Goal: Communication & Community: Answer question/provide support

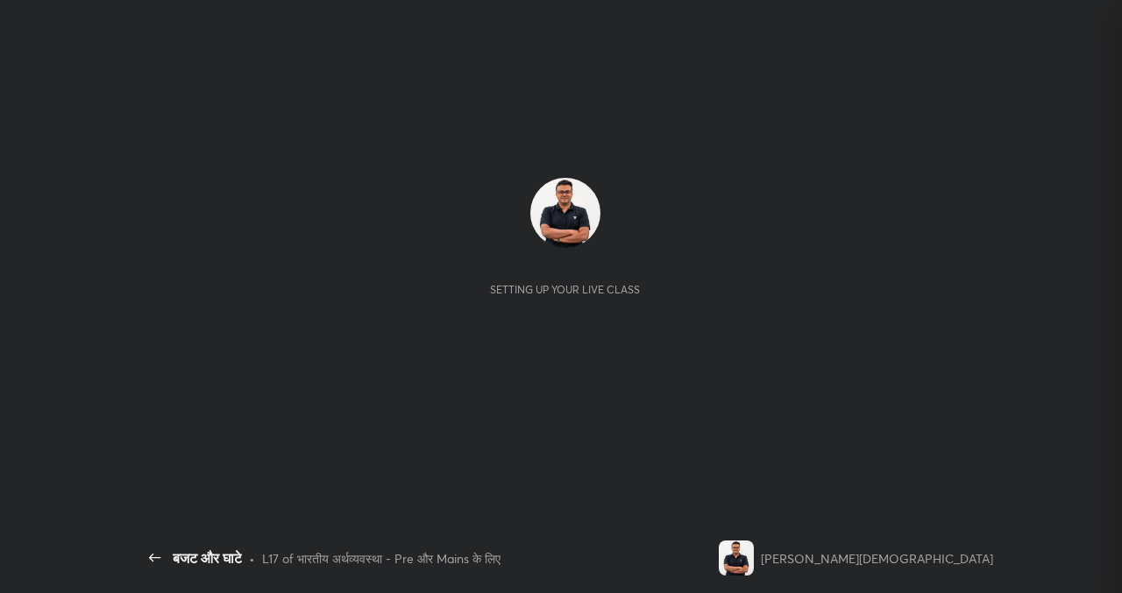
scroll to position [382, 229]
click at [549, 107] on div "Setting up your live class" at bounding box center [565, 282] width 855 height 481
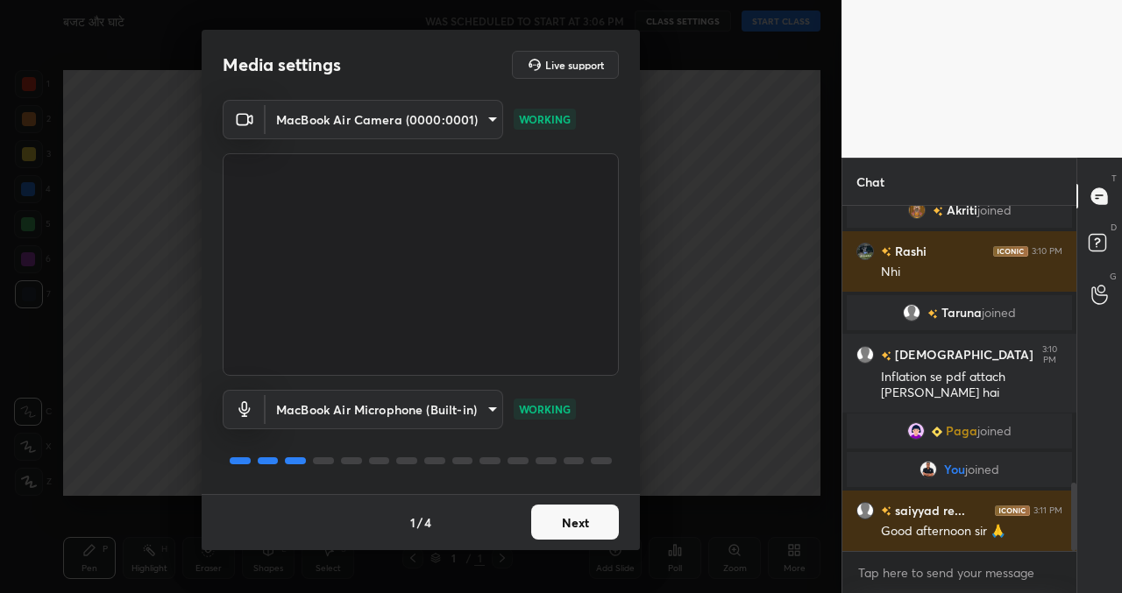
scroll to position [1398, 0]
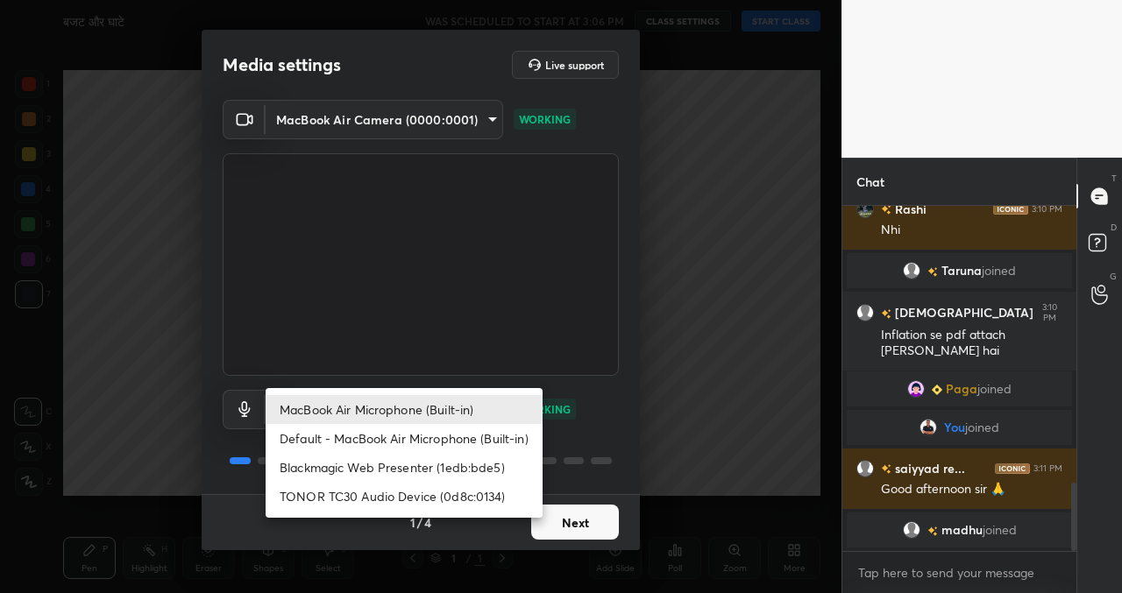
click at [407, 400] on body "1 2 3 4 5 6 7 C X Z C X Z E E Erase all H H बजट और घाटे WAS SCHEDULED TO START …" at bounding box center [561, 296] width 1122 height 593
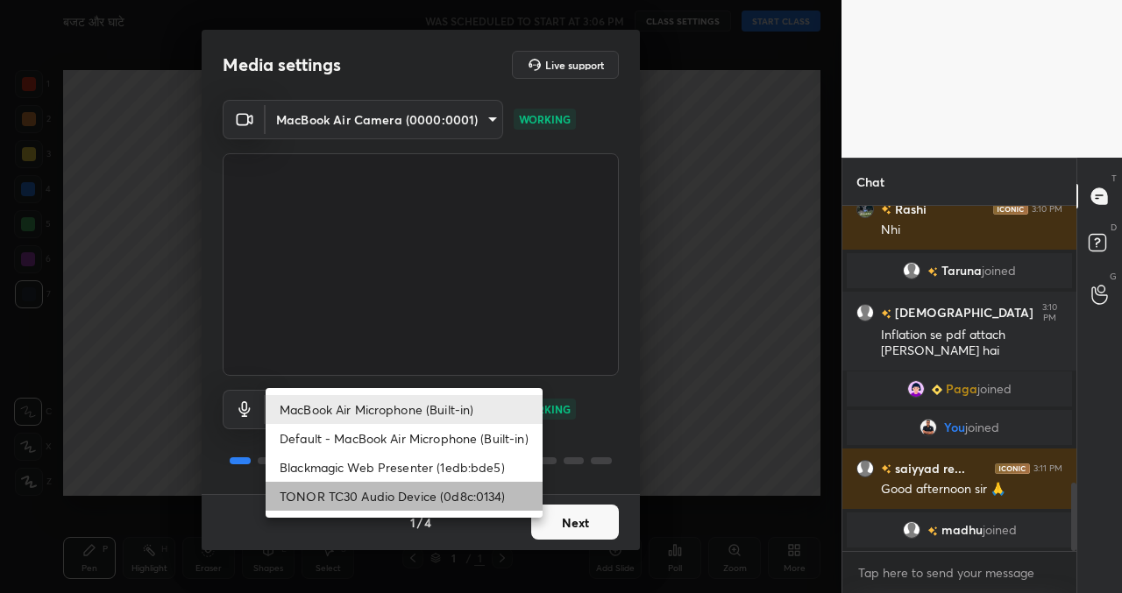
click at [389, 493] on li "TONOR TC30 Audio Device (0d8c:0134)" at bounding box center [403, 496] width 277 height 29
type input "497c26760c73e8f83442ecffc6aa984a8e15538af9861b224f3dea844d6fa339"
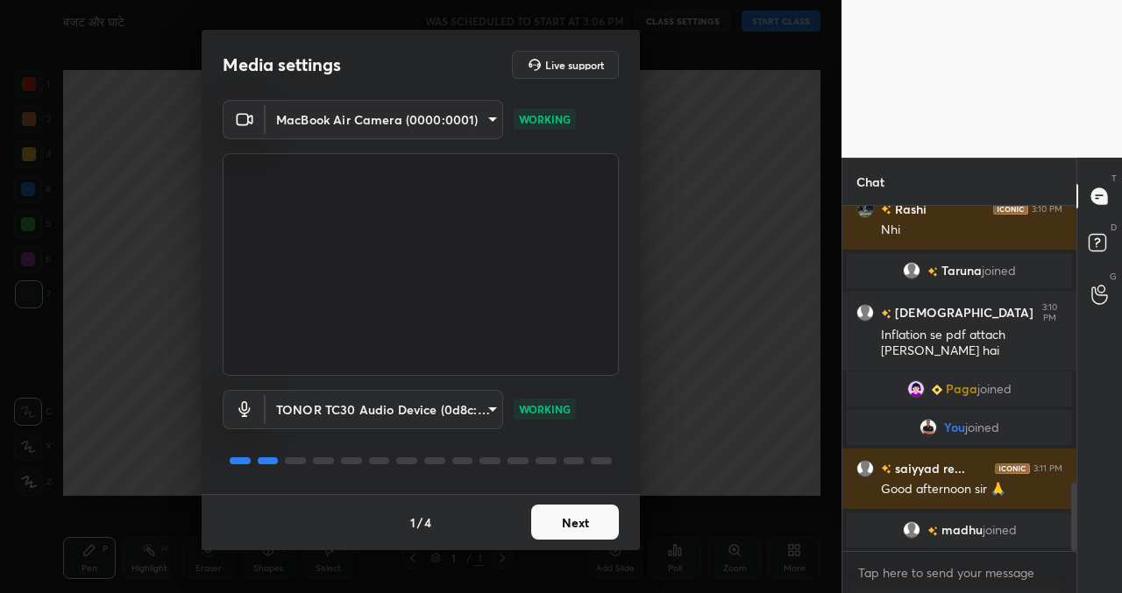
click at [591, 527] on button "Next" at bounding box center [575, 522] width 88 height 35
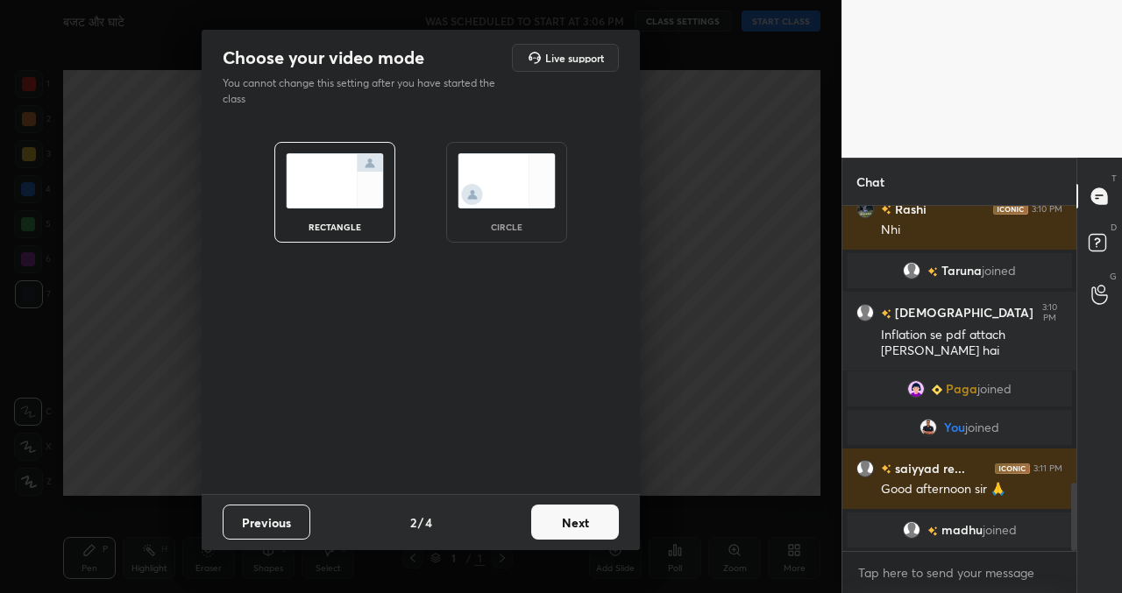
click at [591, 527] on button "Next" at bounding box center [575, 522] width 88 height 35
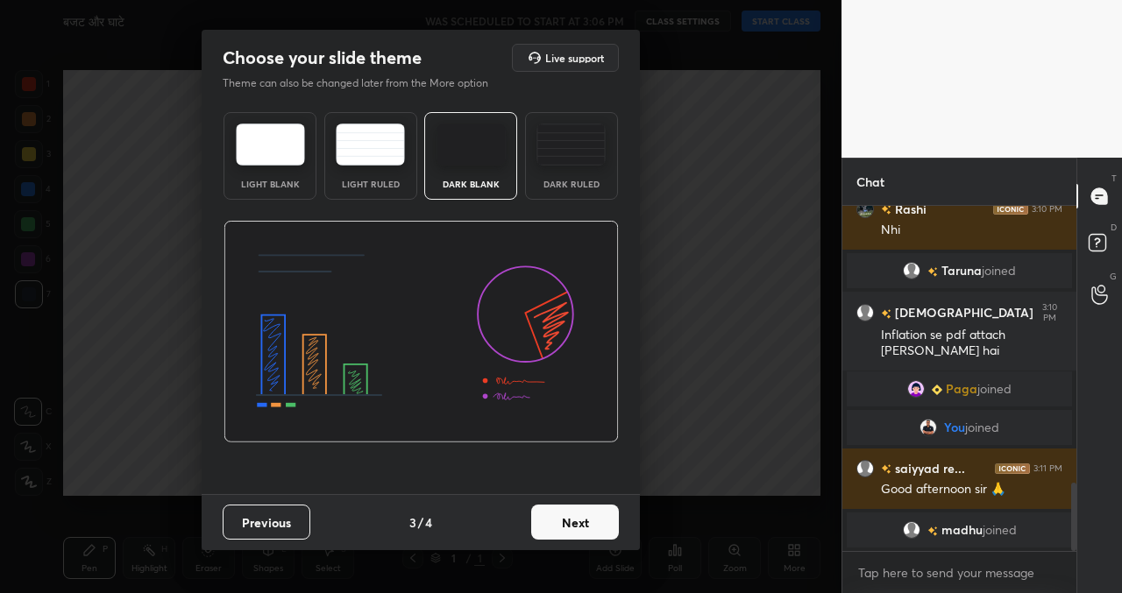
click at [591, 527] on button "Next" at bounding box center [575, 522] width 88 height 35
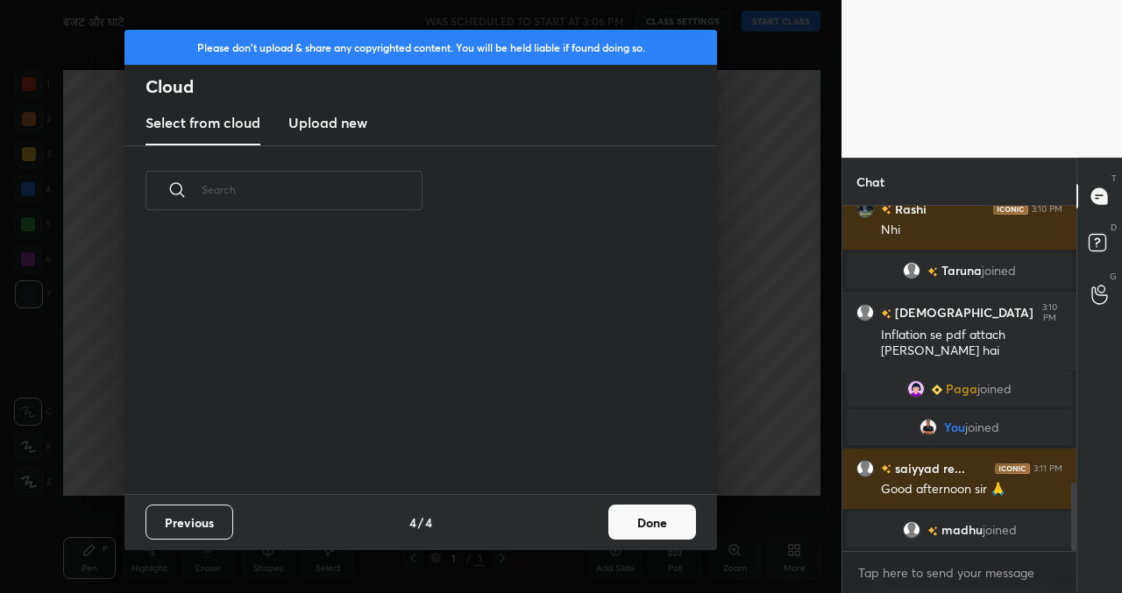
scroll to position [258, 563]
click at [670, 518] on button "Done" at bounding box center [652, 522] width 88 height 35
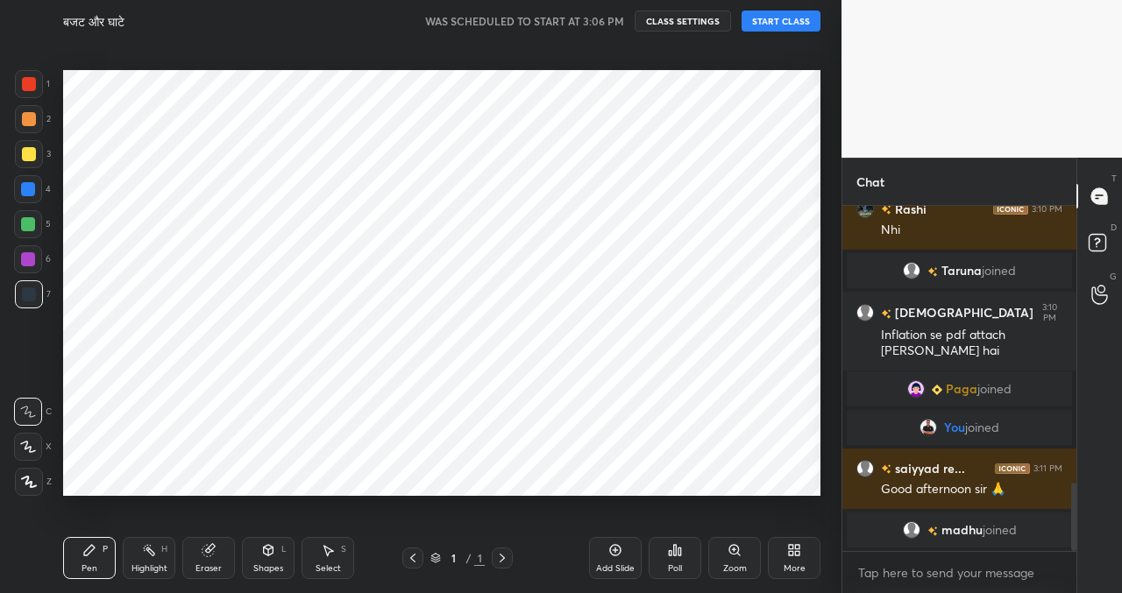
click at [788, 15] on button "START CLASS" at bounding box center [780, 21] width 79 height 21
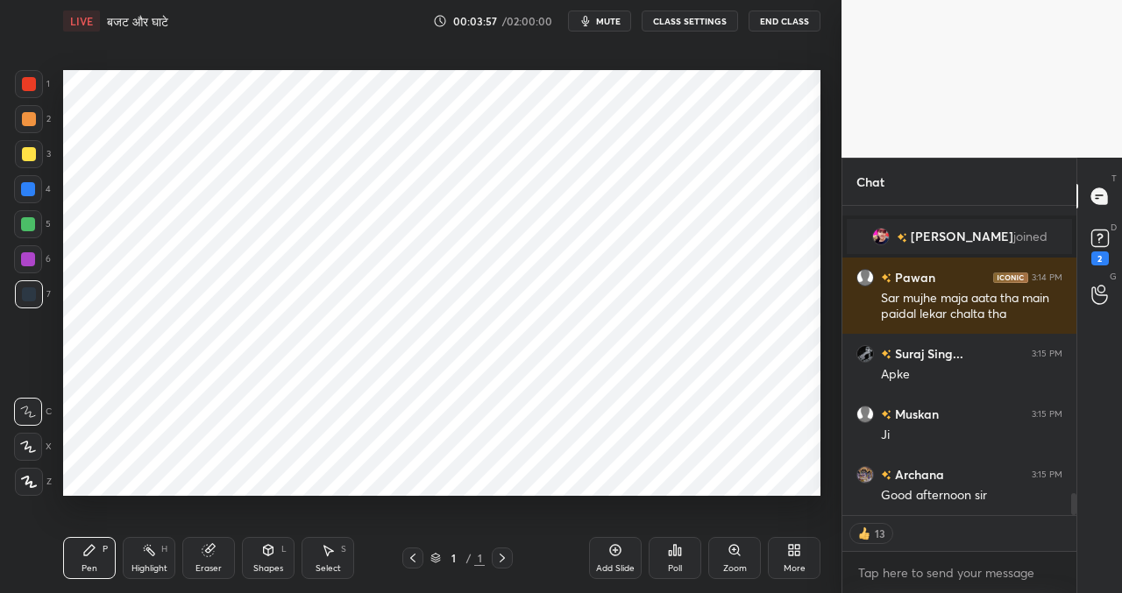
scroll to position [4027, 0]
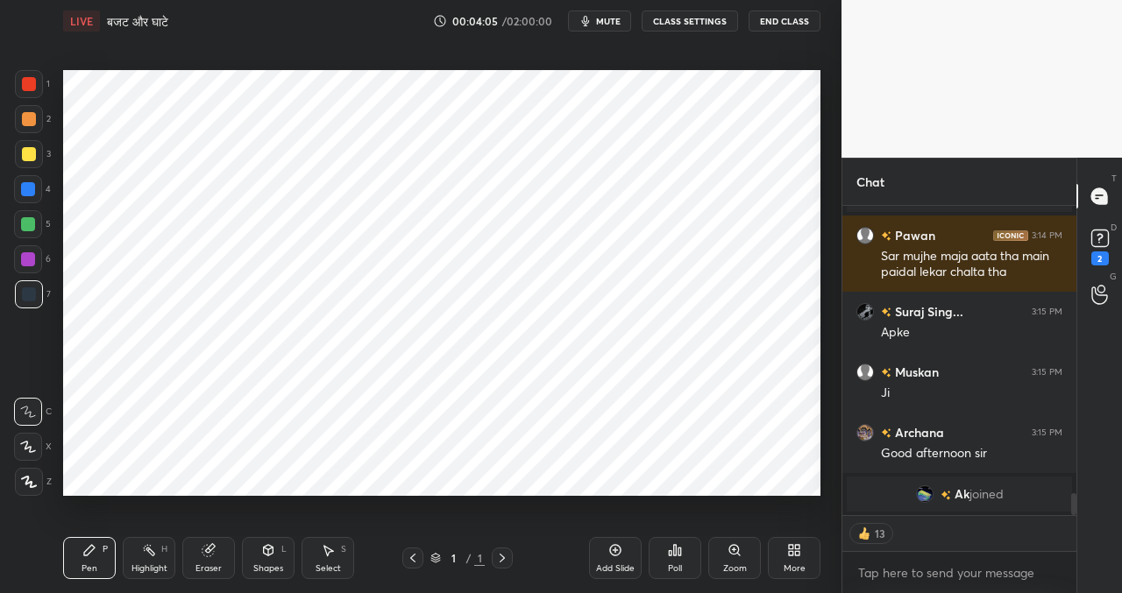
type textarea "x"
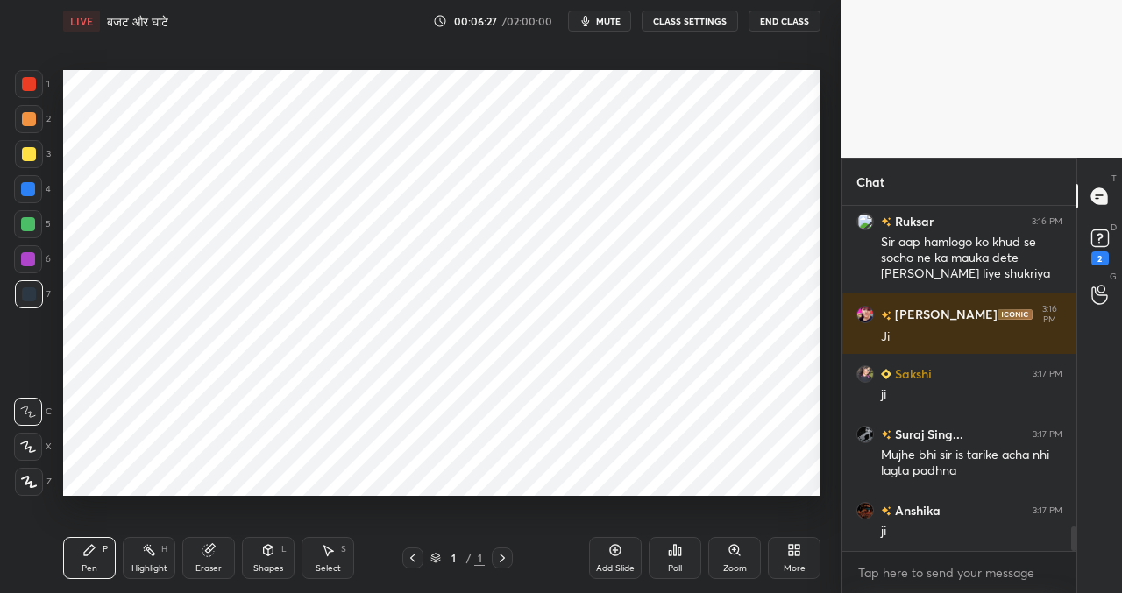
scroll to position [4535, 0]
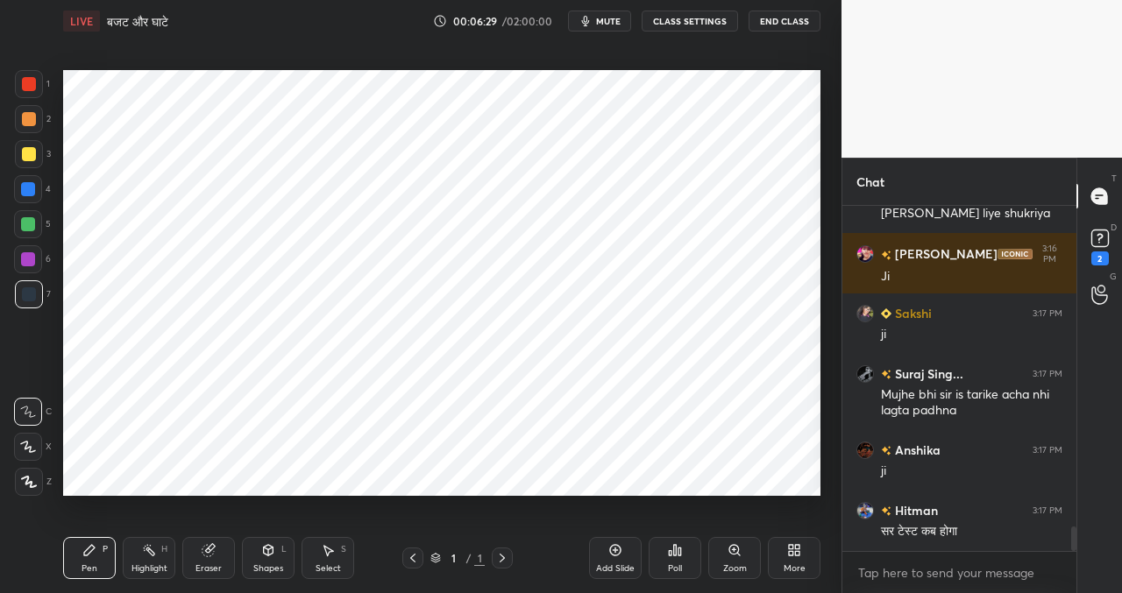
click at [713, 17] on button "CLASS SETTINGS" at bounding box center [689, 21] width 96 height 21
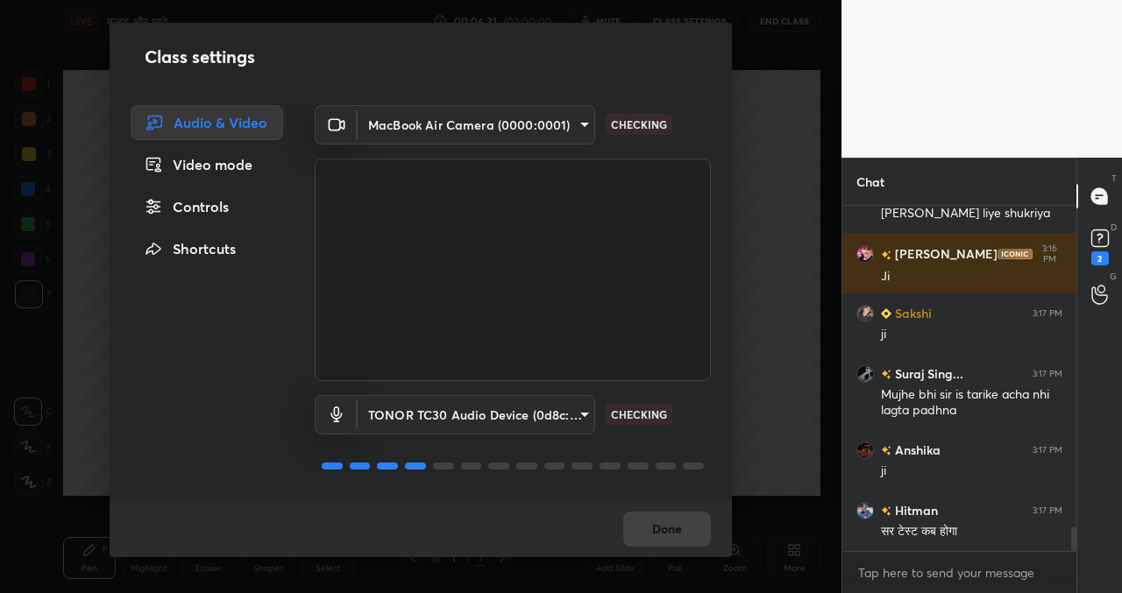
click at [227, 205] on div "Controls" at bounding box center [207, 206] width 152 height 35
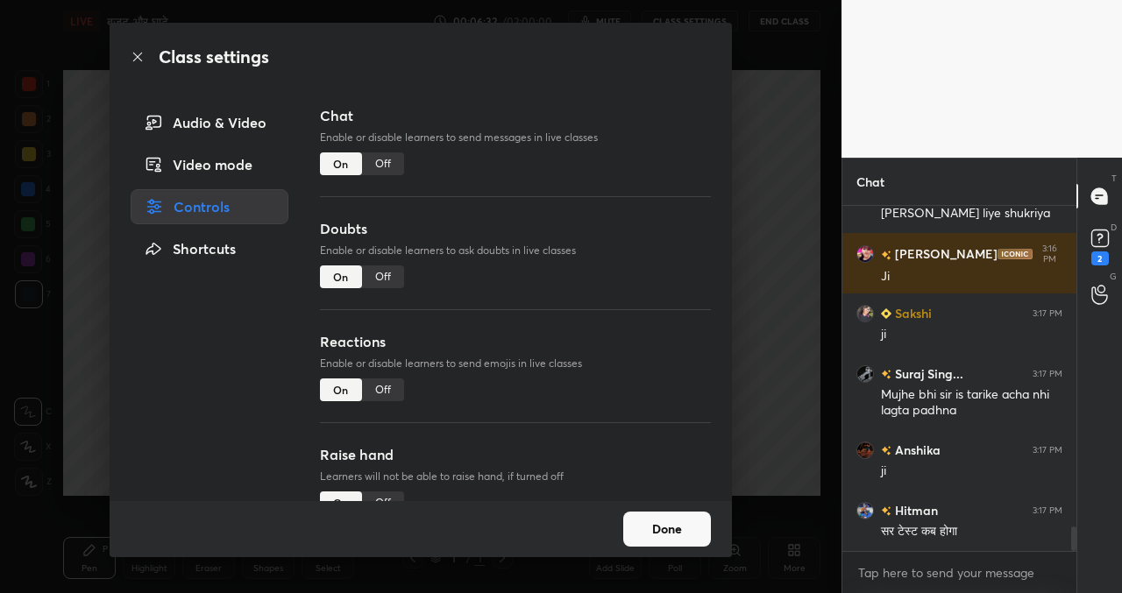
click at [385, 162] on div "Off" at bounding box center [383, 163] width 42 height 23
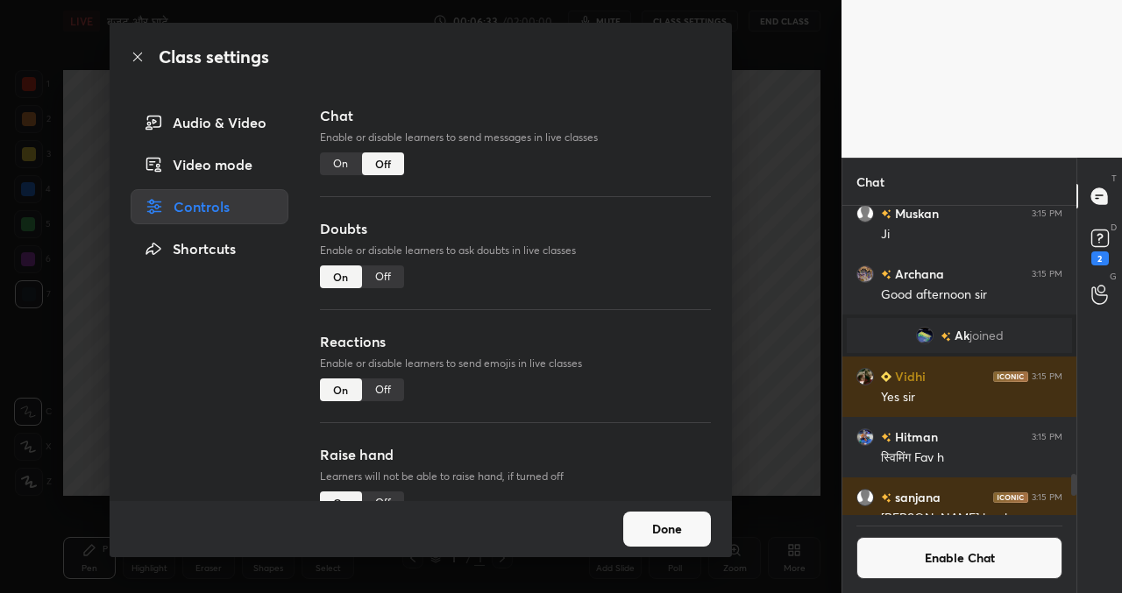
click at [672, 528] on button "Done" at bounding box center [667, 529] width 88 height 35
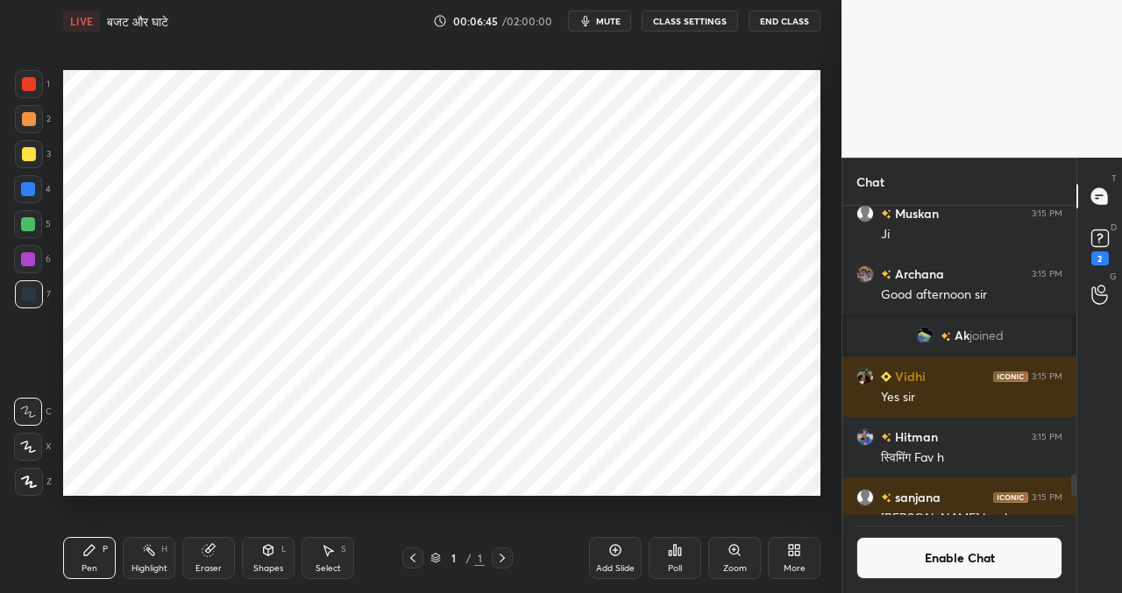
click at [27, 481] on icon at bounding box center [29, 482] width 16 height 12
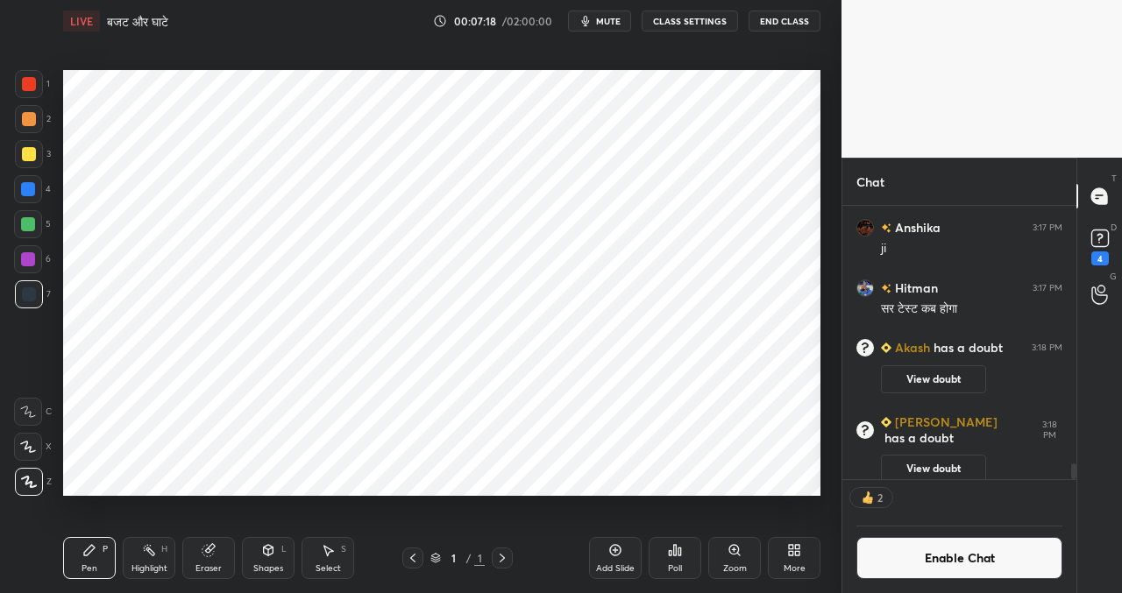
scroll to position [4476, 0]
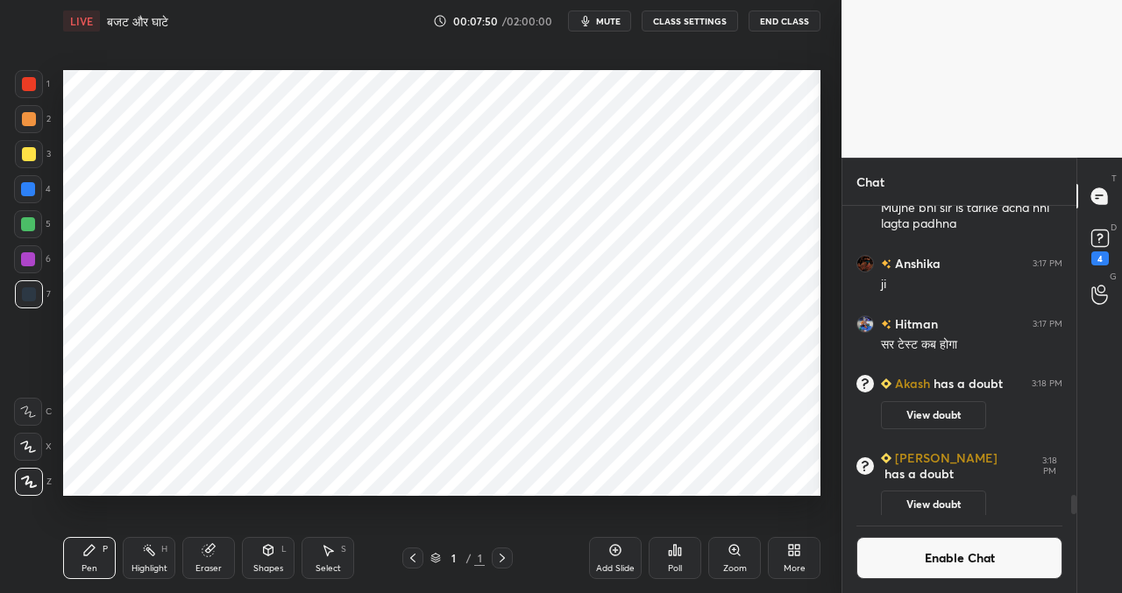
click at [619, 549] on icon at bounding box center [615, 550] width 14 height 14
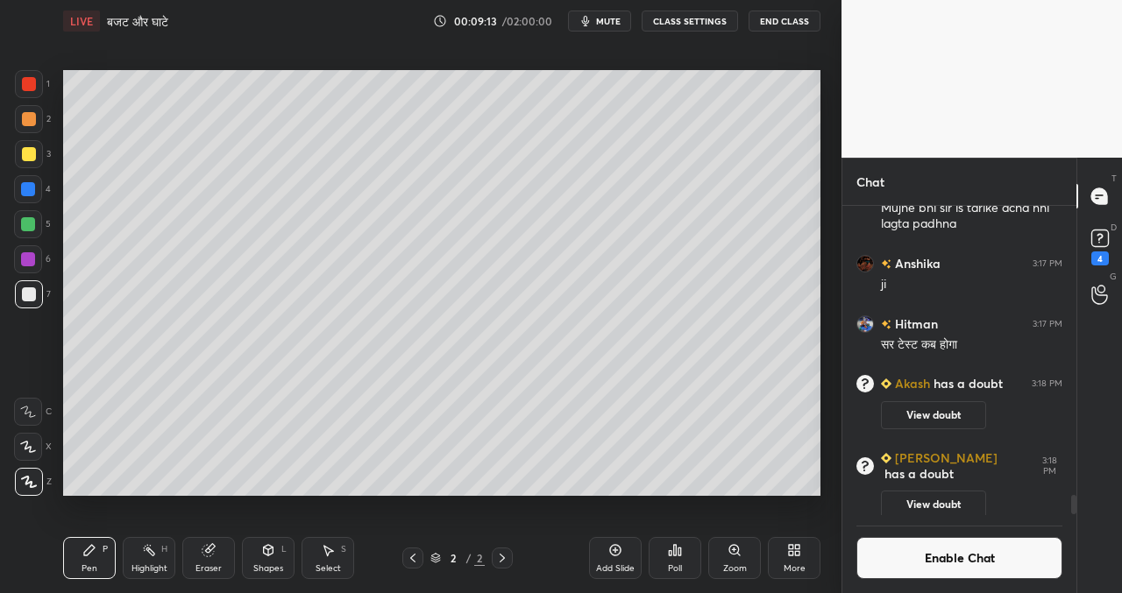
scroll to position [4503, 0]
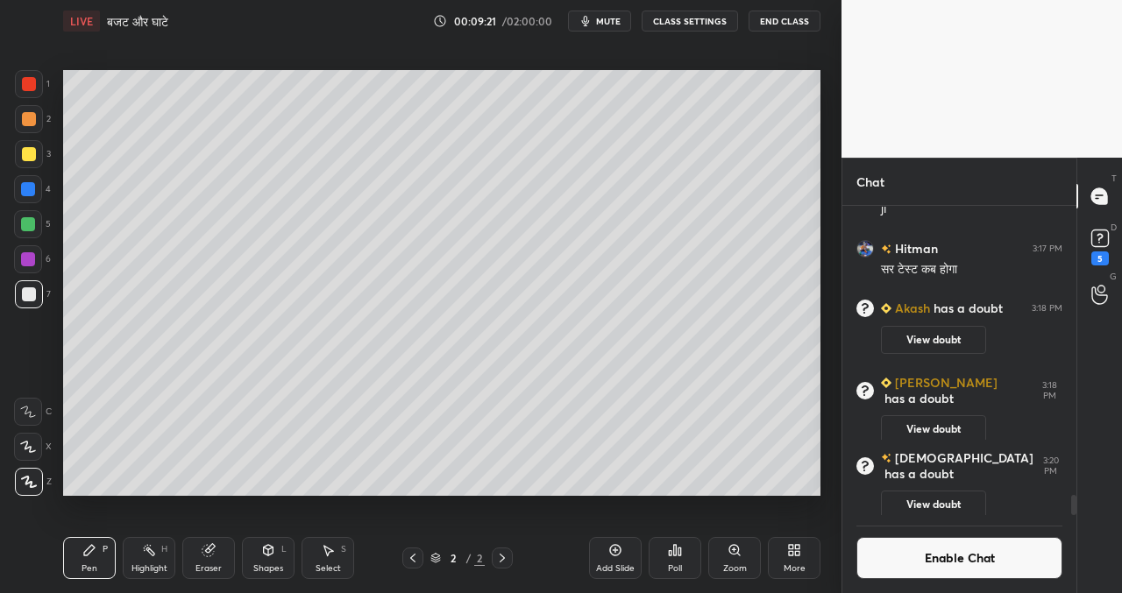
click at [725, 506] on div "Setting up your live class Poll for secs No correct answer Start poll" at bounding box center [441, 282] width 771 height 481
click at [741, 496] on div "Setting up your live class Poll for secs No correct answer Start poll" at bounding box center [441, 282] width 771 height 481
click at [744, 499] on div "Setting up your live class Poll for secs No correct answer Start poll" at bounding box center [441, 282] width 771 height 481
click at [765, 498] on div "Setting up your live class Poll for secs No correct answer Start poll" at bounding box center [441, 282] width 771 height 481
click at [812, 475] on div "Setting up your live class Poll for secs No correct answer Start poll" at bounding box center [441, 282] width 771 height 481
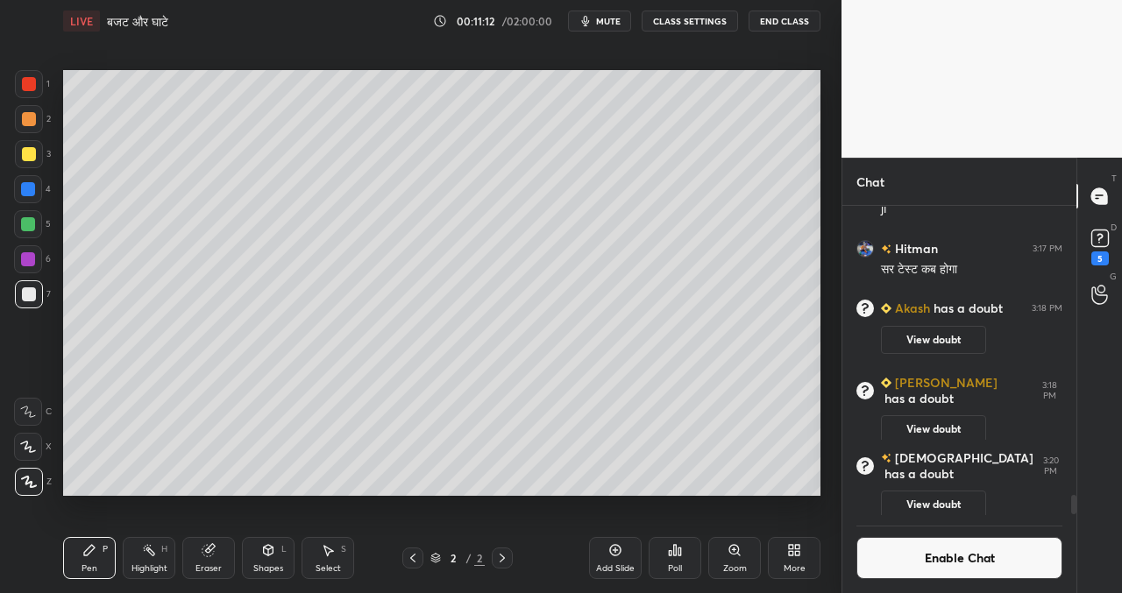
click at [612, 545] on icon at bounding box center [615, 550] width 11 height 11
drag, startPoint x: 677, startPoint y: 506, endPoint x: 761, endPoint y: 496, distance: 83.9
click at [761, 502] on div "Setting up your live class Poll for secs No correct answer Start poll" at bounding box center [441, 282] width 771 height 481
click at [619, 549] on icon at bounding box center [615, 550] width 14 height 14
drag, startPoint x: 614, startPoint y: 556, endPoint x: 614, endPoint y: 533, distance: 23.7
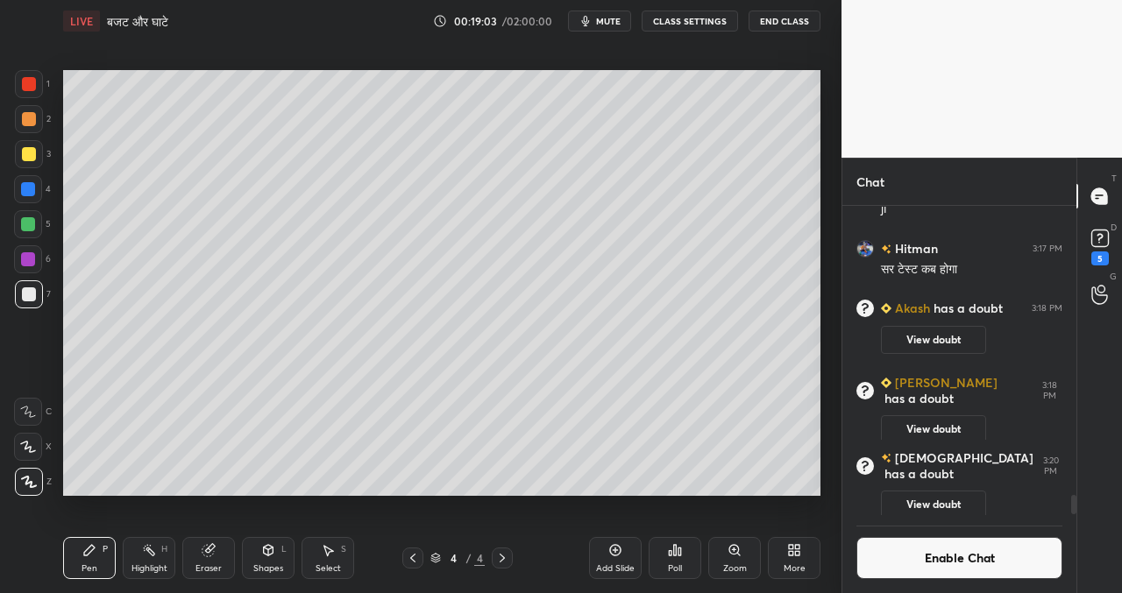
click at [614, 556] on icon at bounding box center [615, 550] width 14 height 14
click at [607, 558] on div "Add Slide" at bounding box center [615, 558] width 53 height 42
click at [614, 554] on icon at bounding box center [615, 550] width 14 height 14
click at [873, 497] on div "1" at bounding box center [959, 497] width 234 height 35
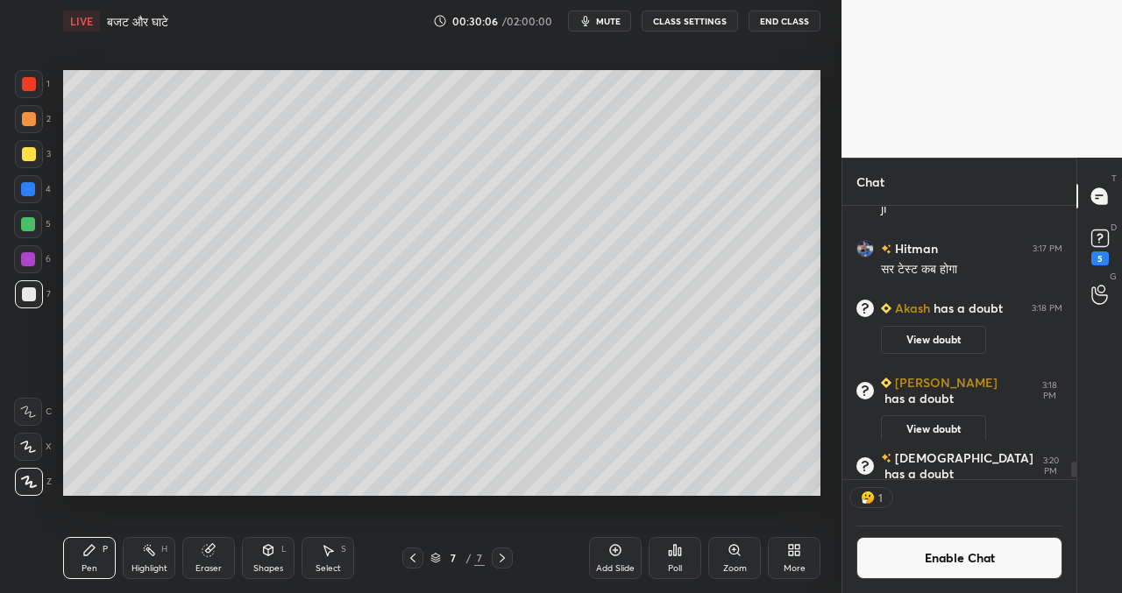
drag, startPoint x: 916, startPoint y: 548, endPoint x: 870, endPoint y: 550, distance: 46.5
click at [914, 548] on button "Enable Chat" at bounding box center [959, 558] width 206 height 42
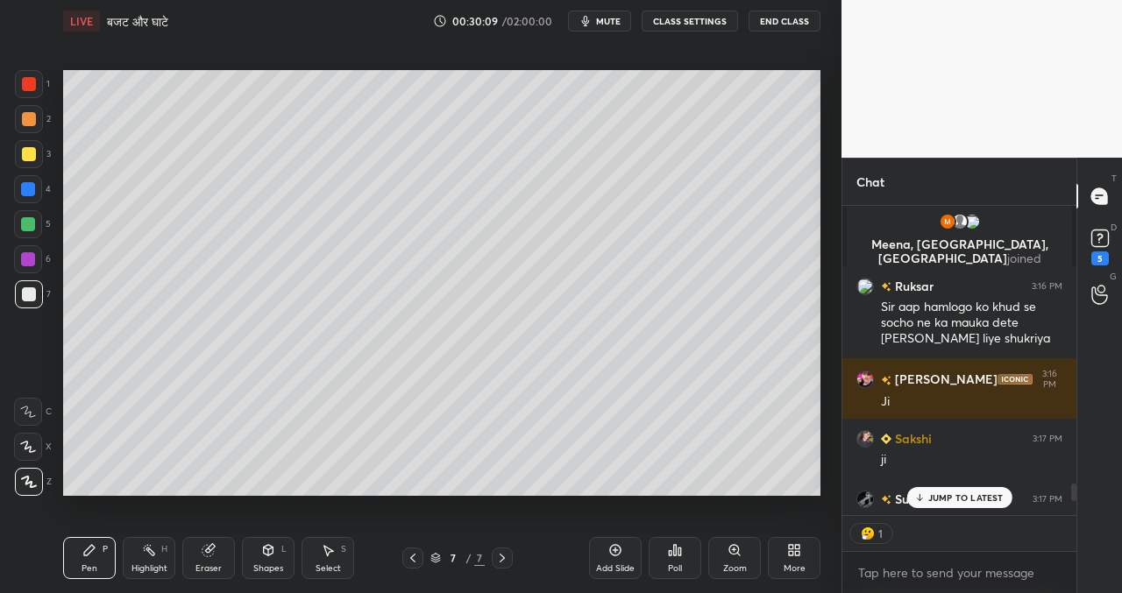
click at [980, 496] on p "JUMP TO LATEST" at bounding box center [965, 497] width 75 height 11
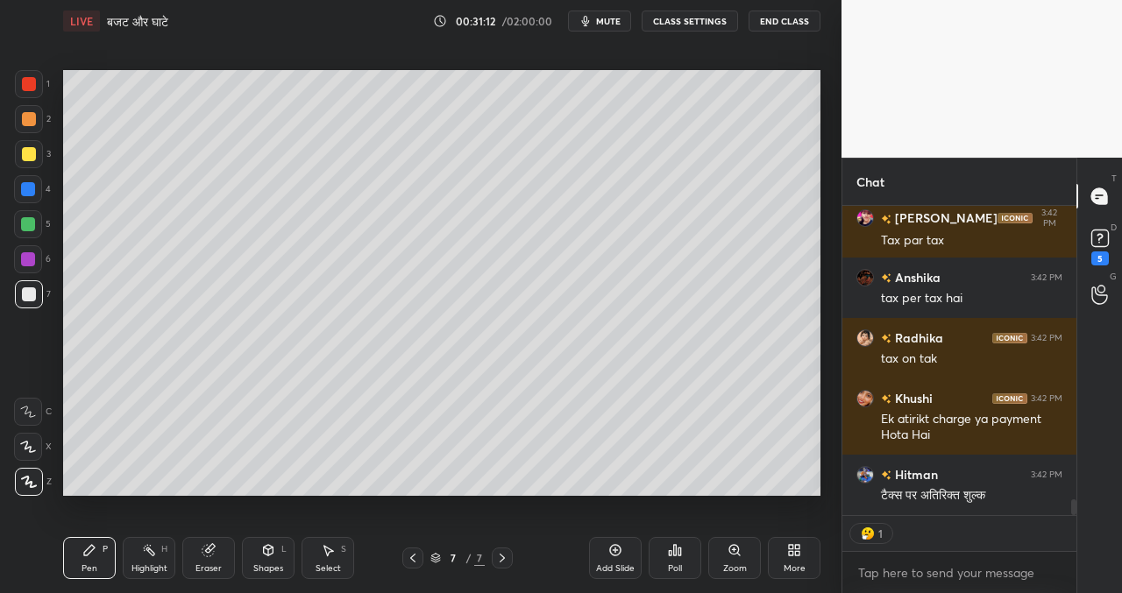
scroll to position [5702, 0]
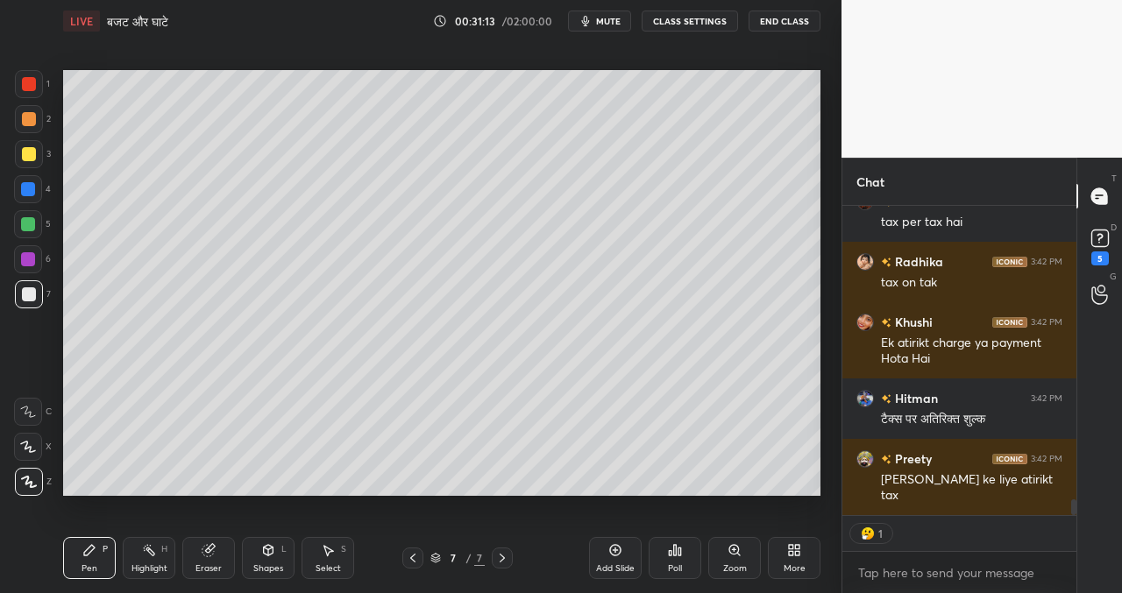
type textarea "x"
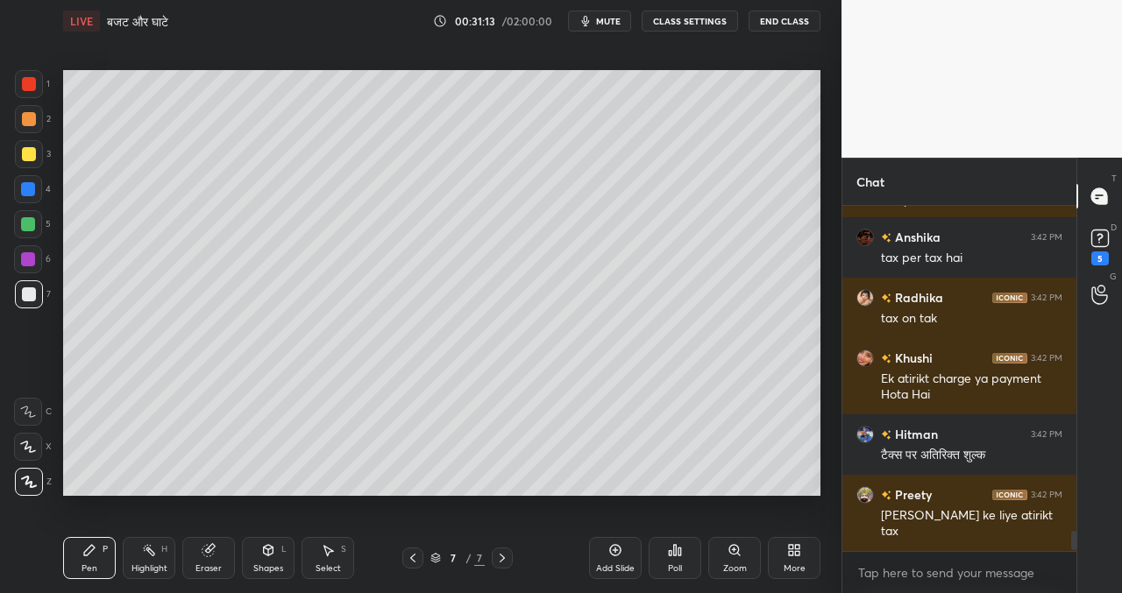
scroll to position [5666, 0]
click at [682, 27] on button "CLASS SETTINGS" at bounding box center [689, 21] width 96 height 21
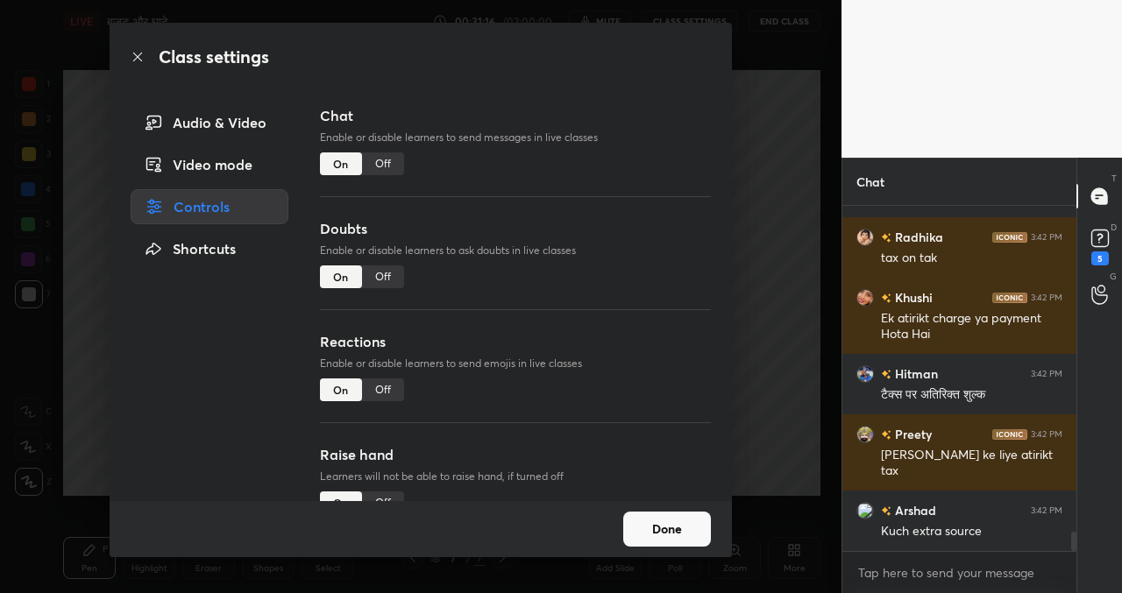
click at [381, 166] on div "Off" at bounding box center [383, 163] width 42 height 23
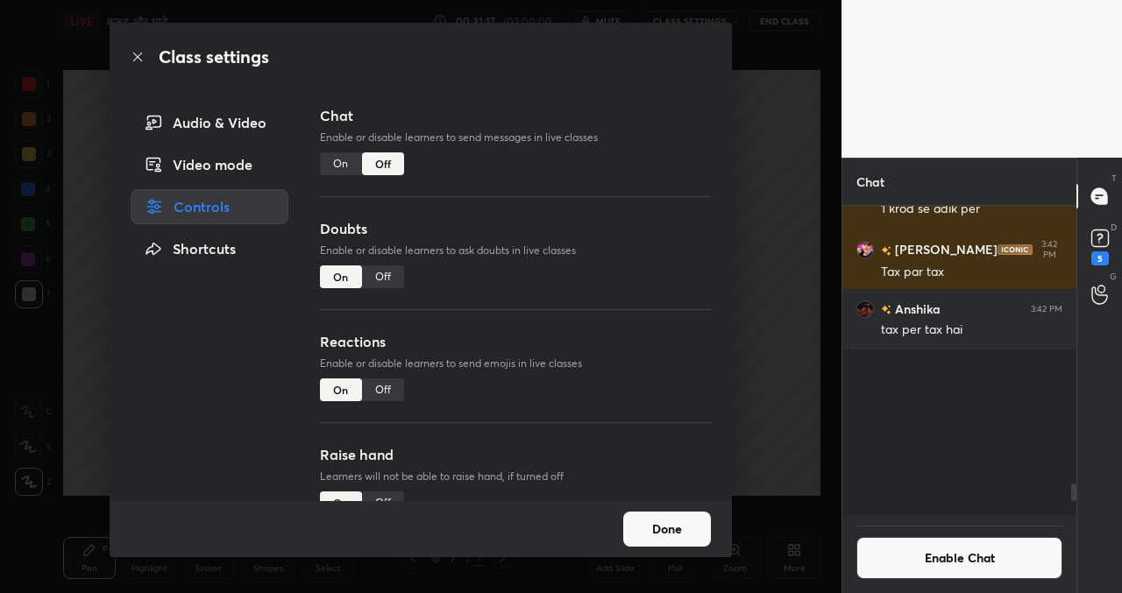
scroll to position [304, 229]
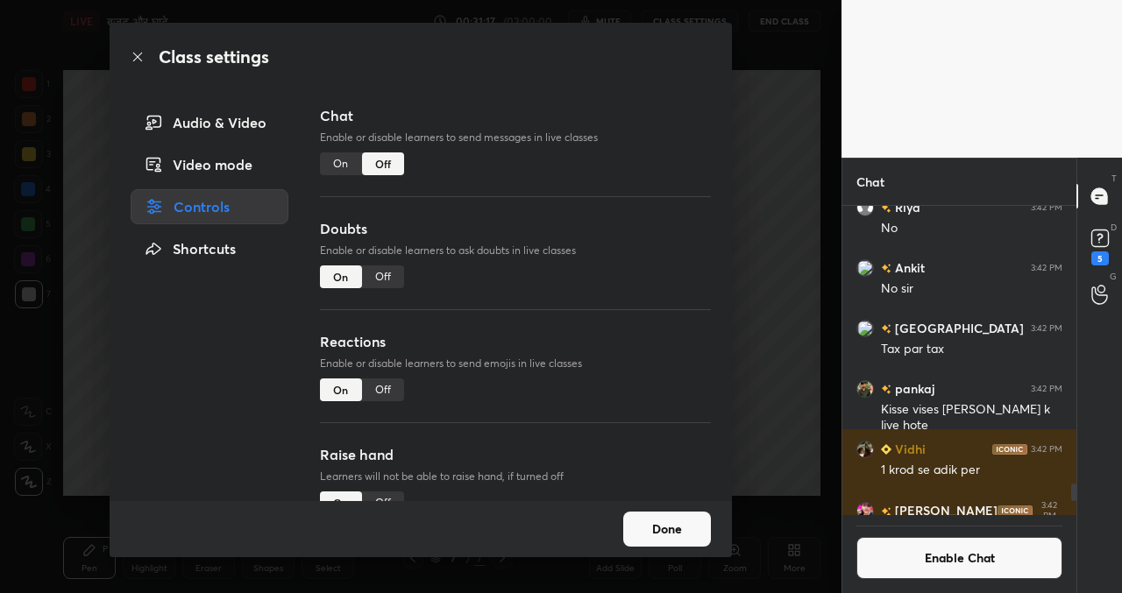
click at [690, 523] on button "Done" at bounding box center [667, 529] width 88 height 35
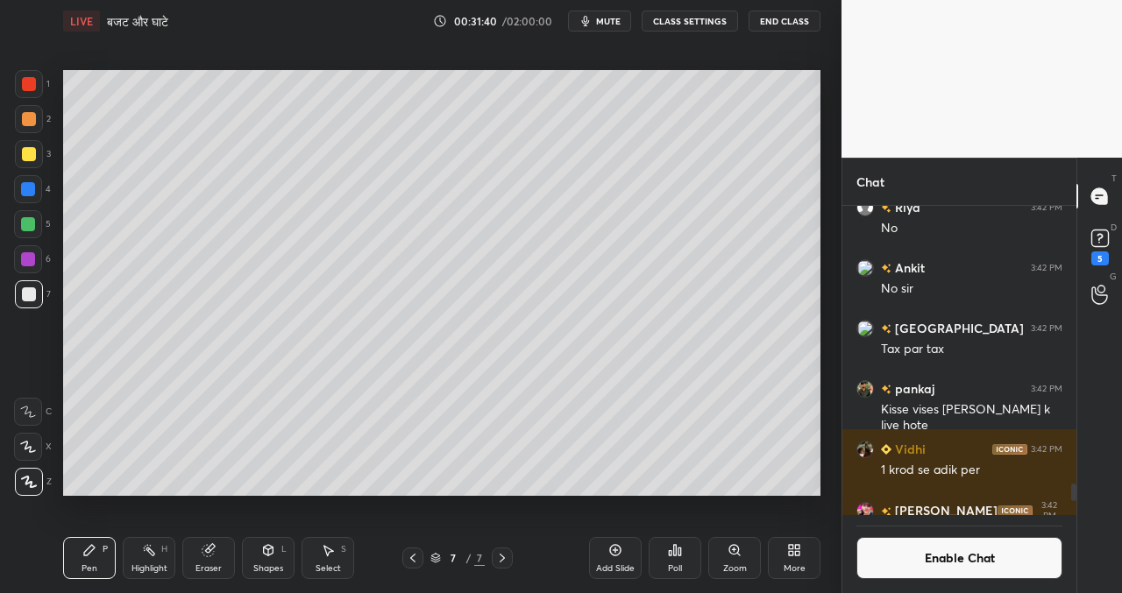
click at [613, 555] on icon at bounding box center [615, 550] width 11 height 11
click at [614, 550] on icon at bounding box center [614, 550] width 5 height 5
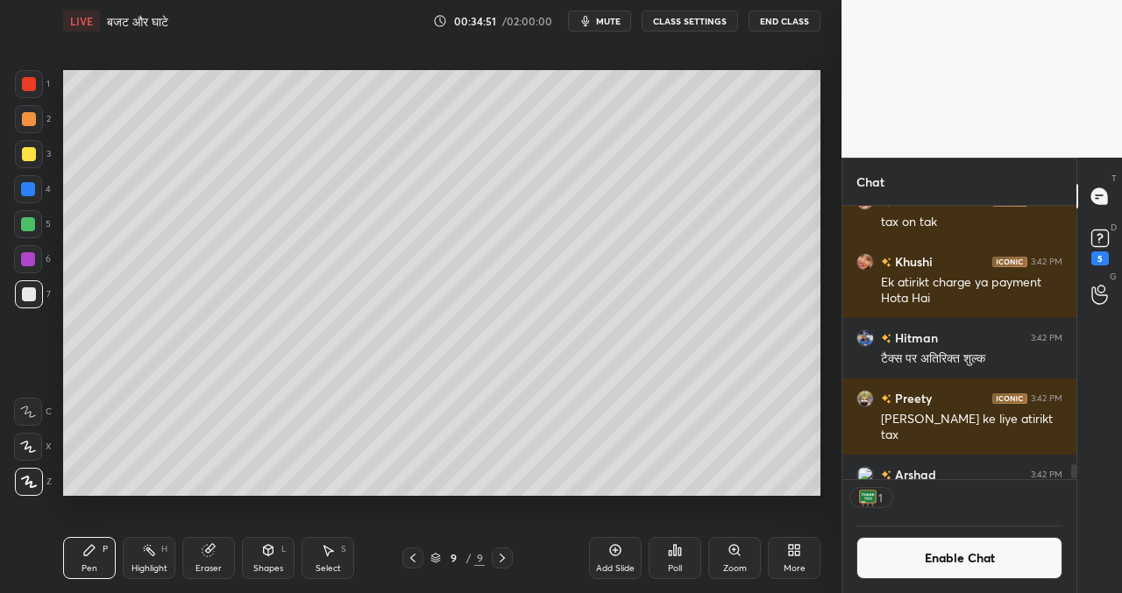
scroll to position [6, 6]
click at [642, 546] on div "Add Slide Poll Zoom More" at bounding box center [704, 558] width 231 height 98
click at [613, 557] on div "Add Slide" at bounding box center [615, 558] width 53 height 42
click at [613, 549] on icon at bounding box center [615, 550] width 14 height 14
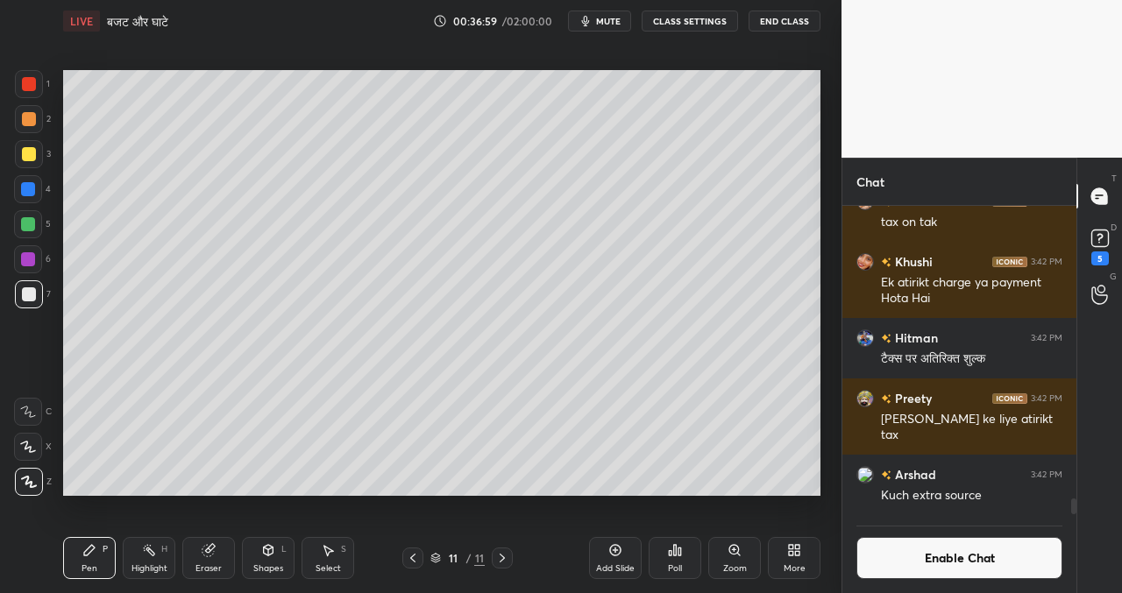
click at [735, 478] on div "Setting up your live class Poll for secs No correct answer Start poll" at bounding box center [441, 282] width 771 height 481
click at [734, 489] on div "Setting up your live class Poll for secs No correct answer Start poll" at bounding box center [441, 282] width 771 height 481
click at [618, 556] on icon at bounding box center [615, 550] width 14 height 14
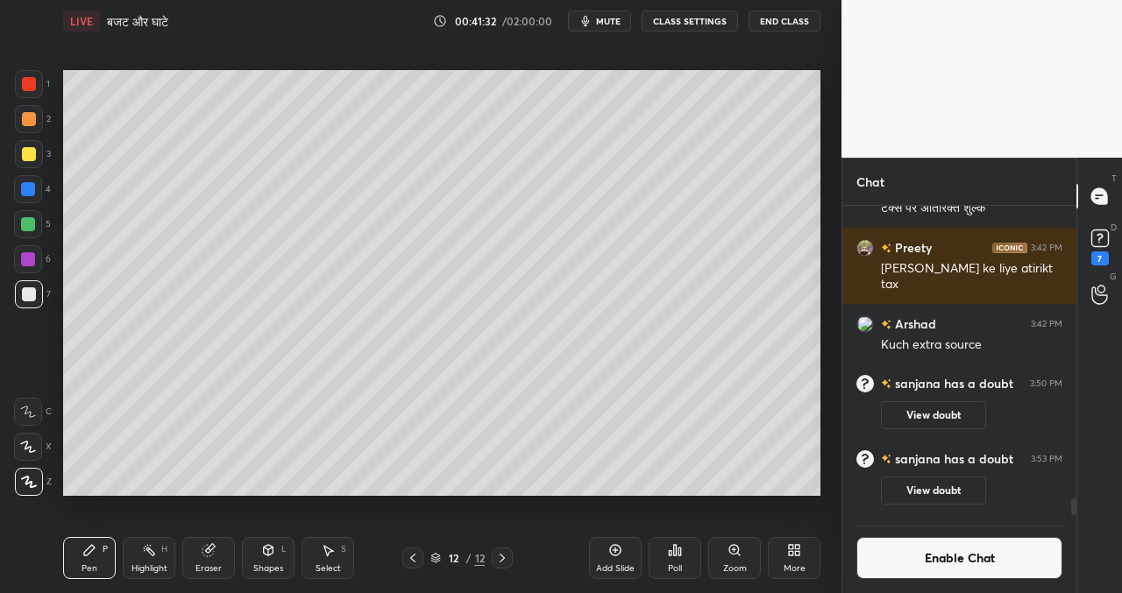
scroll to position [5424, 0]
drag, startPoint x: 619, startPoint y: 556, endPoint x: 612, endPoint y: 545, distance: 13.9
click at [619, 556] on icon at bounding box center [615, 550] width 14 height 14
drag, startPoint x: 620, startPoint y: 496, endPoint x: 779, endPoint y: 496, distance: 158.6
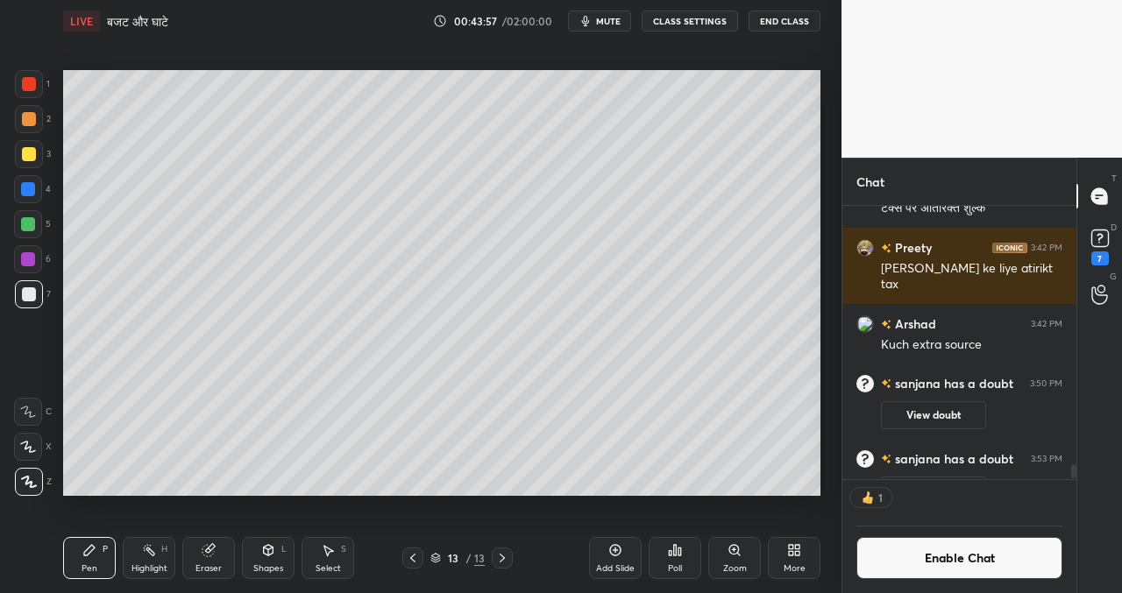
click at [786, 497] on div "Setting up your live class Poll for secs No correct answer Start poll" at bounding box center [441, 282] width 771 height 481
drag, startPoint x: 669, startPoint y: 515, endPoint x: 701, endPoint y: 513, distance: 32.5
click at [701, 513] on div "Add Slide Poll Zoom More" at bounding box center [704, 558] width 231 height 98
drag, startPoint x: 733, startPoint y: 510, endPoint x: 711, endPoint y: 498, distance: 25.9
click at [731, 510] on div "Add Slide Poll Zoom More" at bounding box center [704, 558] width 231 height 98
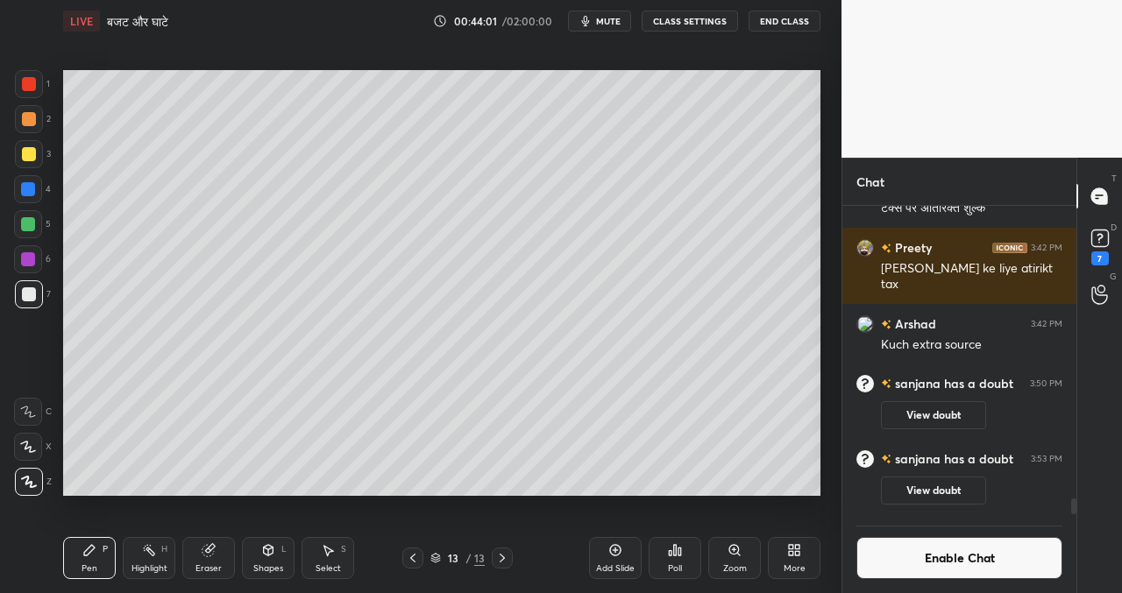
scroll to position [5424, 0]
click at [619, 550] on icon at bounding box center [615, 550] width 14 height 14
click at [617, 556] on icon at bounding box center [615, 550] width 14 height 14
click at [615, 547] on icon at bounding box center [615, 550] width 14 height 14
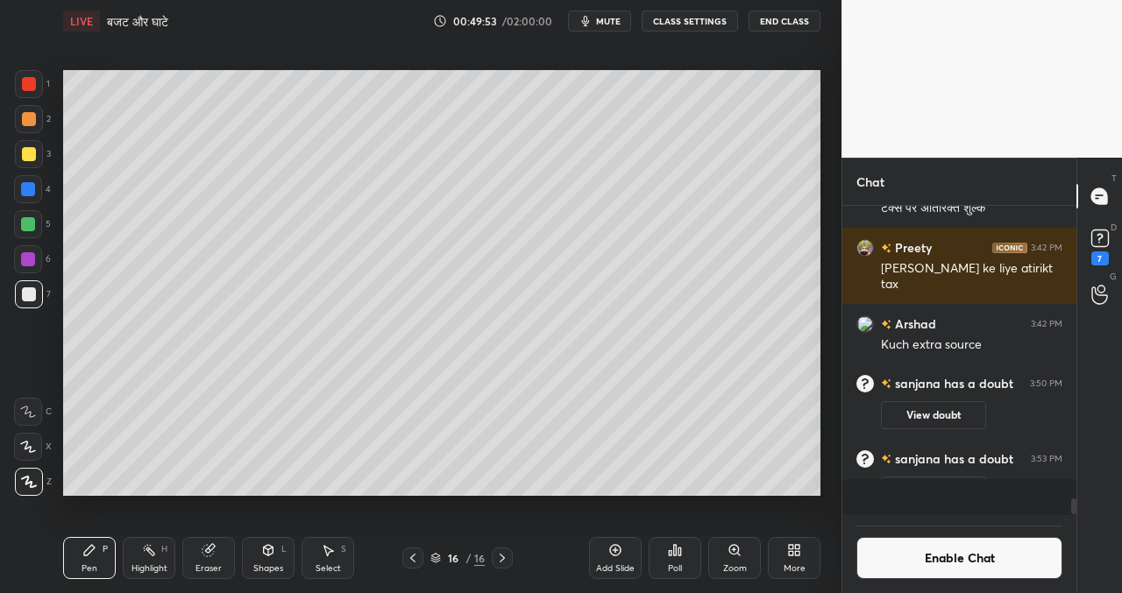
scroll to position [5424, 0]
click at [842, 421] on div "1 2 3 4 5 6 7 C X Z C X Z E E Erase all H H LIVE बजट और घाटे 00:52:23 / 02:00:0…" at bounding box center [561, 296] width 1122 height 593
click at [822, 414] on div "Setting up your live class Poll for secs No correct answer Start poll" at bounding box center [441, 282] width 771 height 481
drag, startPoint x: 615, startPoint y: 541, endPoint x: 606, endPoint y: 510, distance: 32.7
click at [615, 540] on div "Add Slide" at bounding box center [615, 558] width 53 height 42
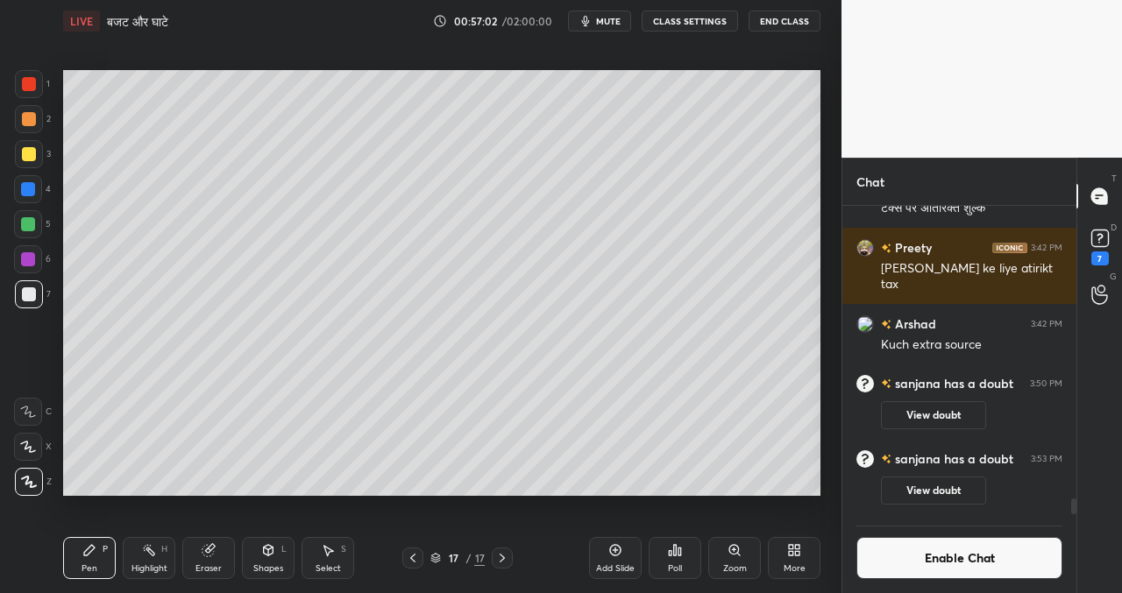
drag, startPoint x: 820, startPoint y: 400, endPoint x: 821, endPoint y: 424, distance: 23.7
click at [821, 424] on div "Setting up your live class Poll for secs No correct answer Start poll" at bounding box center [441, 282] width 771 height 481
click at [821, 400] on div "Setting up your live class Poll for secs No correct answer Start poll" at bounding box center [441, 282] width 771 height 481
click at [824, 400] on div "Setting up your live class Poll for secs No correct answer Start poll" at bounding box center [441, 282] width 771 height 481
click at [618, 549] on icon at bounding box center [615, 550] width 14 height 14
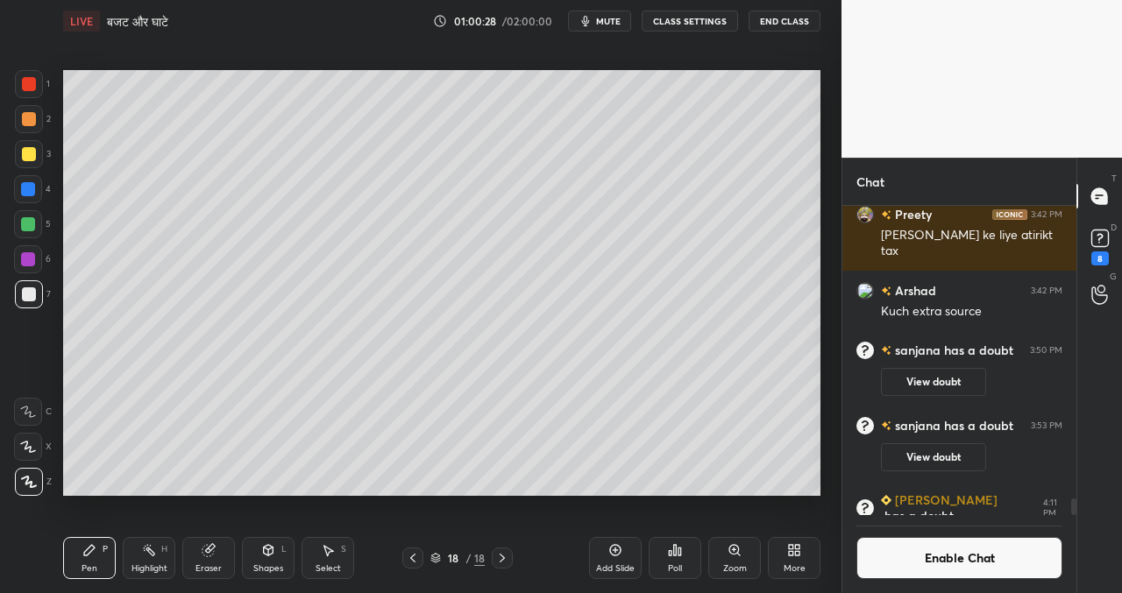
scroll to position [5466, 0]
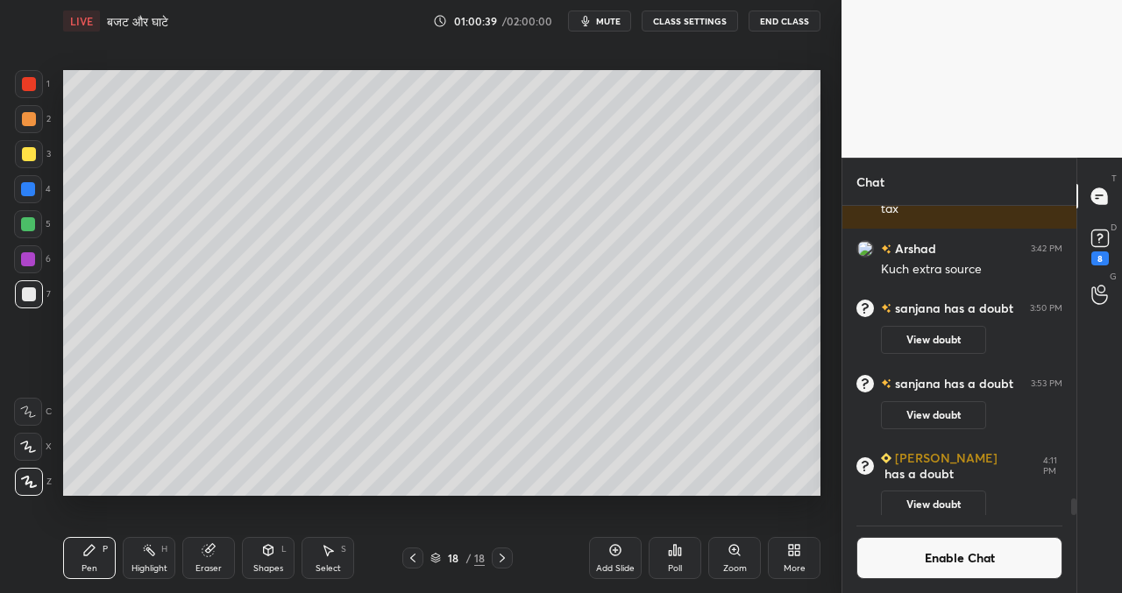
drag, startPoint x: 618, startPoint y: 539, endPoint x: 610, endPoint y: 534, distance: 9.5
click at [618, 536] on div "Add Slide Poll Zoom More" at bounding box center [704, 558] width 231 height 98
drag, startPoint x: 619, startPoint y: 550, endPoint x: 610, endPoint y: 547, distance: 9.4
click at [617, 554] on icon at bounding box center [615, 550] width 14 height 14
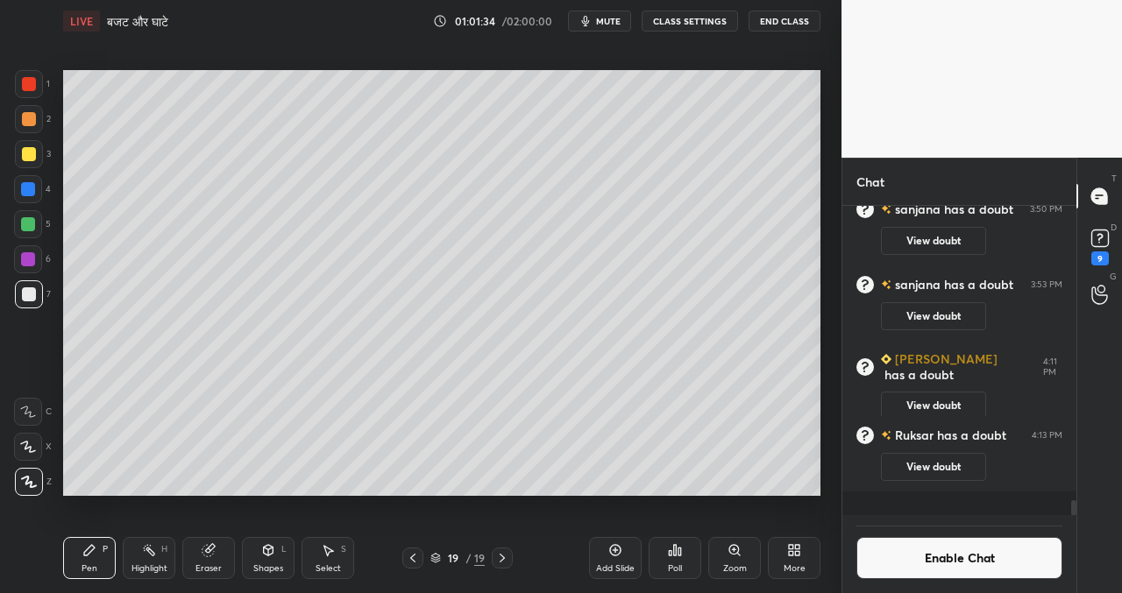
scroll to position [5541, 0]
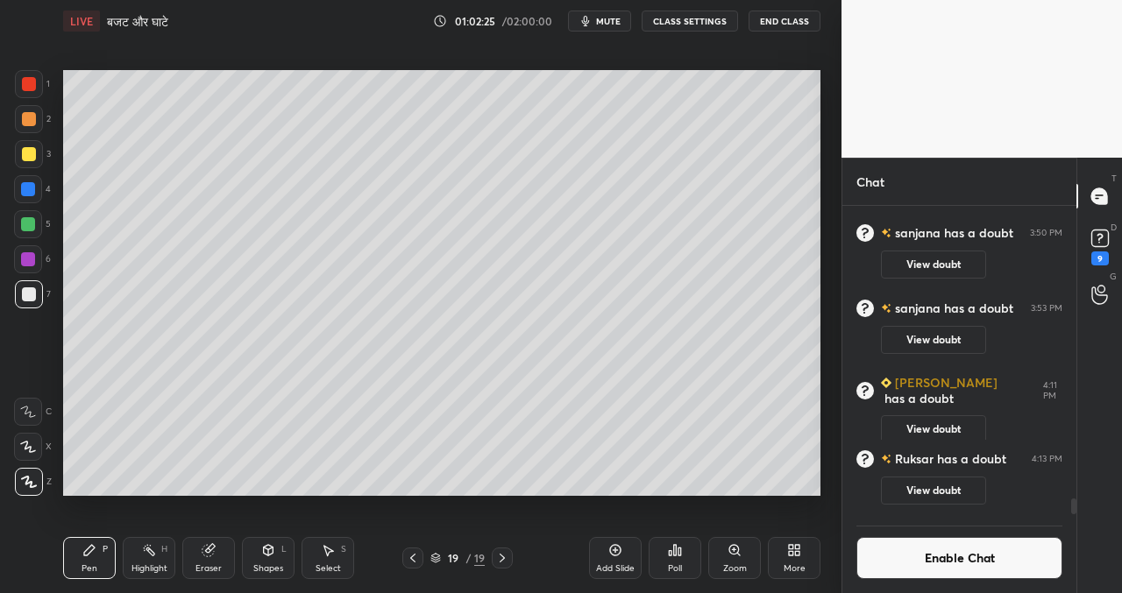
click at [616, 555] on icon at bounding box center [615, 550] width 14 height 14
click at [616, 560] on div "Add Slide" at bounding box center [615, 558] width 53 height 42
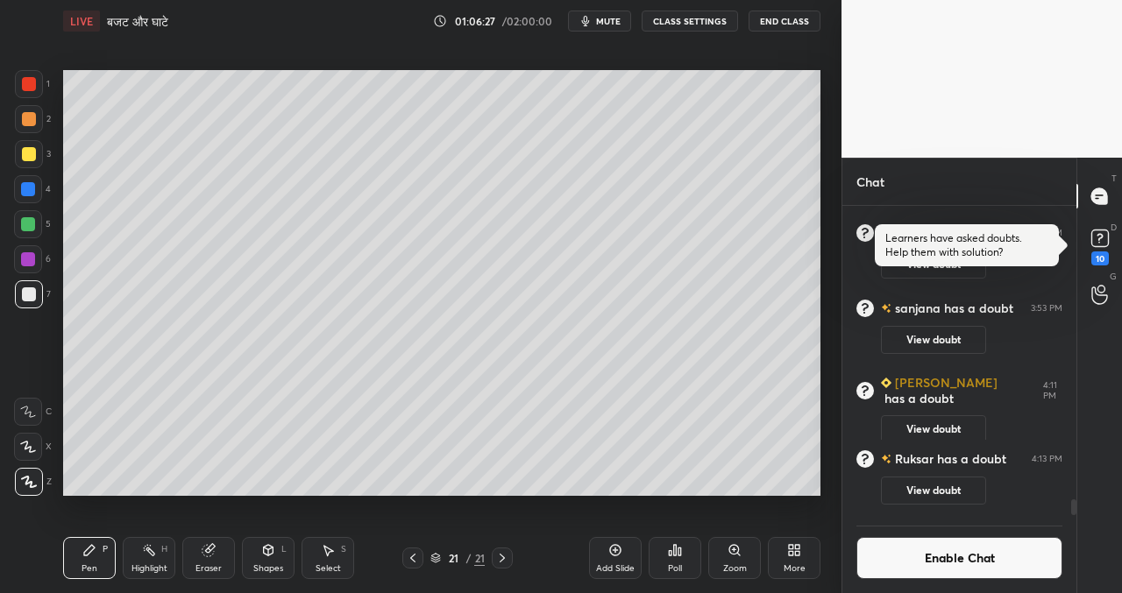
scroll to position [5616, 0]
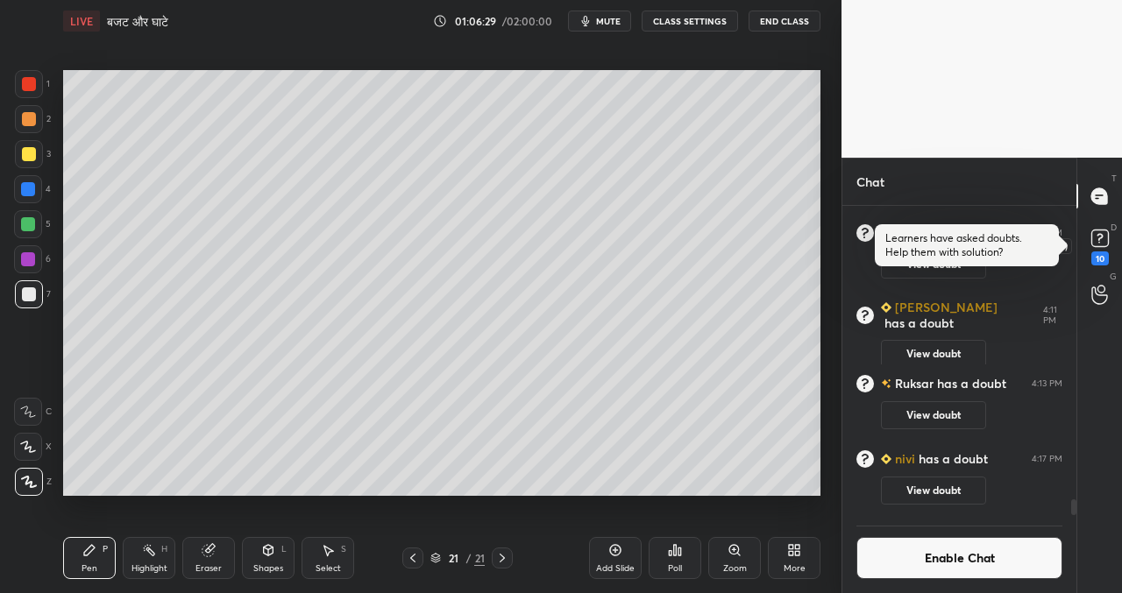
drag, startPoint x: 1100, startPoint y: 239, endPoint x: 1074, endPoint y: 243, distance: 25.7
click at [1100, 240] on rect at bounding box center [1099, 238] width 17 height 17
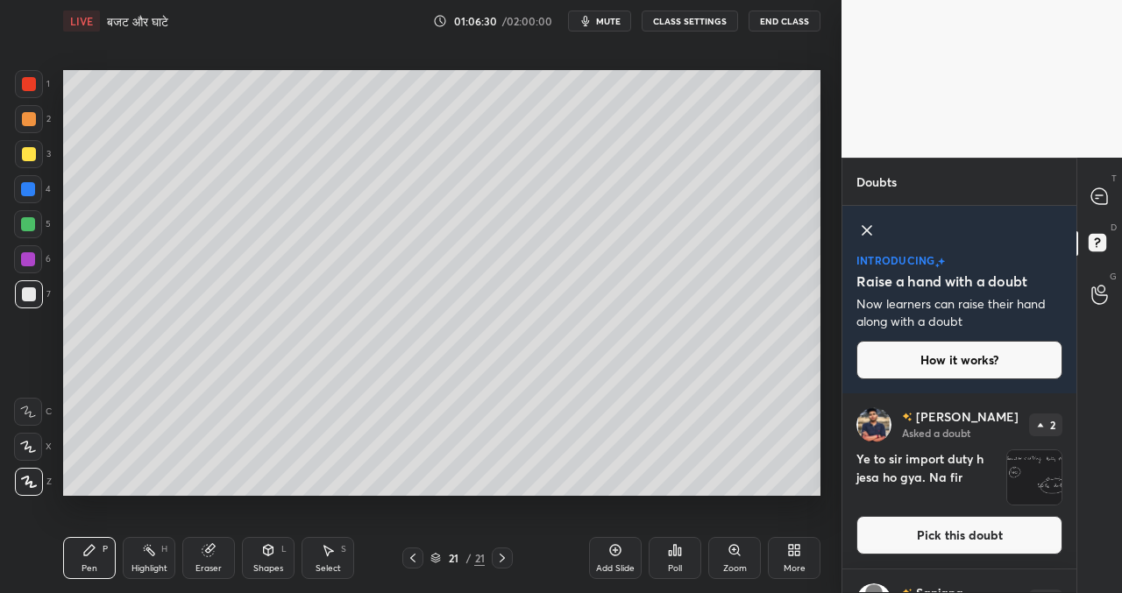
drag, startPoint x: 867, startPoint y: 230, endPoint x: 863, endPoint y: 247, distance: 17.9
click at [867, 233] on icon at bounding box center [866, 230] width 21 height 21
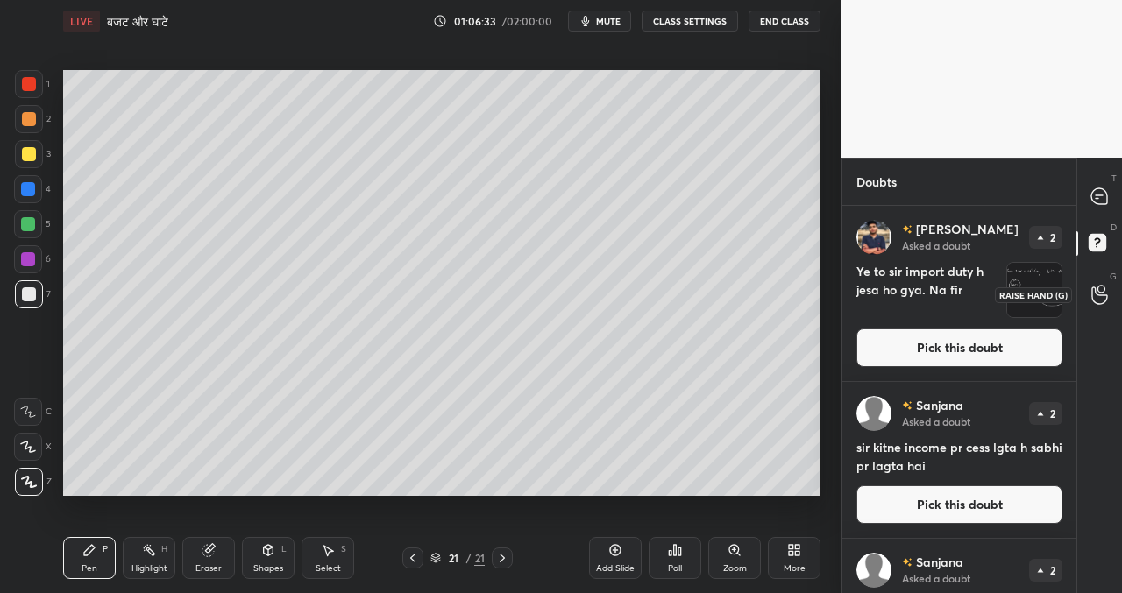
drag, startPoint x: 1081, startPoint y: 264, endPoint x: 1082, endPoint y: 292, distance: 28.1
click at [1085, 296] on div "T Messages (T) D Doubts (D) G Raise Hand (G)" at bounding box center [1099, 375] width 46 height 435
drag, startPoint x: 1075, startPoint y: 276, endPoint x: 1074, endPoint y: 285, distance: 8.8
click at [1074, 290] on div "Doubts Enable Chat [PERSON_NAME] Asked a doubt 2 Ye to sir import duty h jesa h…" at bounding box center [981, 375] width 280 height 435
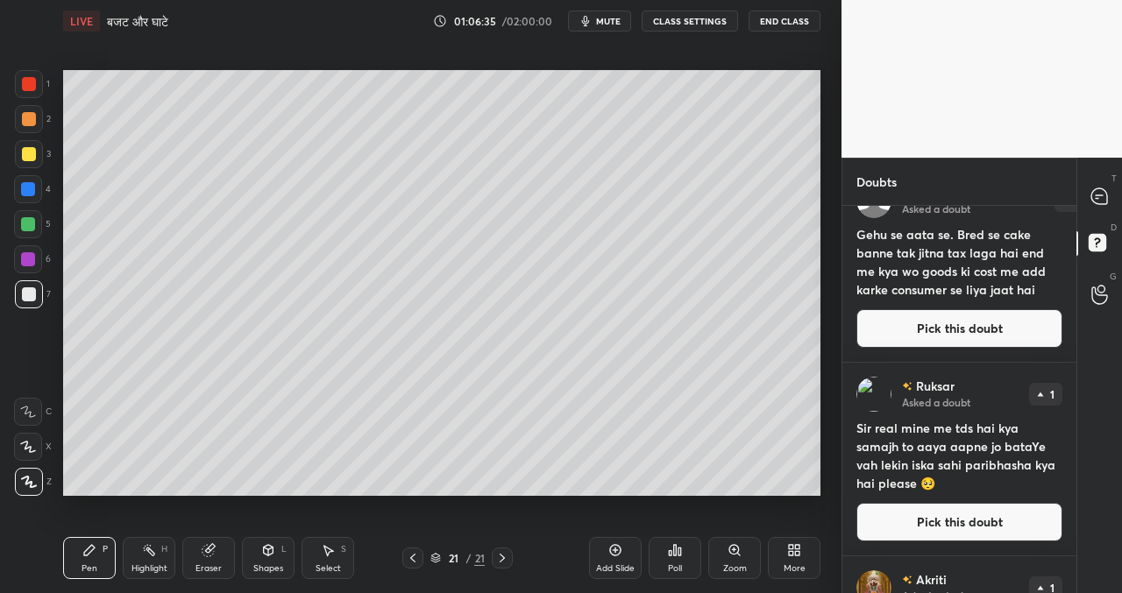
scroll to position [1440, 0]
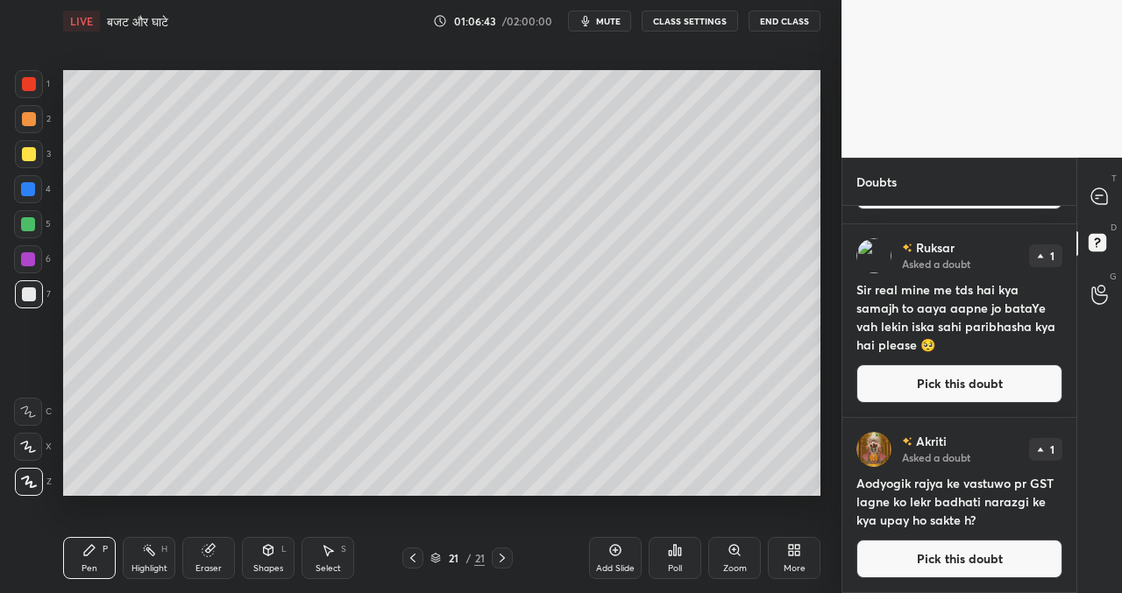
drag, startPoint x: 947, startPoint y: 561, endPoint x: 938, endPoint y: 559, distance: 8.9
click at [947, 561] on button "Pick this doubt" at bounding box center [959, 559] width 206 height 39
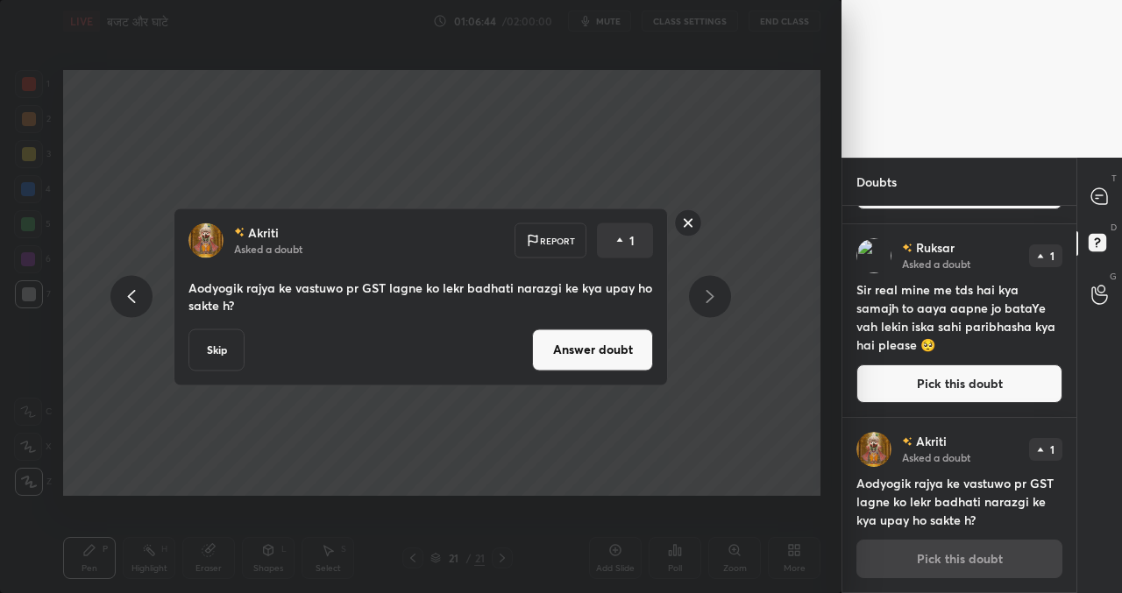
click at [582, 337] on button "Answer doubt" at bounding box center [592, 350] width 121 height 42
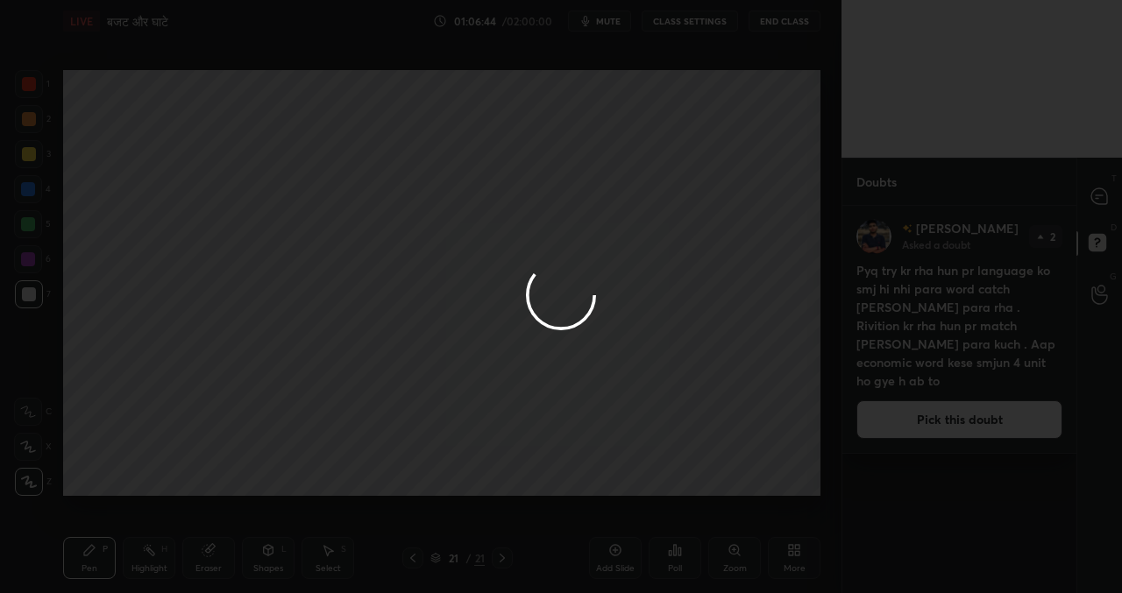
scroll to position [0, 0]
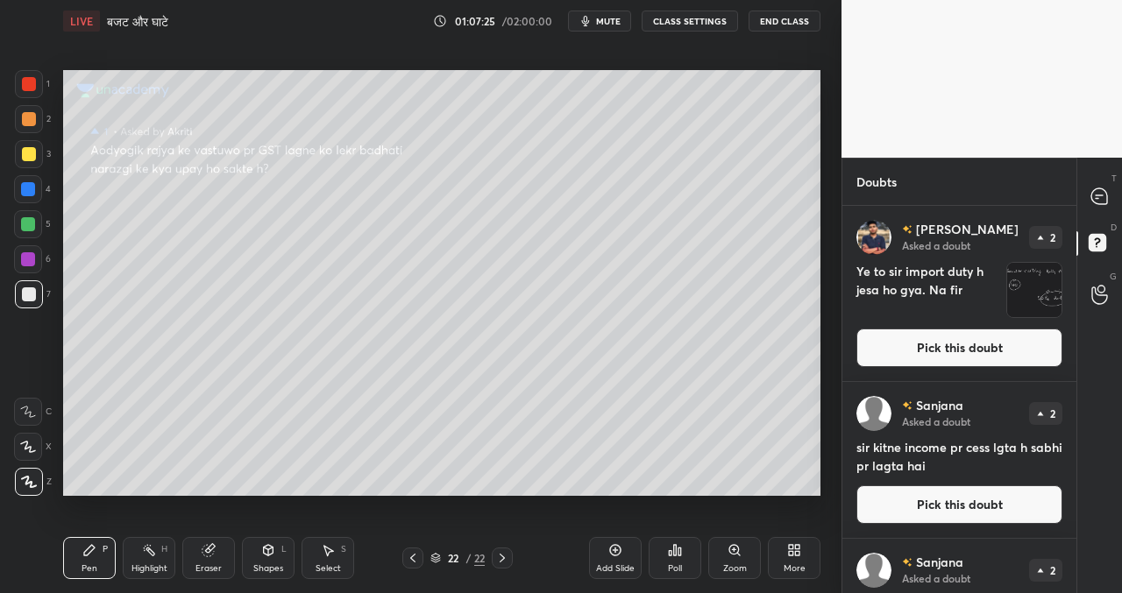
drag, startPoint x: 1076, startPoint y: 348, endPoint x: 1079, endPoint y: 408, distance: 60.5
click at [1083, 414] on div "T Messages (T) D Doubts (D) G Raise Hand (G)" at bounding box center [1099, 375] width 46 height 435
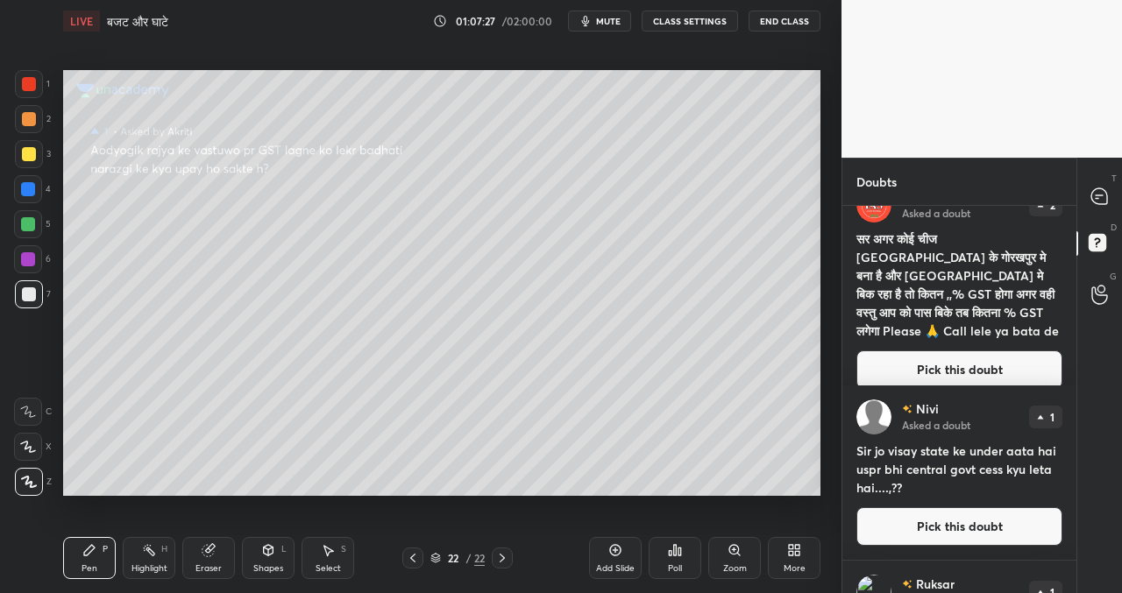
scroll to position [833, 0]
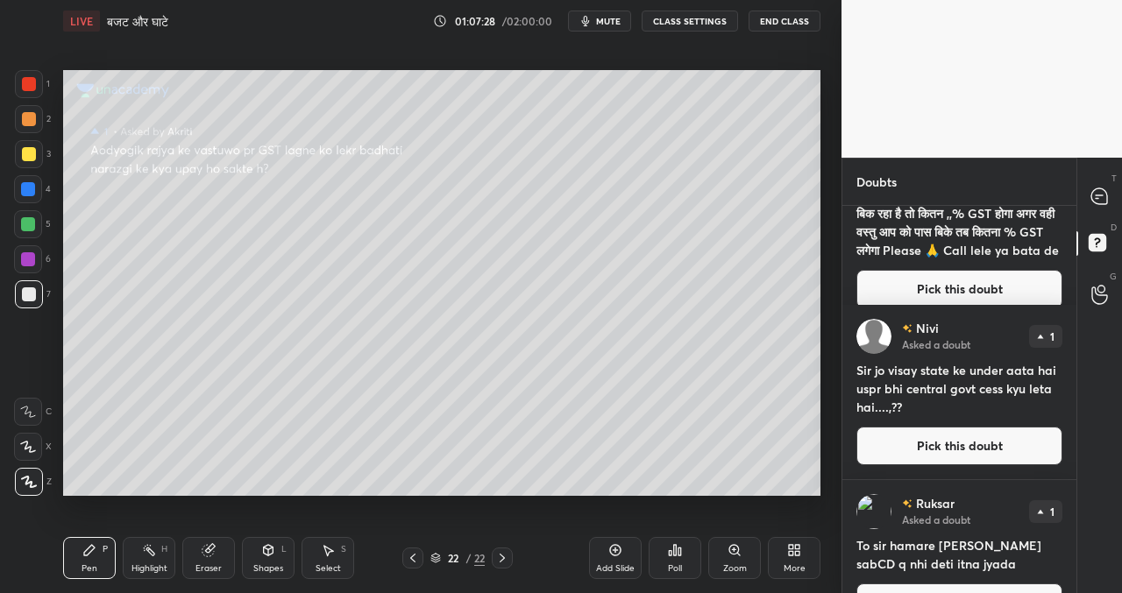
drag, startPoint x: 1075, startPoint y: 456, endPoint x: 1077, endPoint y: 475, distance: 18.5
click at [1077, 475] on div "T Messages (T) D Doubts (D) G Raise Hand (G)" at bounding box center [1099, 375] width 46 height 435
drag, startPoint x: 1074, startPoint y: 460, endPoint x: 1077, endPoint y: 518, distance: 57.9
click at [1079, 520] on div "T Messages (T) D Doubts (D) G Raise Hand (G)" at bounding box center [1099, 375] width 46 height 435
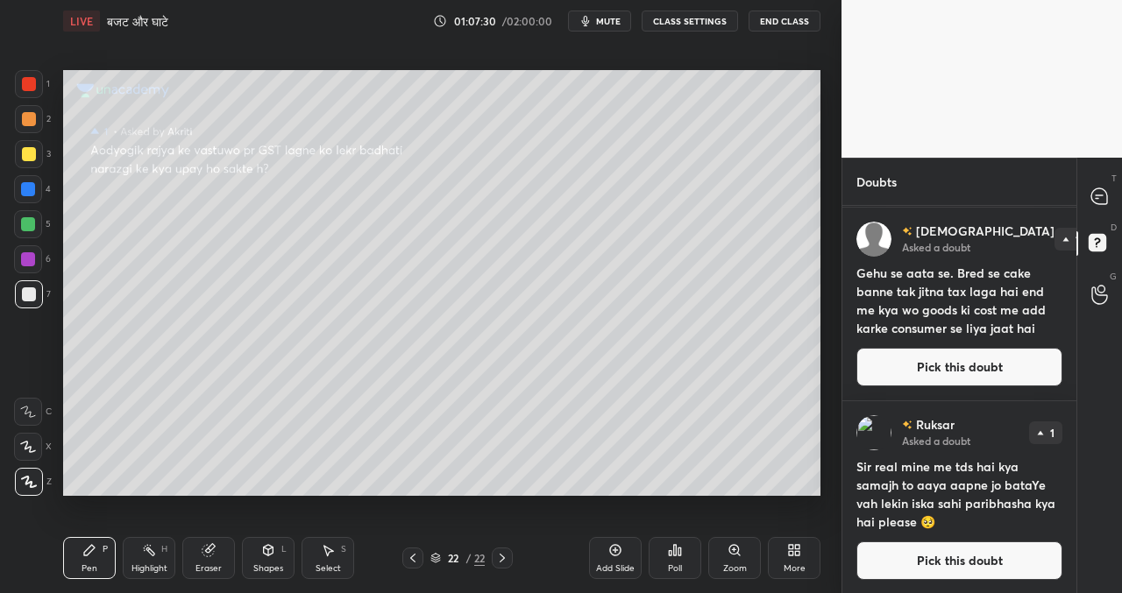
scroll to position [1264, 0]
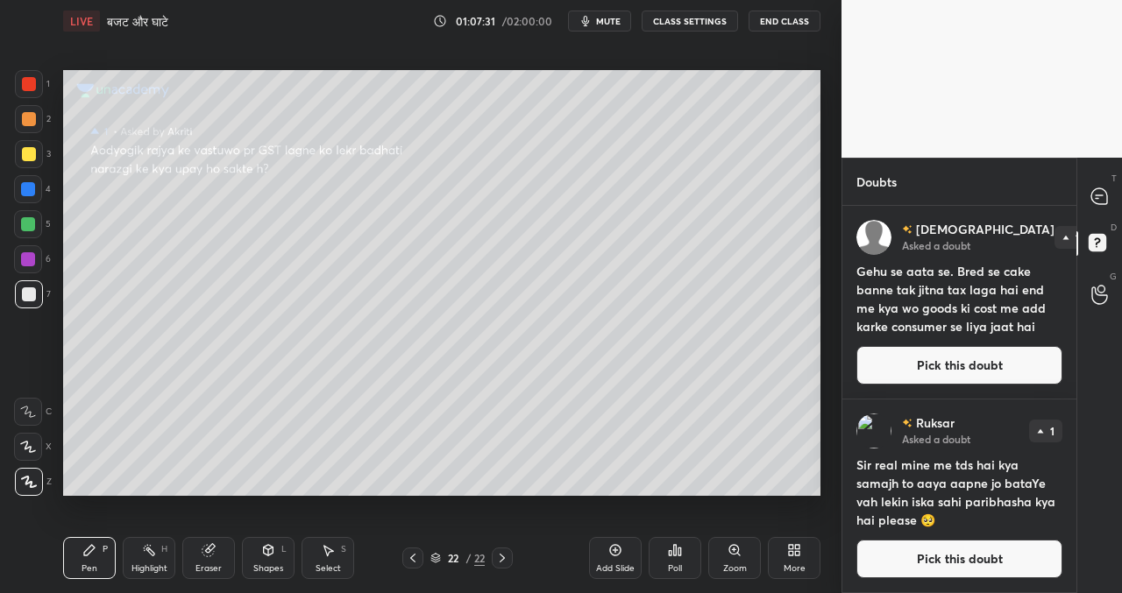
drag, startPoint x: 976, startPoint y: 553, endPoint x: 966, endPoint y: 551, distance: 10.7
click at [976, 555] on button "Pick this doubt" at bounding box center [959, 559] width 206 height 39
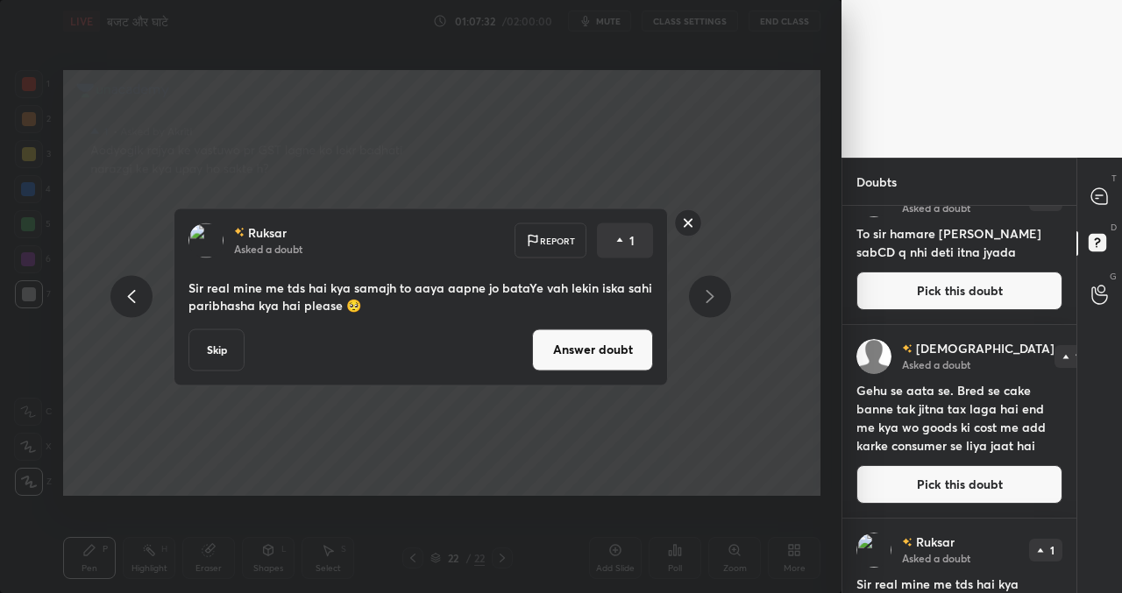
click at [587, 345] on button "Answer doubt" at bounding box center [592, 350] width 121 height 42
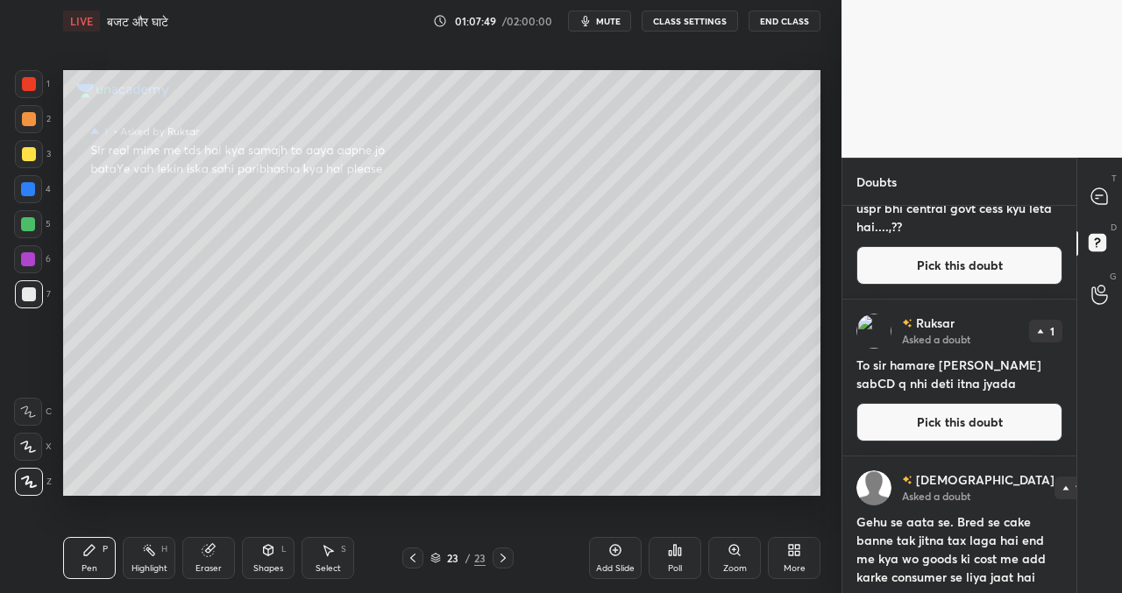
scroll to position [1246, 0]
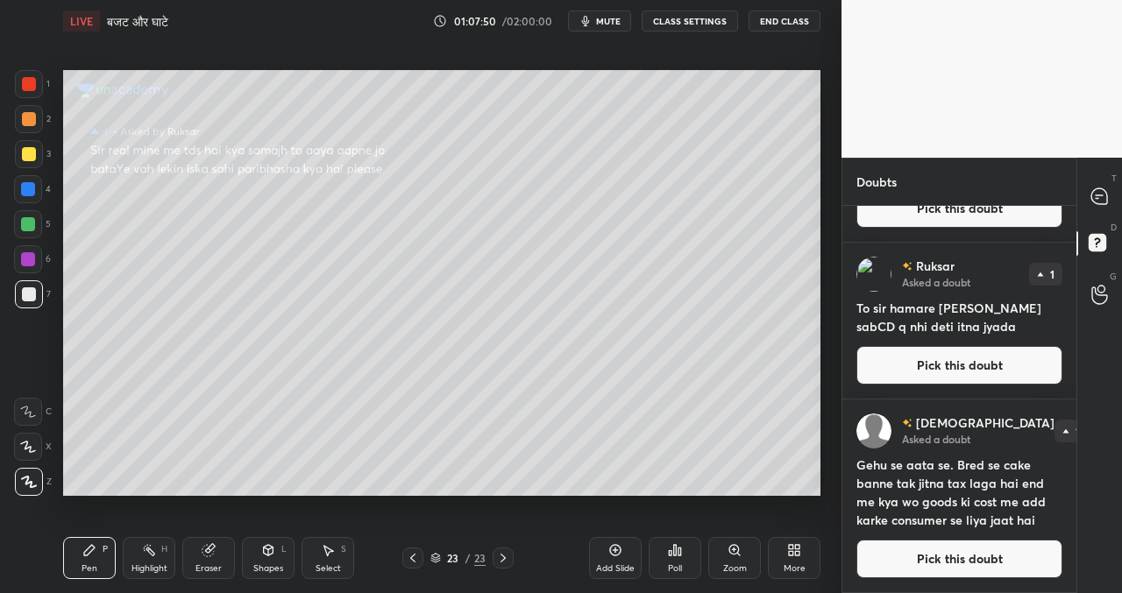
drag, startPoint x: 990, startPoint y: 566, endPoint x: 976, endPoint y: 563, distance: 14.3
click at [988, 567] on button "Pick this doubt" at bounding box center [959, 559] width 206 height 39
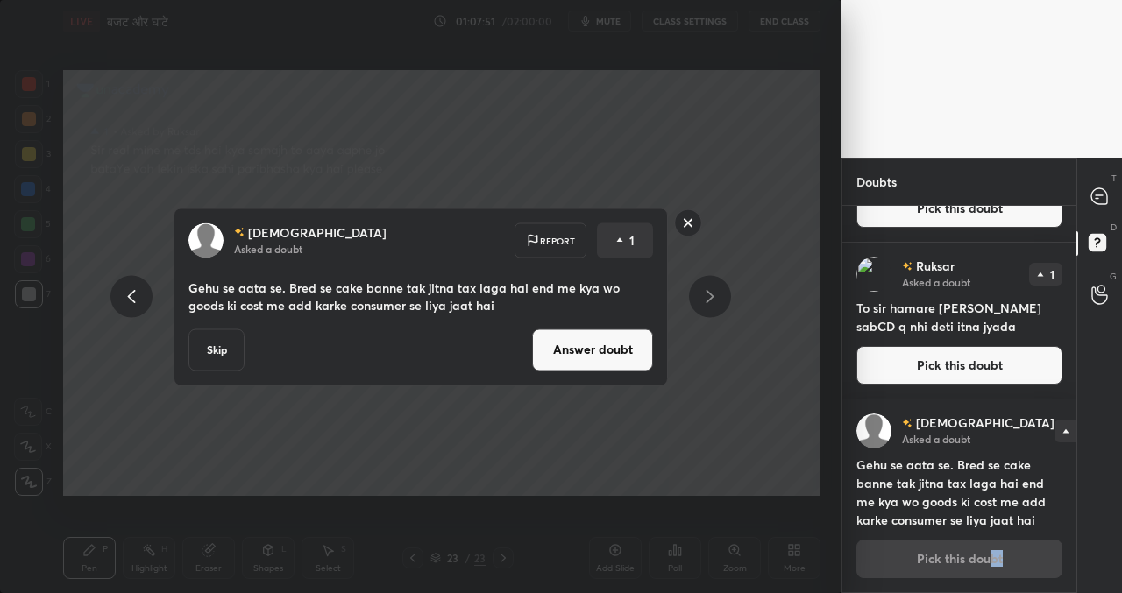
drag, startPoint x: 574, startPoint y: 347, endPoint x: 557, endPoint y: 360, distance: 21.2
click at [575, 349] on button "Answer doubt" at bounding box center [592, 350] width 121 height 42
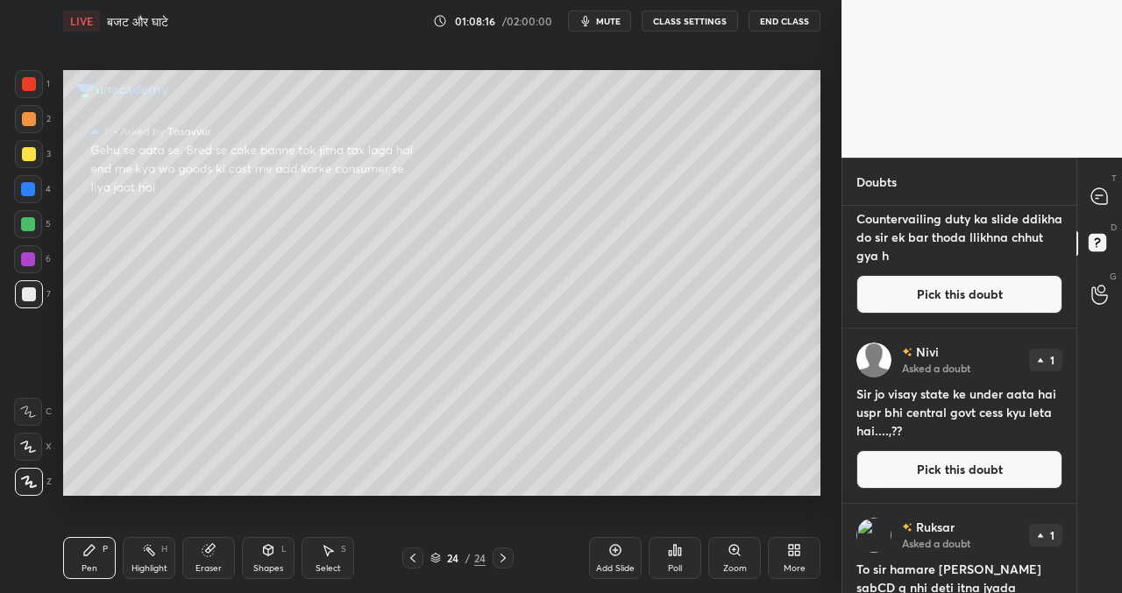
scroll to position [1228, 0]
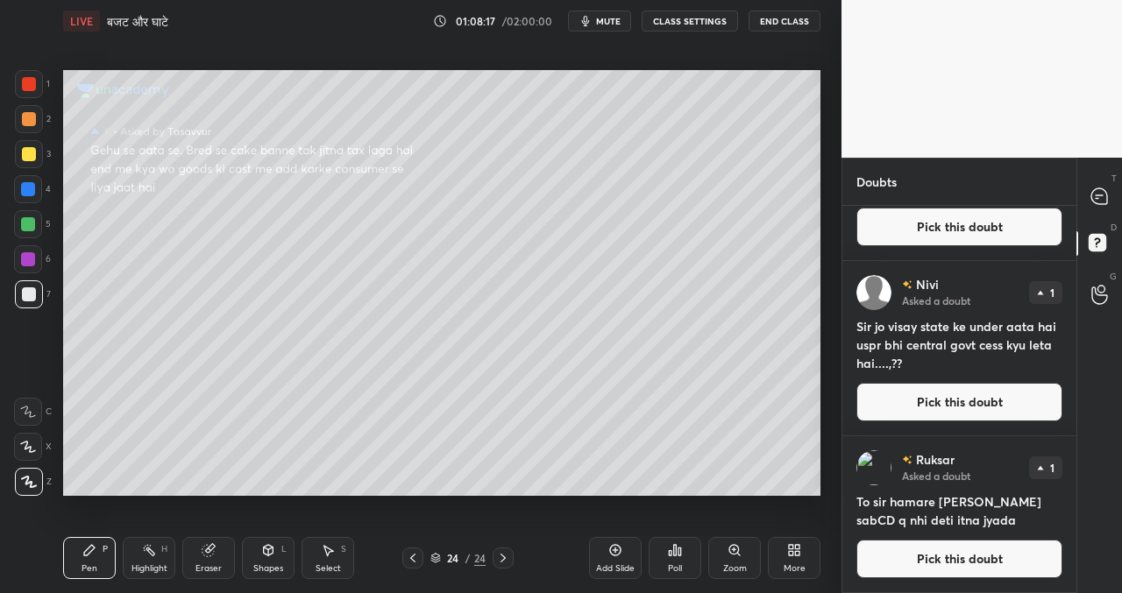
drag, startPoint x: 1034, startPoint y: 563, endPoint x: 1013, endPoint y: 561, distance: 21.2
click at [1034, 563] on button "Pick this doubt" at bounding box center [959, 559] width 206 height 39
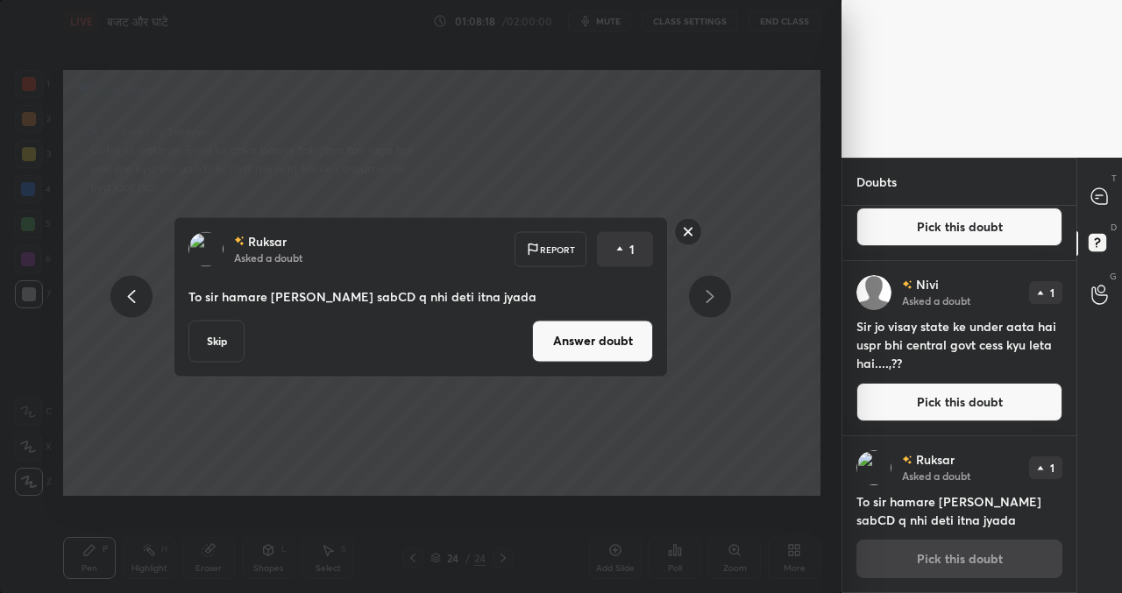
click at [582, 341] on button "Answer doubt" at bounding box center [592, 341] width 121 height 42
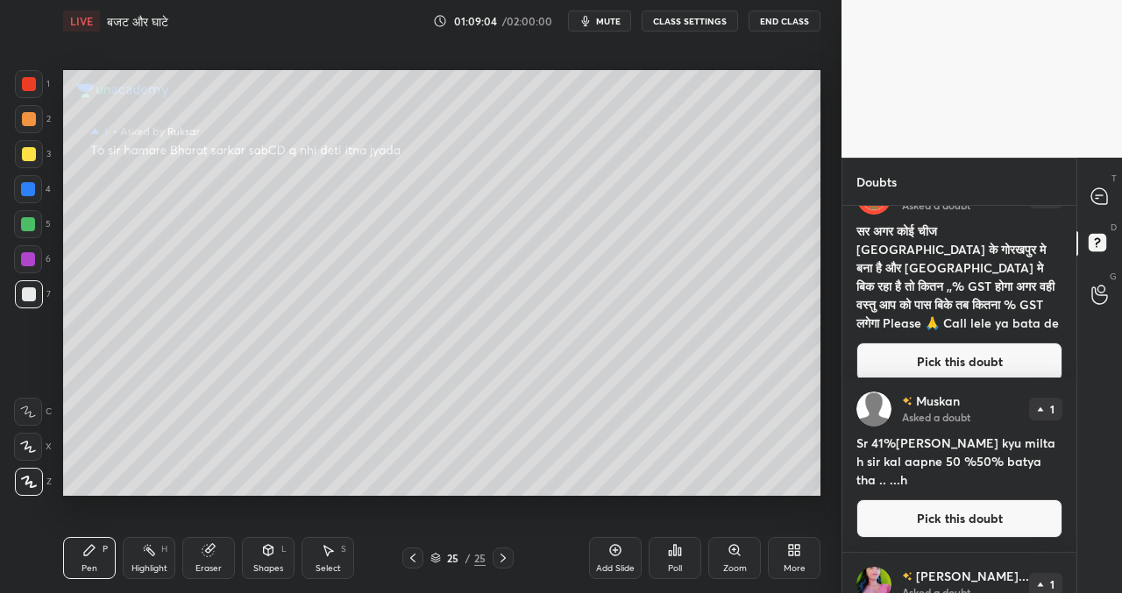
scroll to position [752, 0]
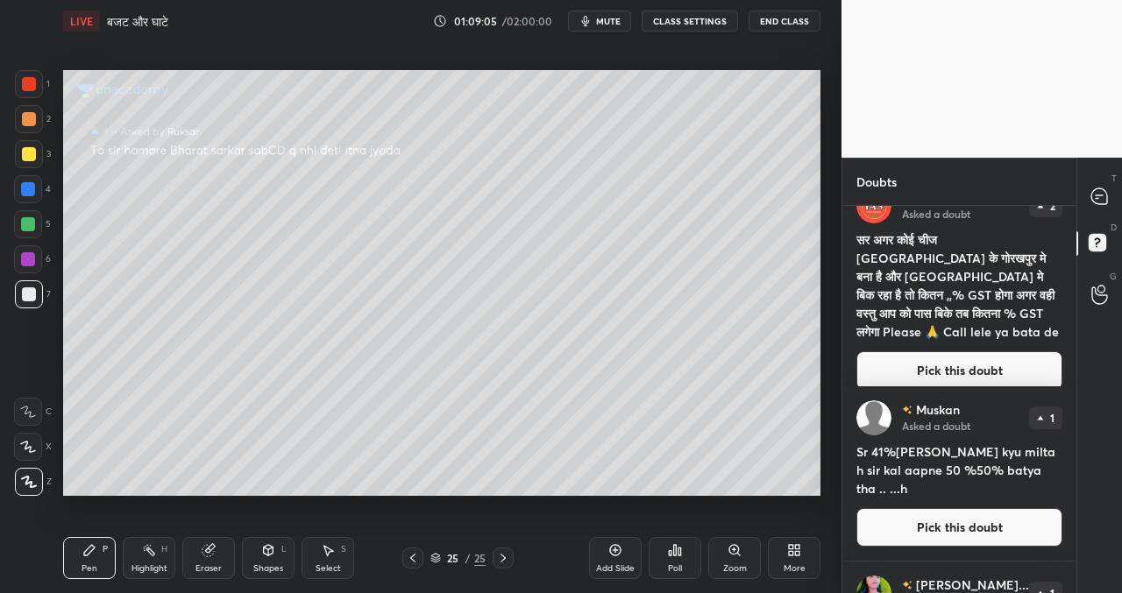
drag, startPoint x: 1076, startPoint y: 486, endPoint x: 1077, endPoint y: 530, distance: 43.8
click at [1077, 532] on div "T Messages (T) D Doubts (D) G Raise Hand (G)" at bounding box center [1099, 375] width 46 height 435
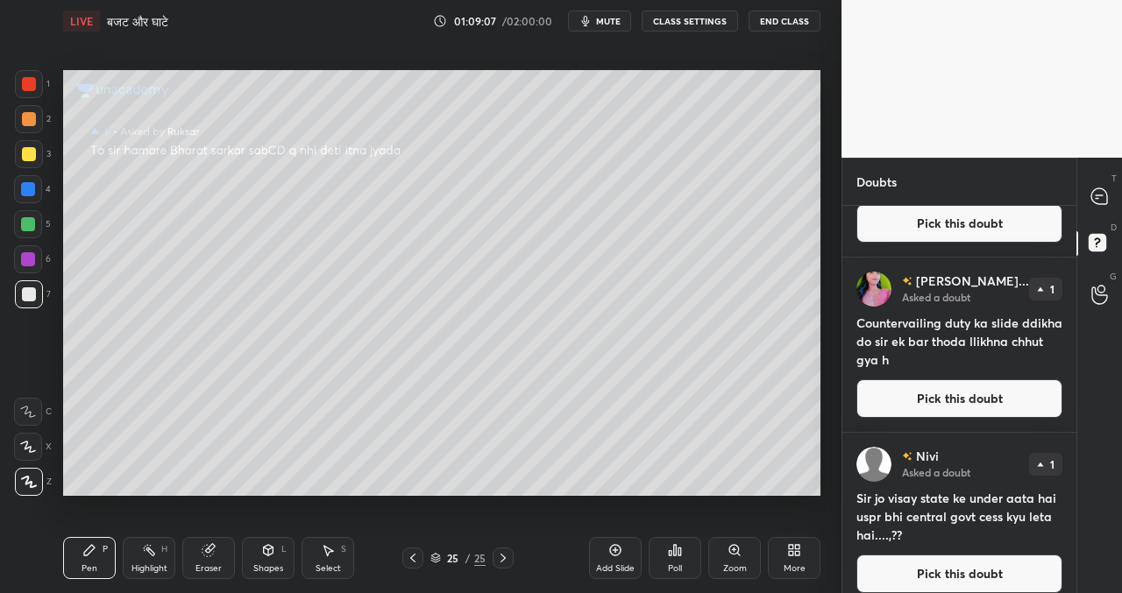
scroll to position [1071, 0]
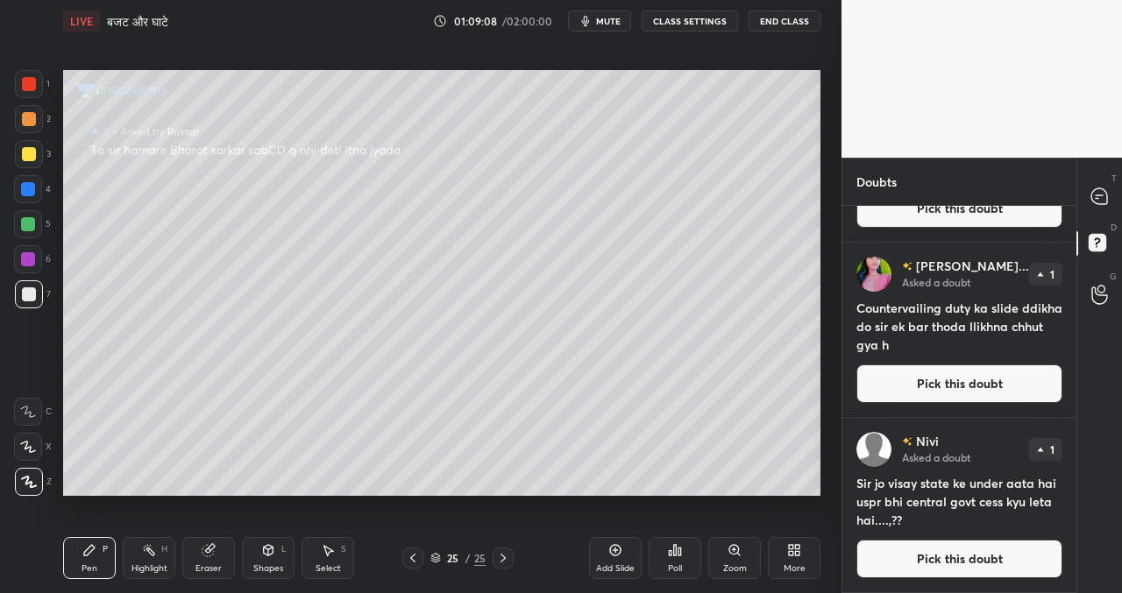
drag, startPoint x: 997, startPoint y: 548, endPoint x: 974, endPoint y: 534, distance: 27.2
click at [997, 548] on button "Pick this doubt" at bounding box center [959, 559] width 206 height 39
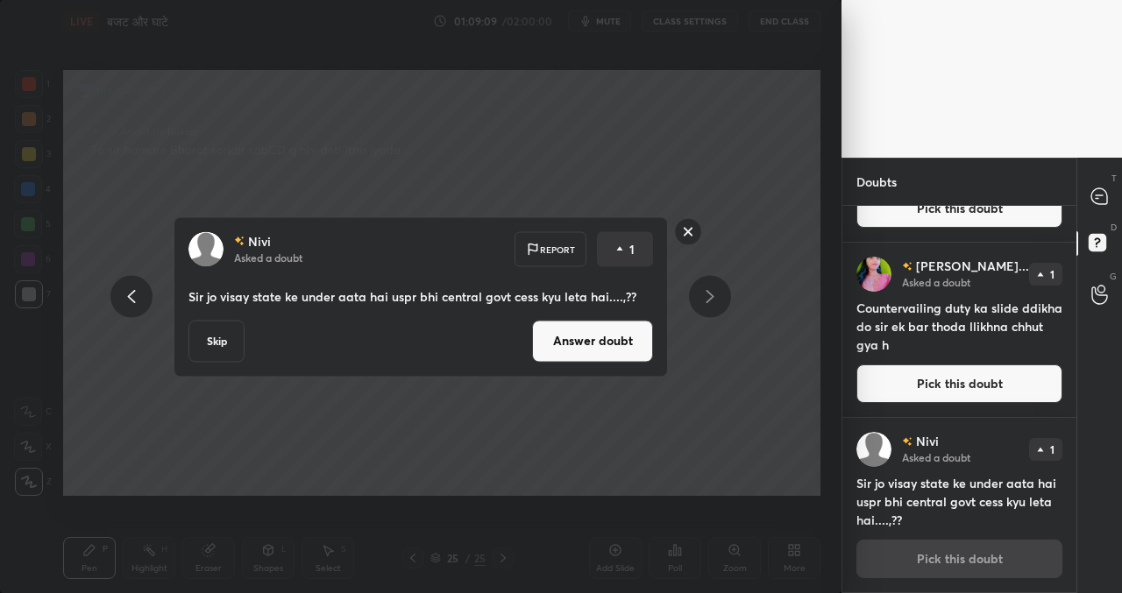
click at [584, 336] on button "Answer doubt" at bounding box center [592, 341] width 121 height 42
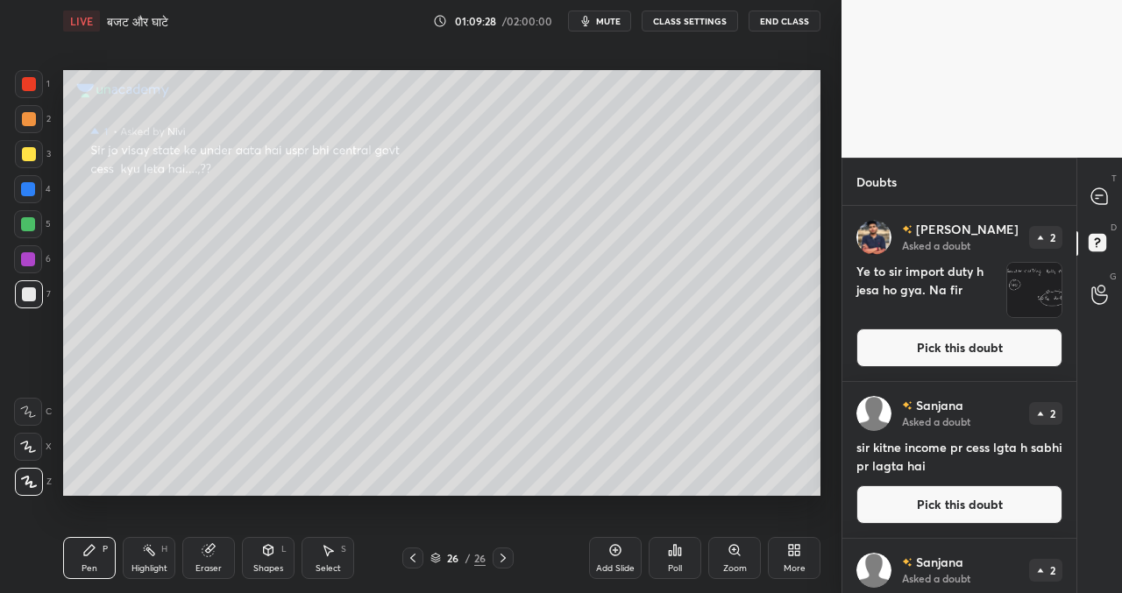
click at [945, 349] on button "Pick this doubt" at bounding box center [959, 348] width 206 height 39
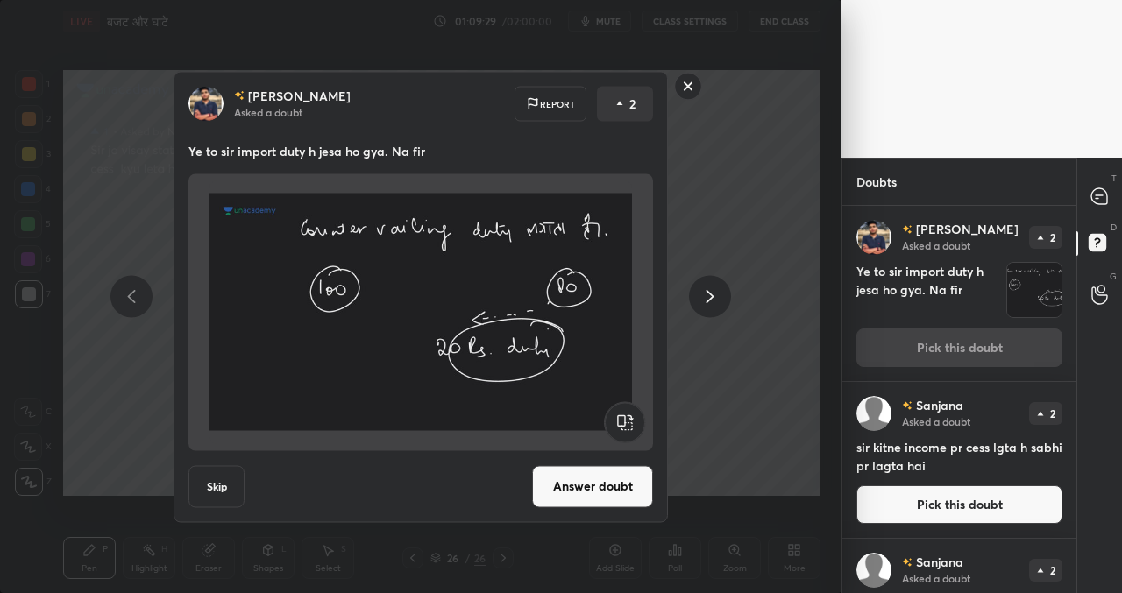
click at [598, 494] on button "Answer doubt" at bounding box center [592, 486] width 121 height 42
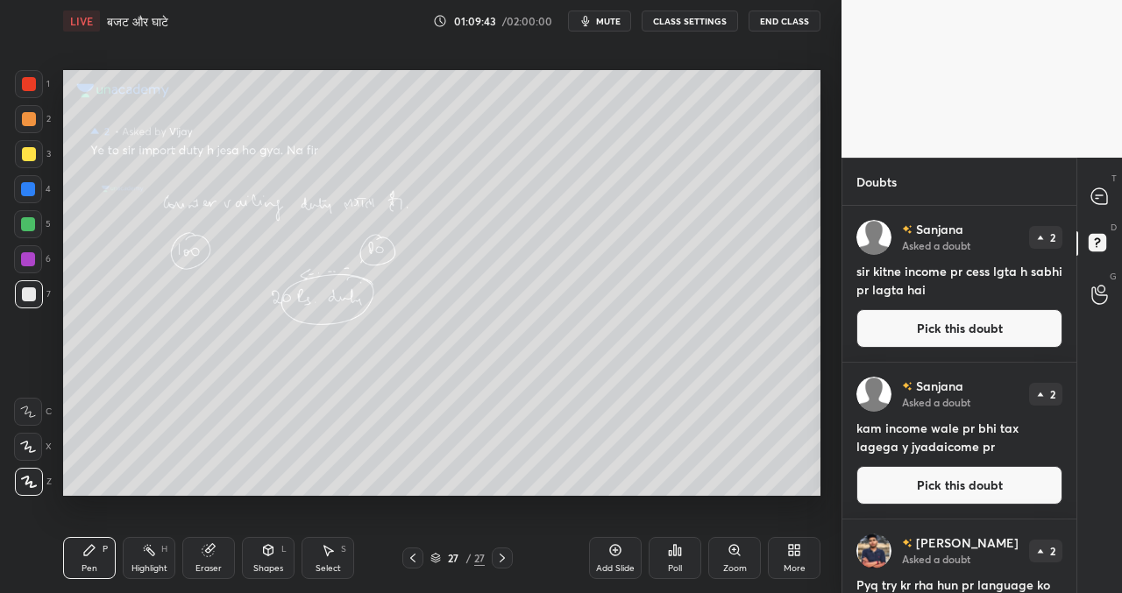
click at [950, 324] on button "Pick this doubt" at bounding box center [959, 328] width 206 height 39
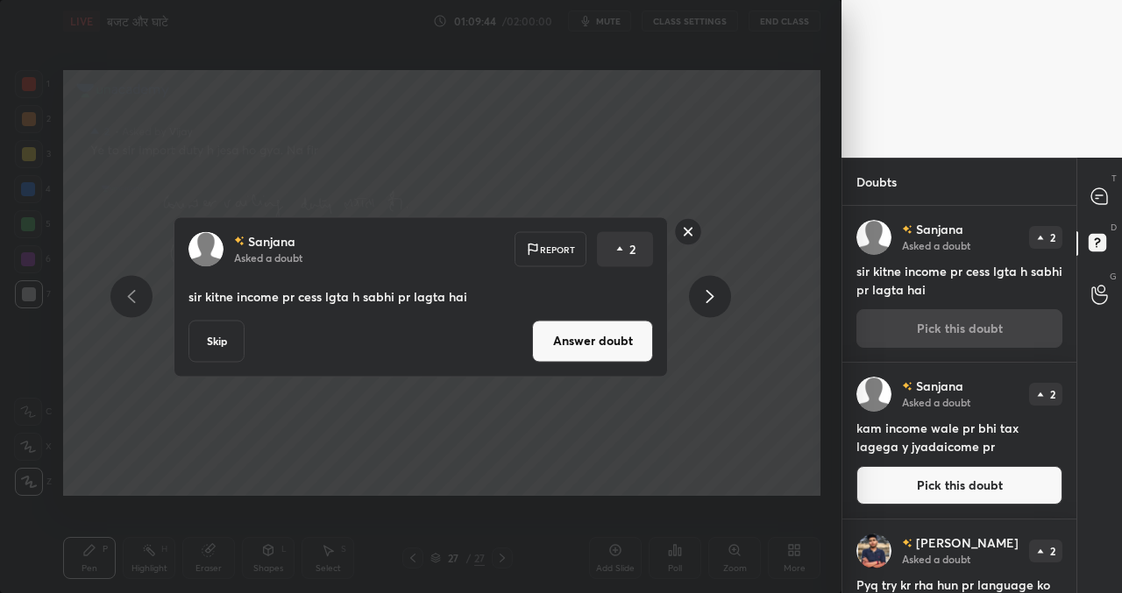
drag, startPoint x: 222, startPoint y: 332, endPoint x: 263, endPoint y: 344, distance: 43.0
click at [223, 336] on button "Skip" at bounding box center [216, 341] width 56 height 42
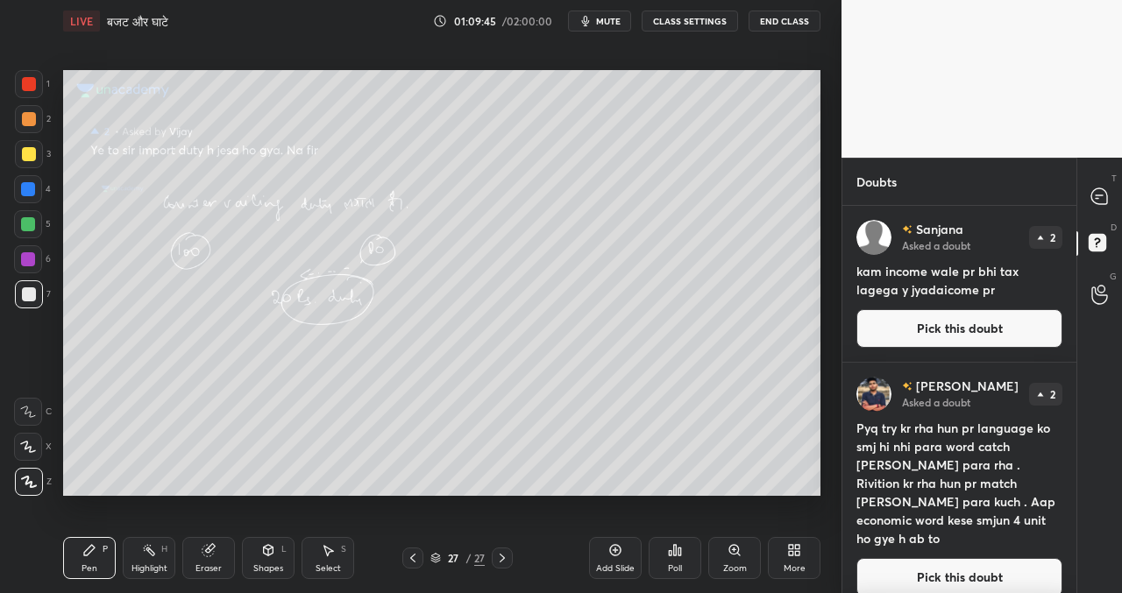
drag, startPoint x: 912, startPoint y: 329, endPoint x: 901, endPoint y: 331, distance: 11.7
click at [912, 329] on button "Pick this doubt" at bounding box center [959, 328] width 206 height 39
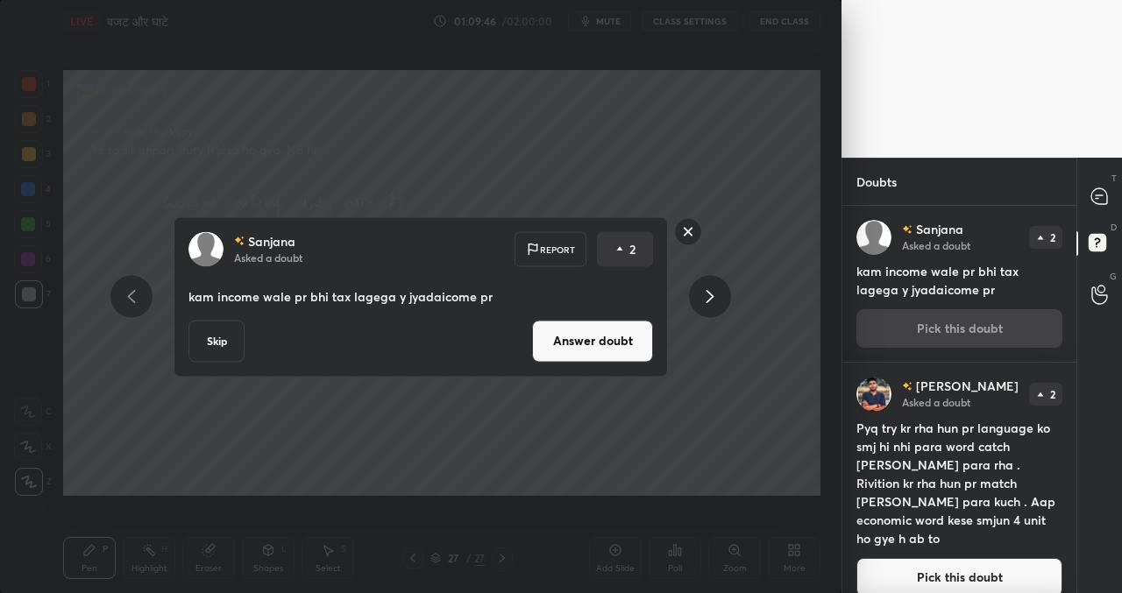
drag, startPoint x: 211, startPoint y: 343, endPoint x: 227, endPoint y: 359, distance: 22.3
click at [214, 346] on button "Skip" at bounding box center [216, 341] width 56 height 42
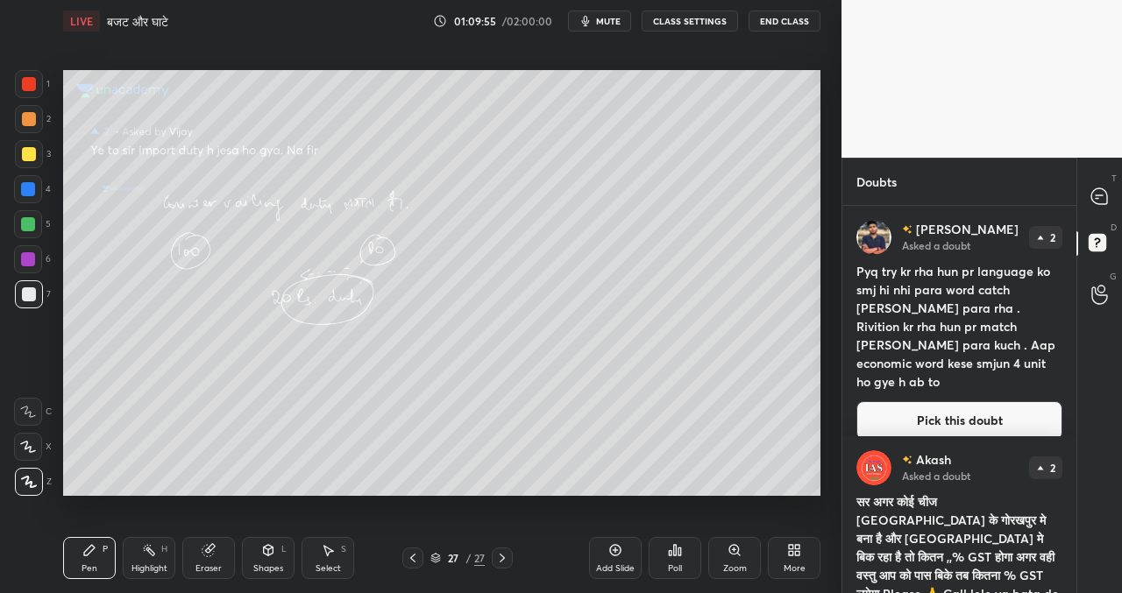
drag, startPoint x: 987, startPoint y: 398, endPoint x: 957, endPoint y: 404, distance: 30.4
click at [987, 401] on button "Pick this doubt" at bounding box center [959, 420] width 206 height 39
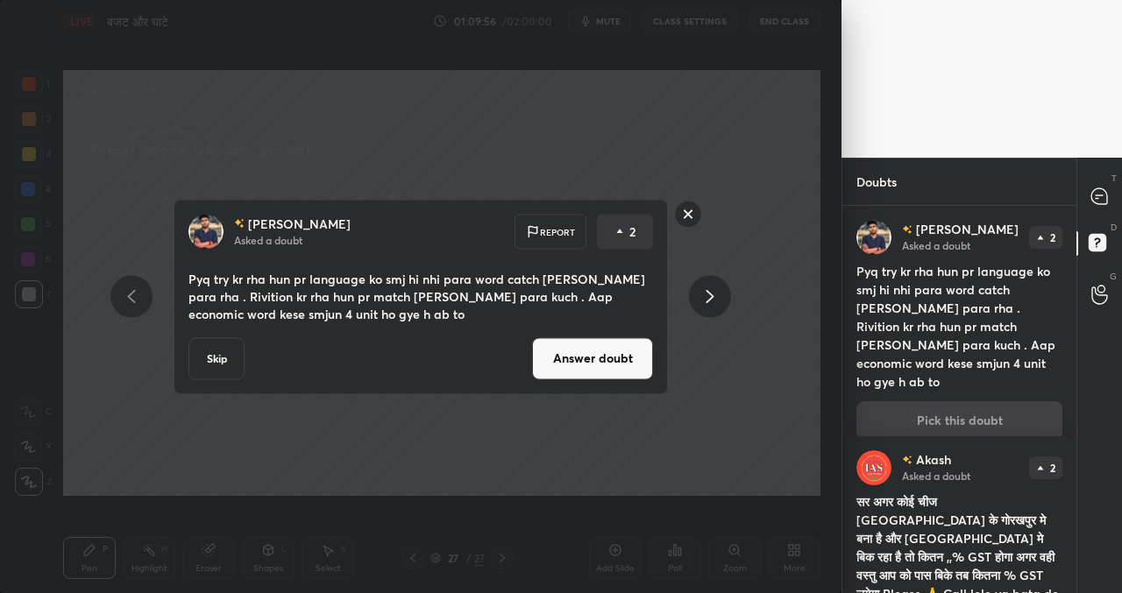
click at [586, 355] on button "Answer doubt" at bounding box center [592, 358] width 121 height 42
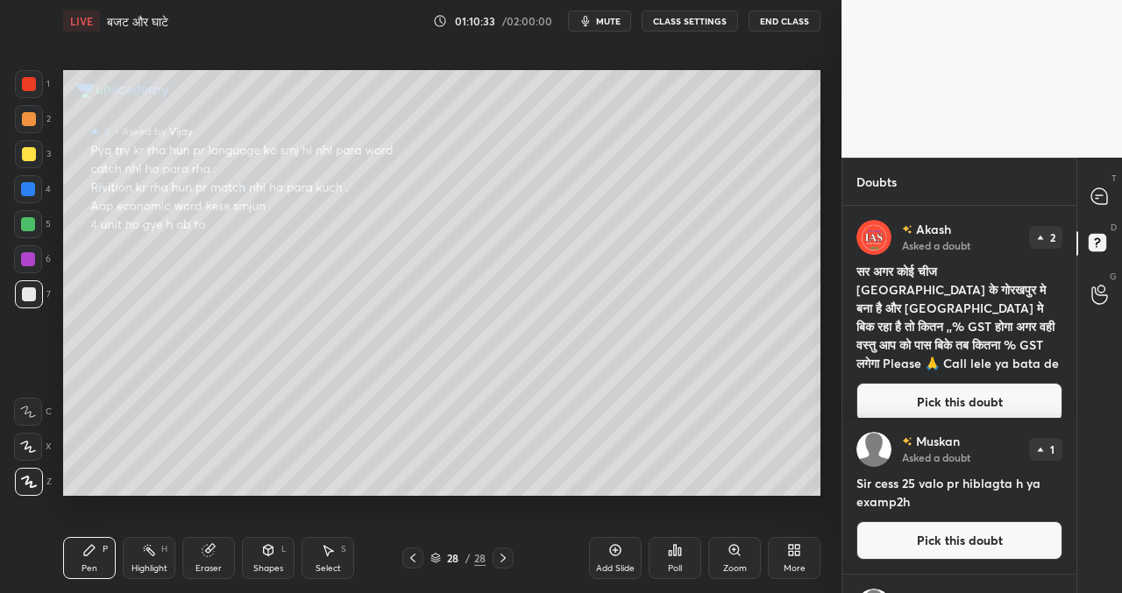
click at [926, 396] on button "Pick this doubt" at bounding box center [959, 402] width 206 height 39
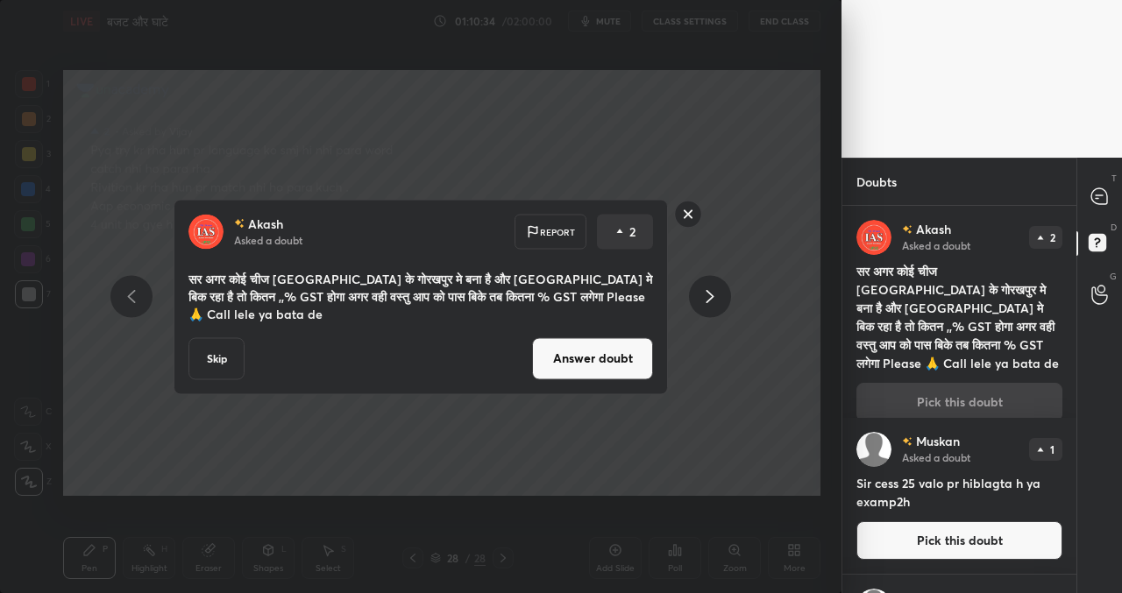
click at [547, 351] on button "Answer doubt" at bounding box center [592, 358] width 121 height 42
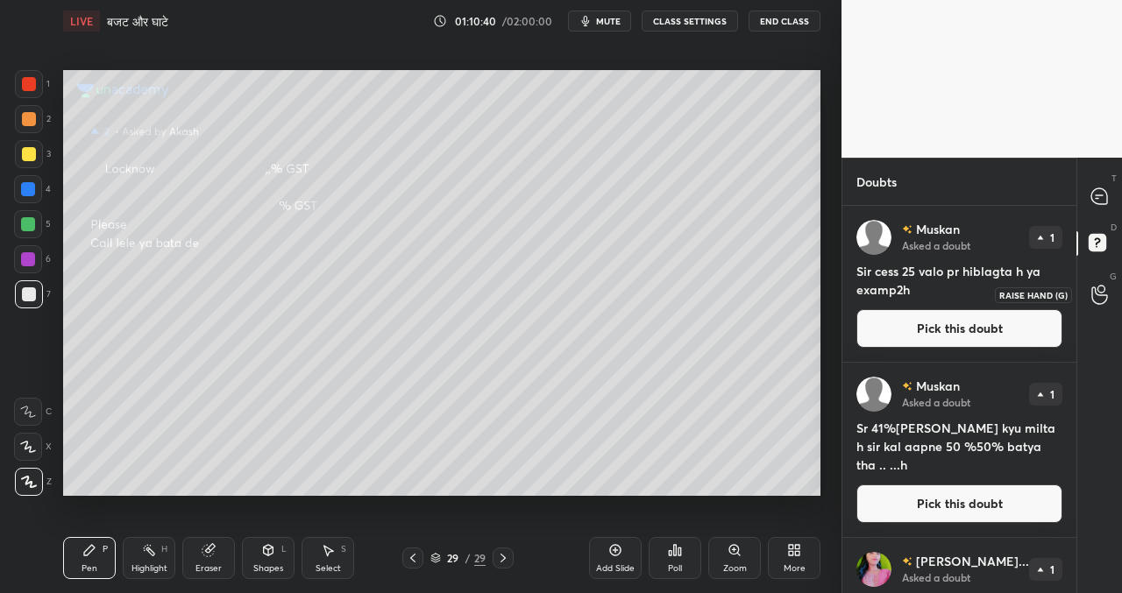
click at [1108, 294] on div at bounding box center [1099, 295] width 35 height 32
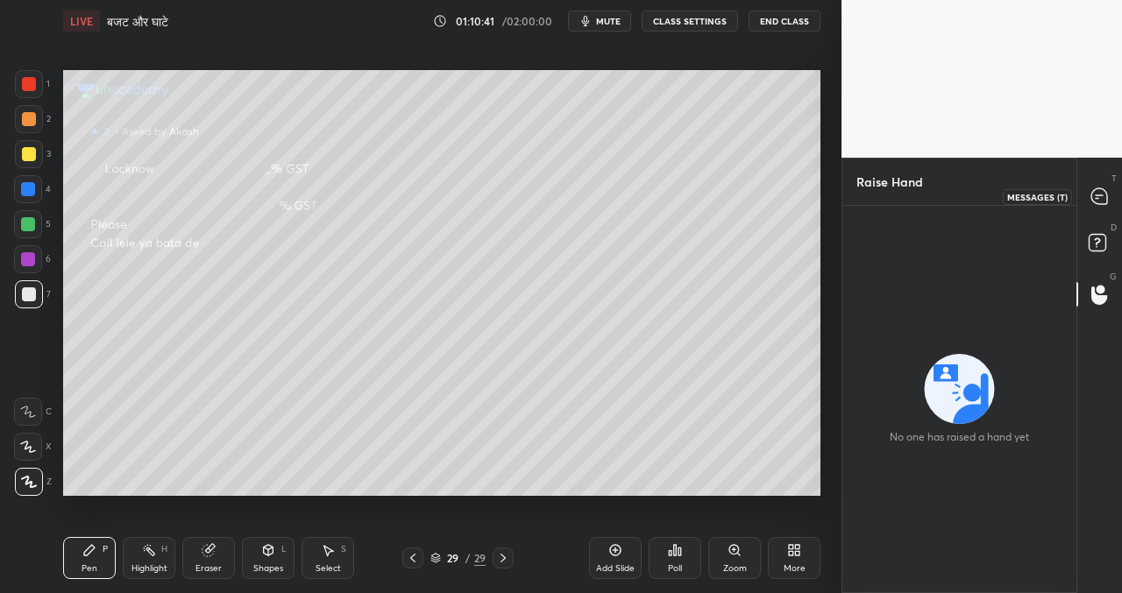
click at [1099, 194] on icon at bounding box center [1099, 197] width 18 height 18
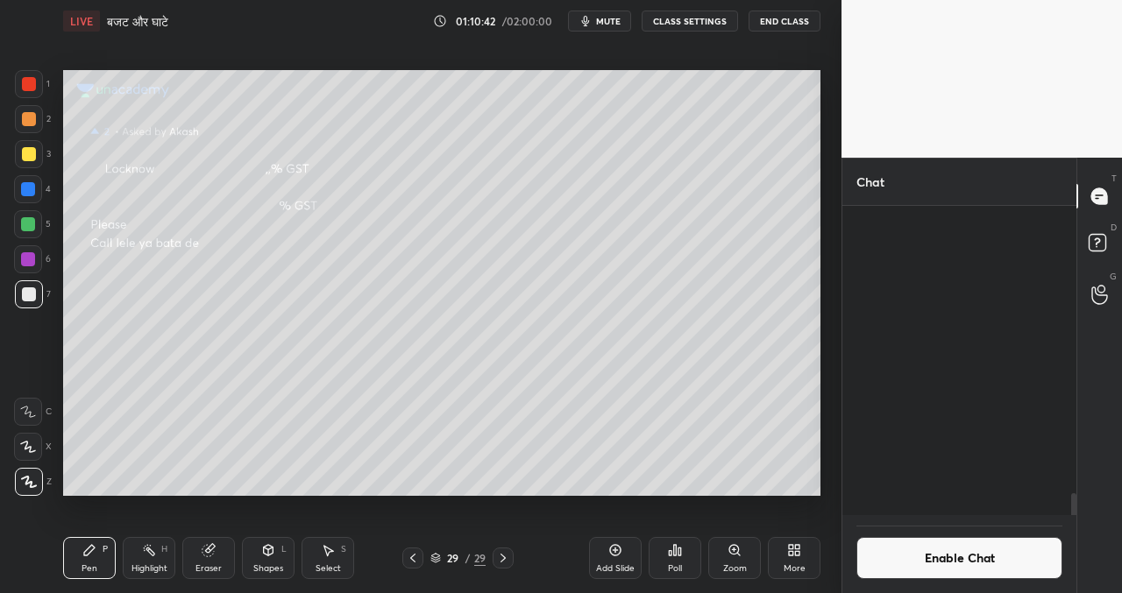
scroll to position [304, 229]
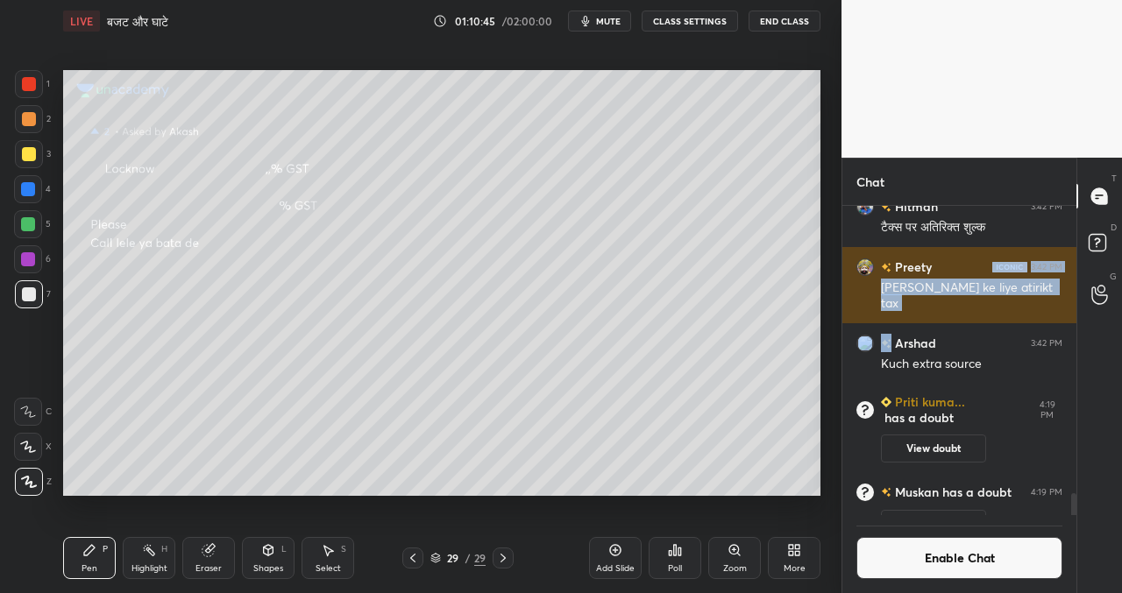
drag, startPoint x: 973, startPoint y: 273, endPoint x: 985, endPoint y: 312, distance: 40.5
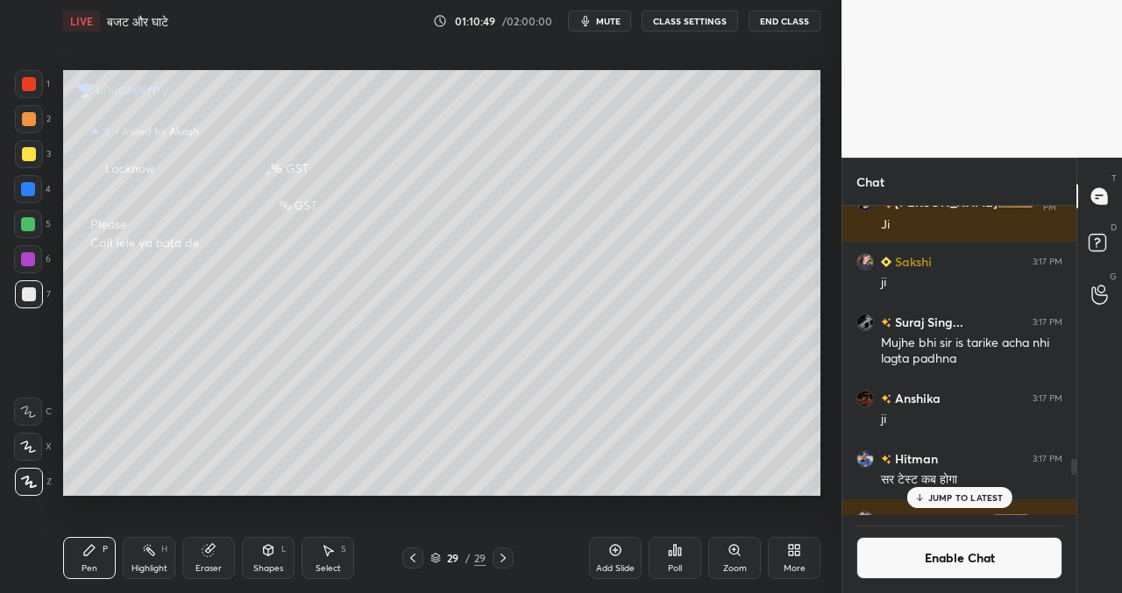
drag, startPoint x: 1071, startPoint y: 502, endPoint x: 1072, endPoint y: 444, distance: 57.9
click at [1072, 513] on div at bounding box center [1070, 360] width 11 height 309
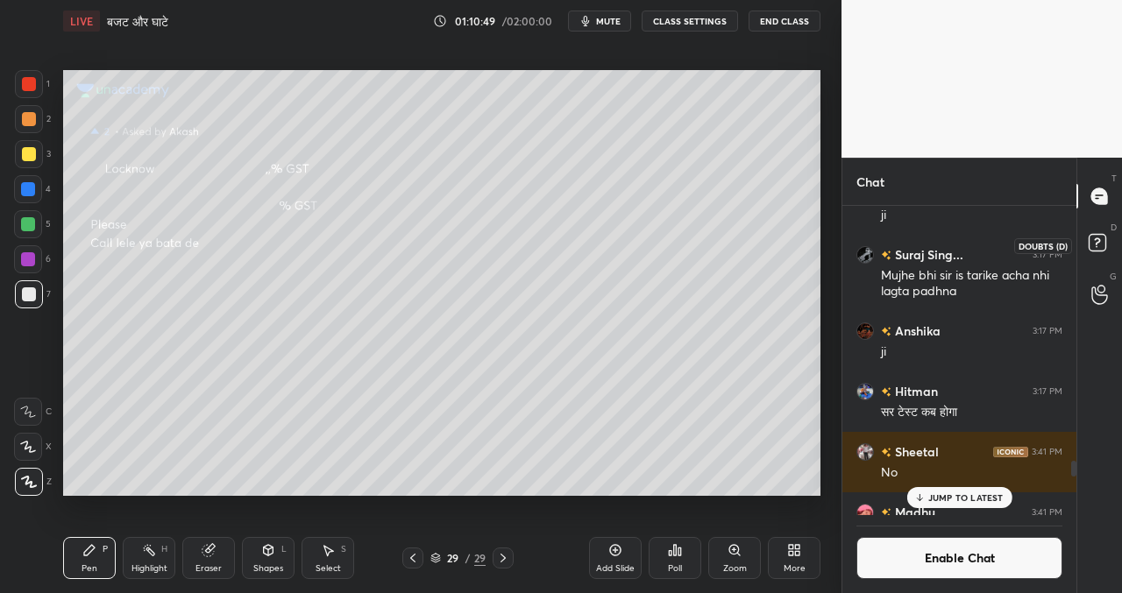
drag, startPoint x: 1093, startPoint y: 244, endPoint x: 1076, endPoint y: 279, distance: 38.8
click at [1093, 244] on rect at bounding box center [1096, 243] width 17 height 17
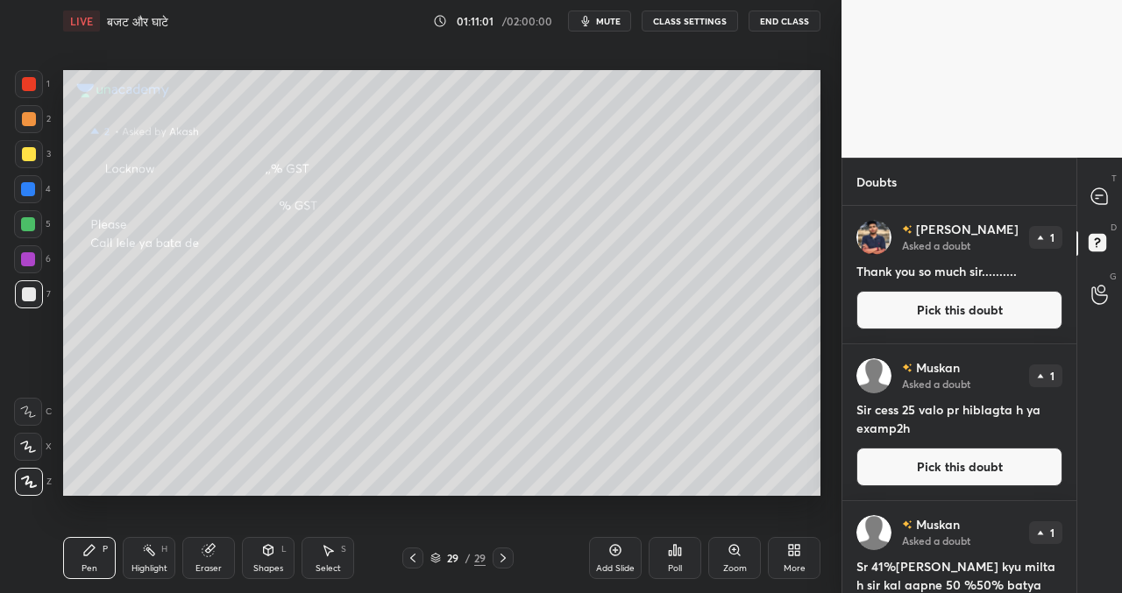
click at [916, 308] on button "Pick this doubt" at bounding box center [959, 310] width 206 height 39
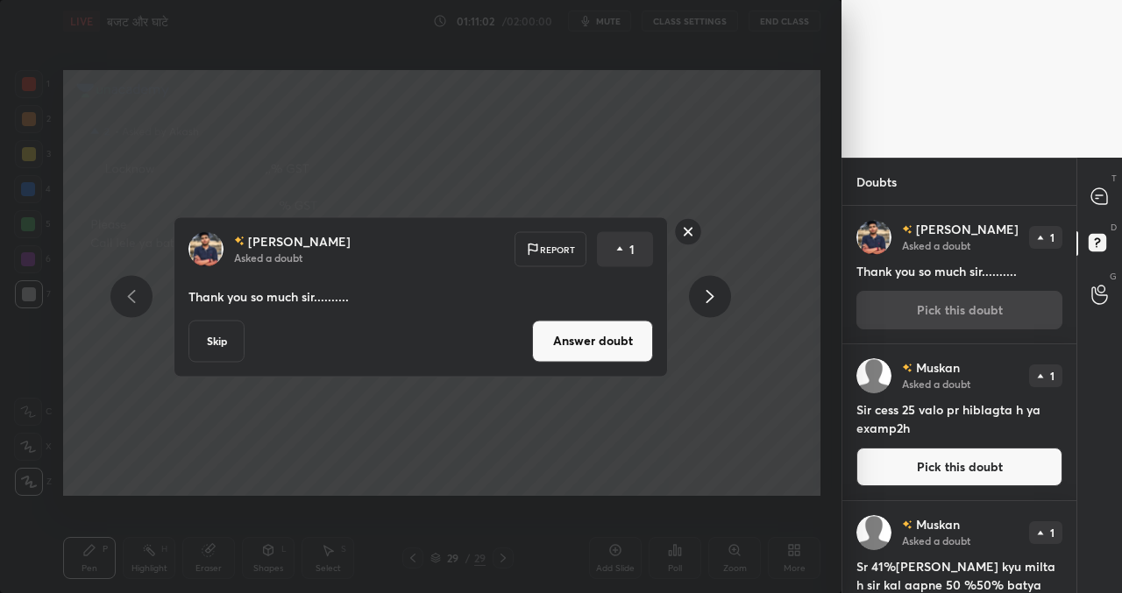
click at [227, 337] on button "Skip" at bounding box center [216, 341] width 56 height 42
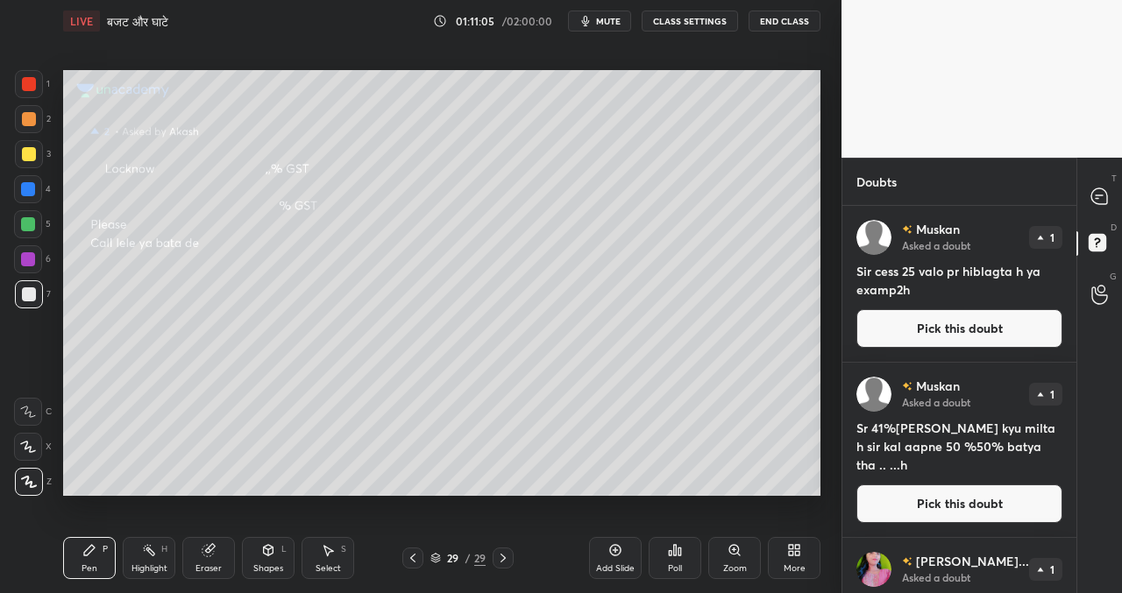
click at [948, 340] on button "Pick this doubt" at bounding box center [959, 328] width 206 height 39
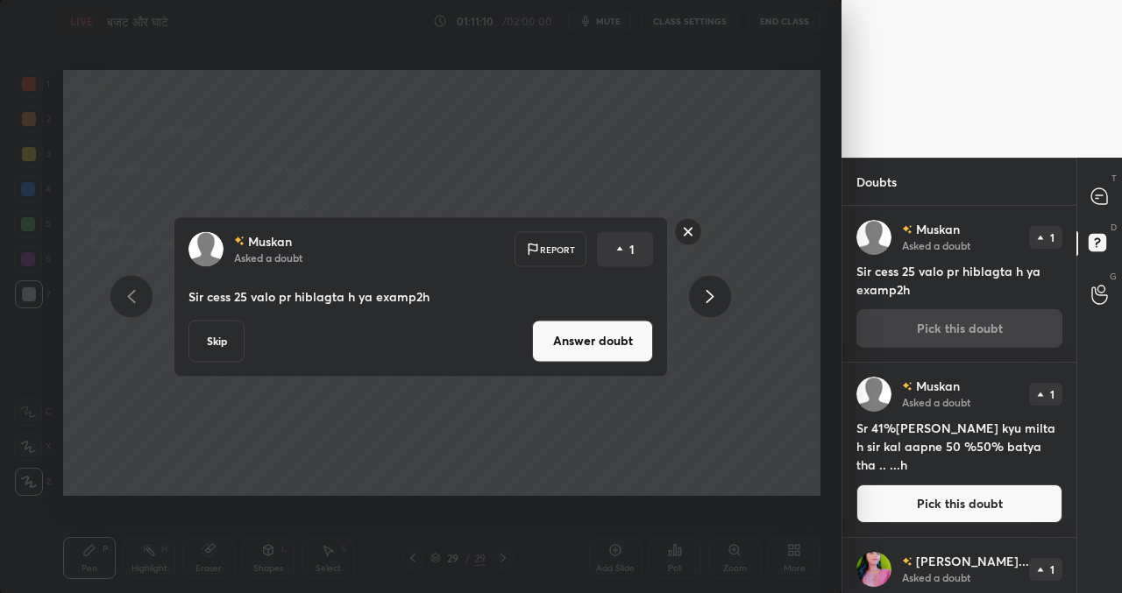
click at [205, 346] on button "Skip" at bounding box center [216, 341] width 56 height 42
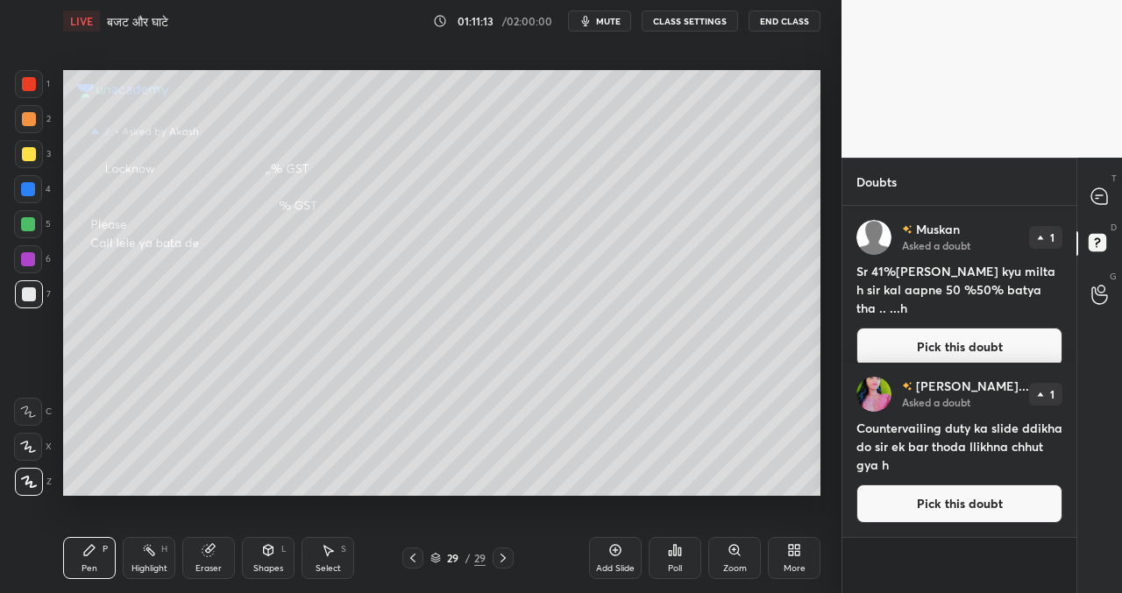
click at [929, 341] on button "Pick this doubt" at bounding box center [959, 347] width 206 height 39
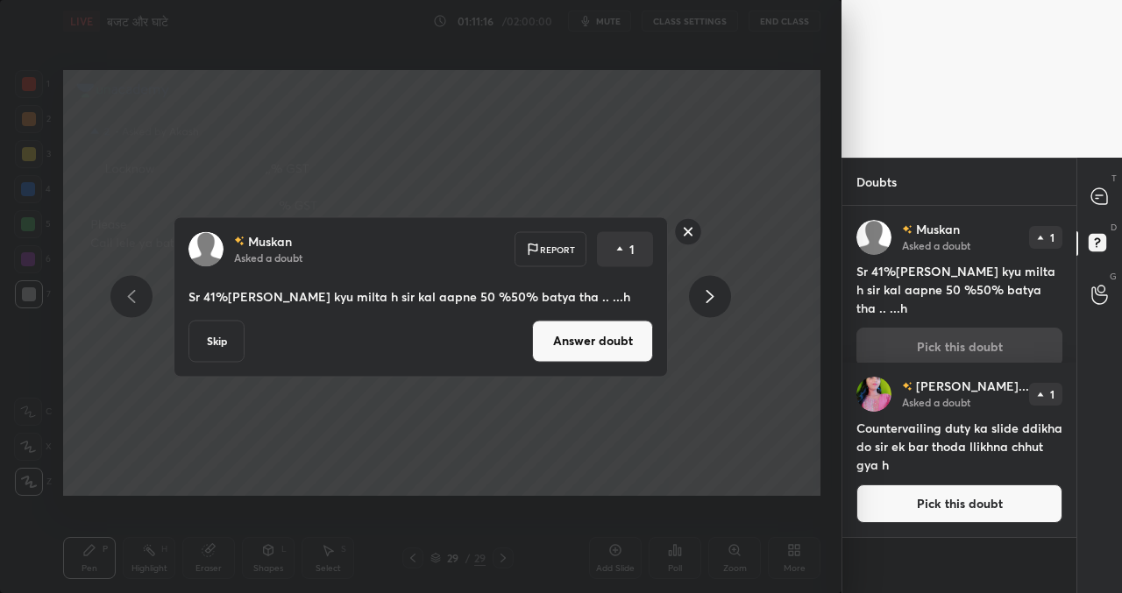
click at [560, 335] on button "Answer doubt" at bounding box center [592, 341] width 121 height 42
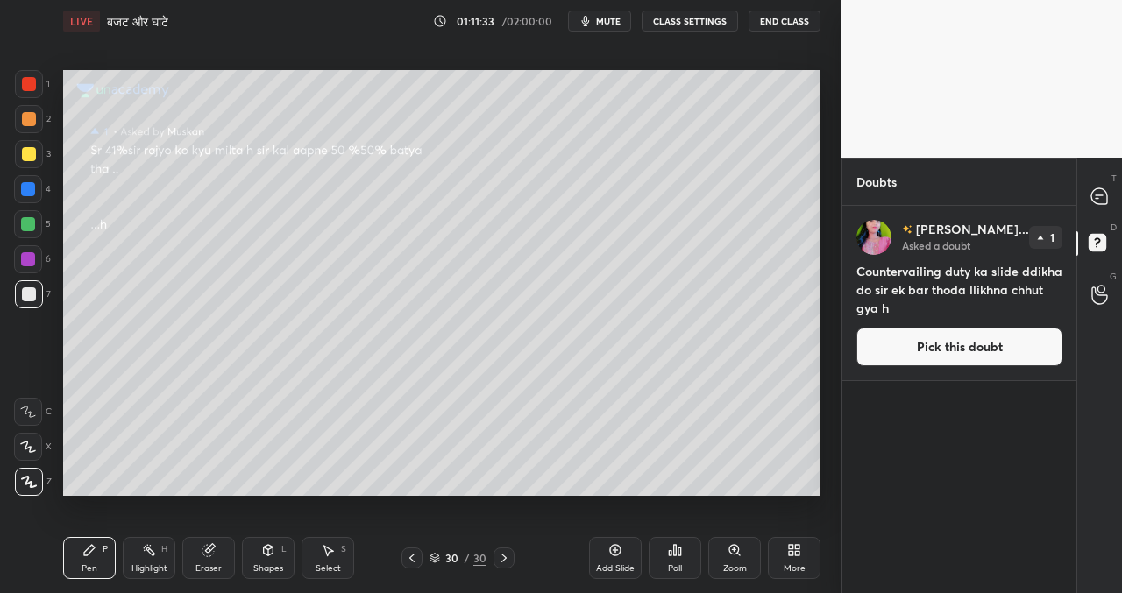
click at [934, 343] on button "Pick this doubt" at bounding box center [959, 347] width 206 height 39
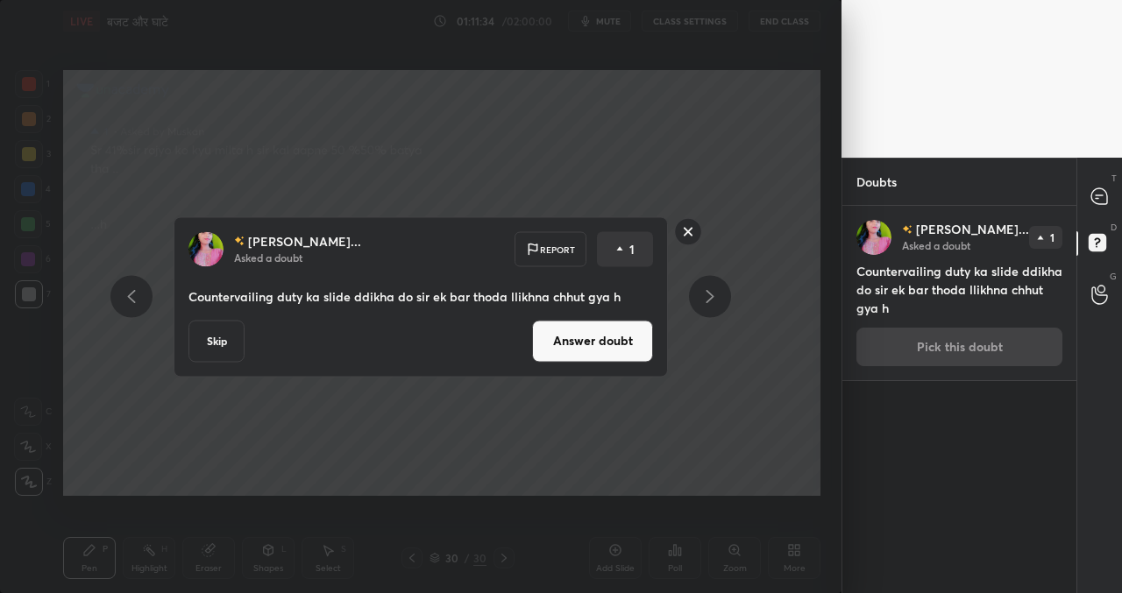
drag, startPoint x: 200, startPoint y: 343, endPoint x: 202, endPoint y: 357, distance: 14.3
click at [205, 348] on button "Skip" at bounding box center [216, 341] width 56 height 42
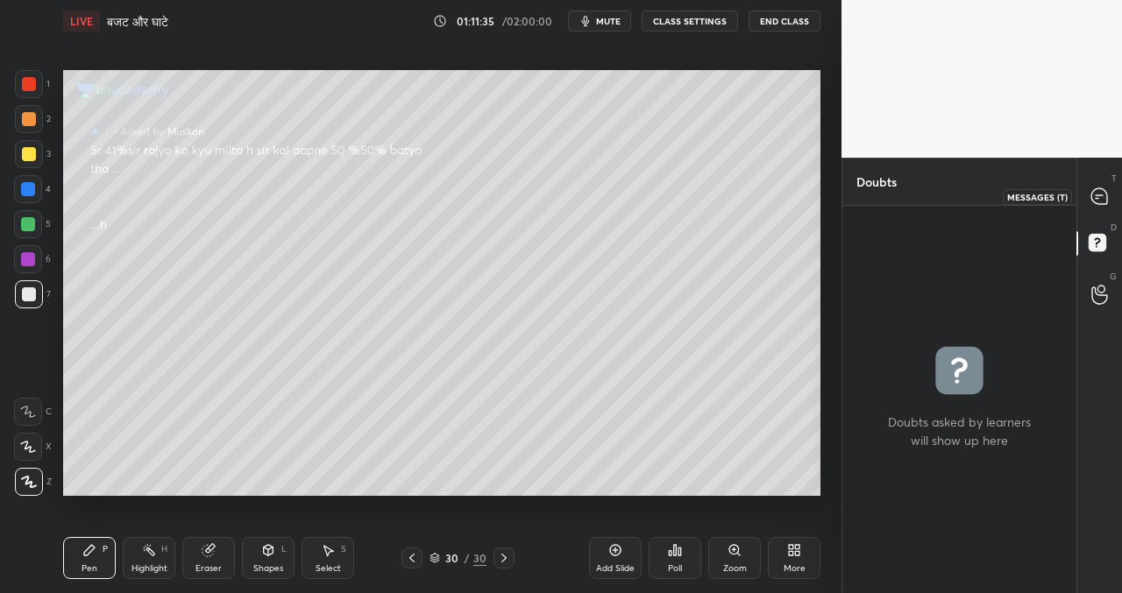
drag, startPoint x: 1101, startPoint y: 182, endPoint x: 1066, endPoint y: 202, distance: 40.0
click at [1101, 183] on div at bounding box center [1099, 196] width 35 height 32
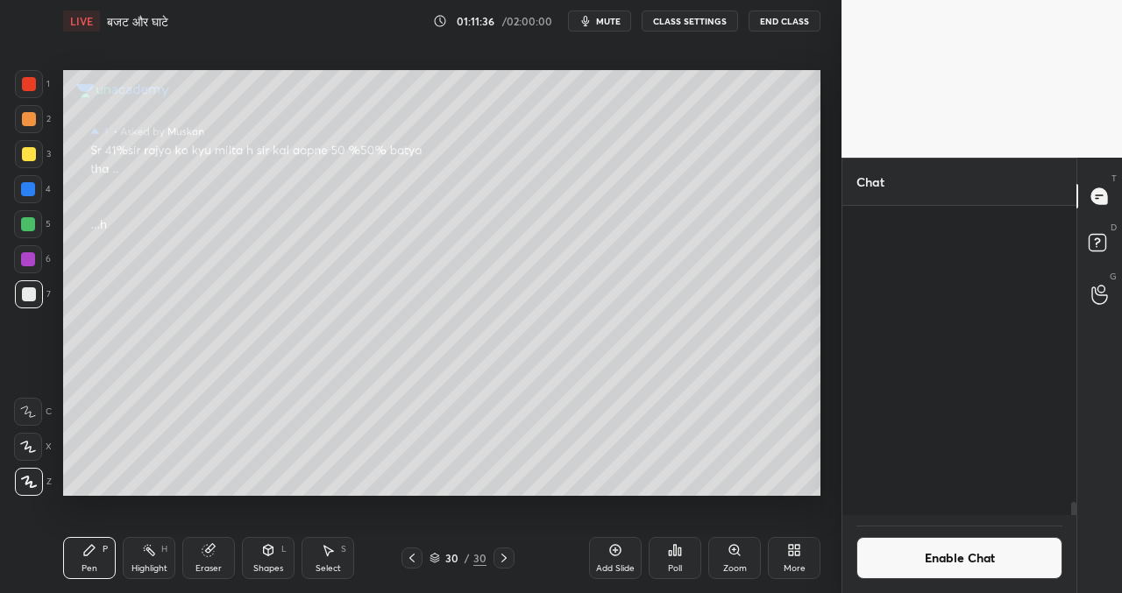
scroll to position [304, 229]
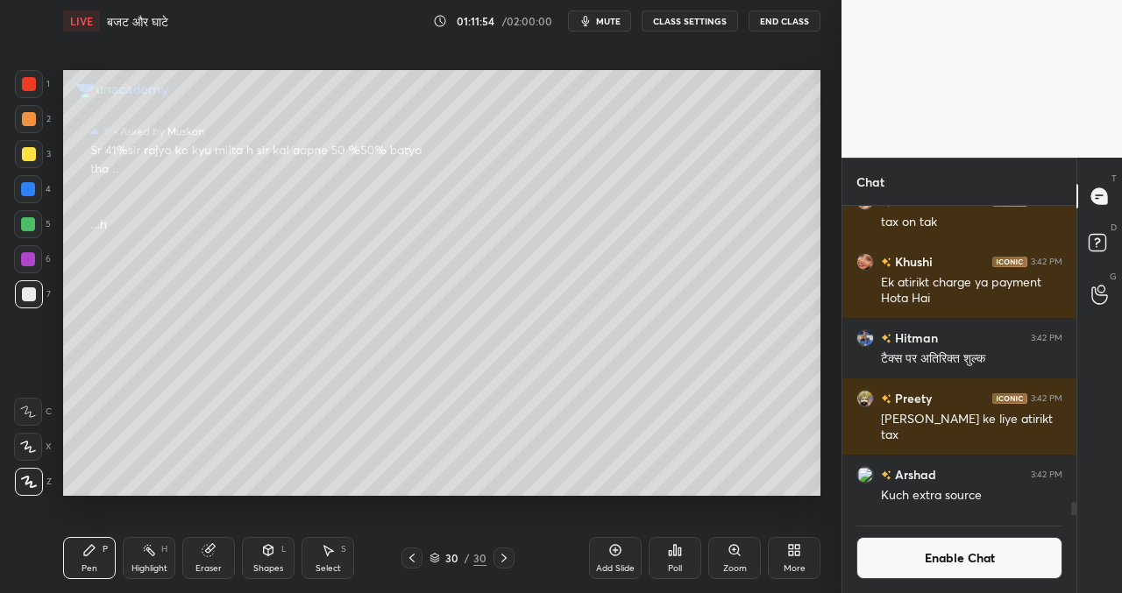
click at [609, 560] on div "Add Slide" at bounding box center [615, 558] width 53 height 42
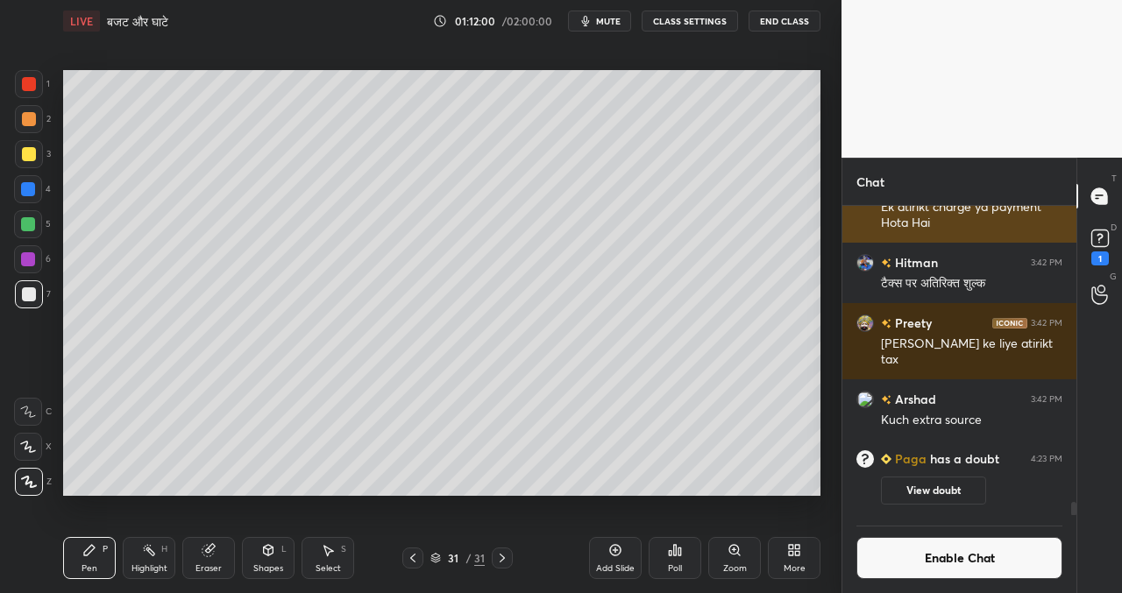
scroll to position [5205, 0]
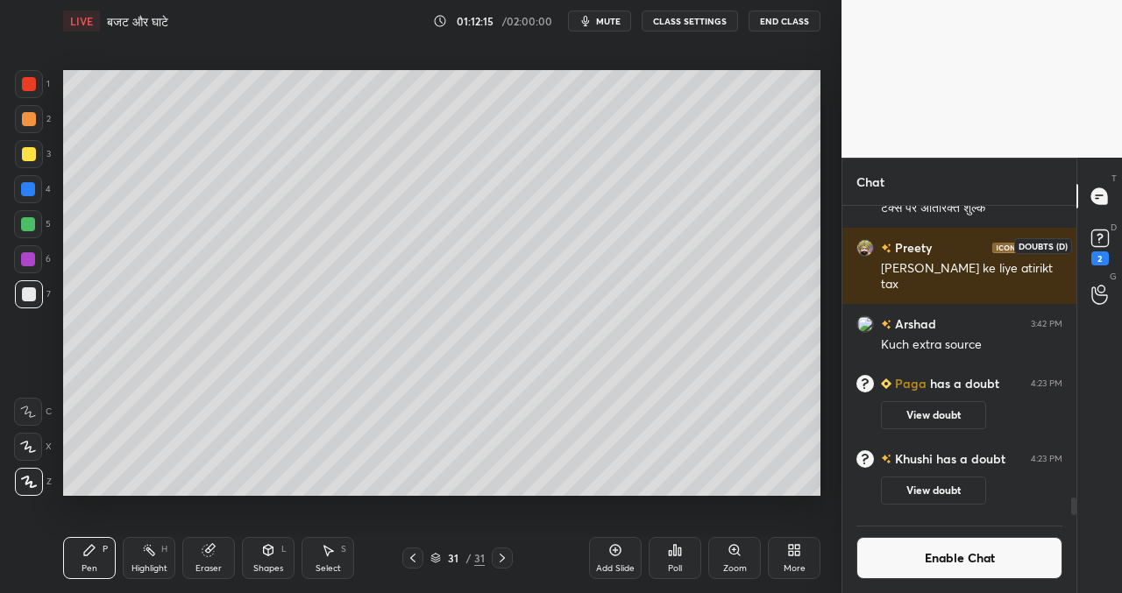
click at [1101, 234] on icon at bounding box center [1099, 238] width 26 height 26
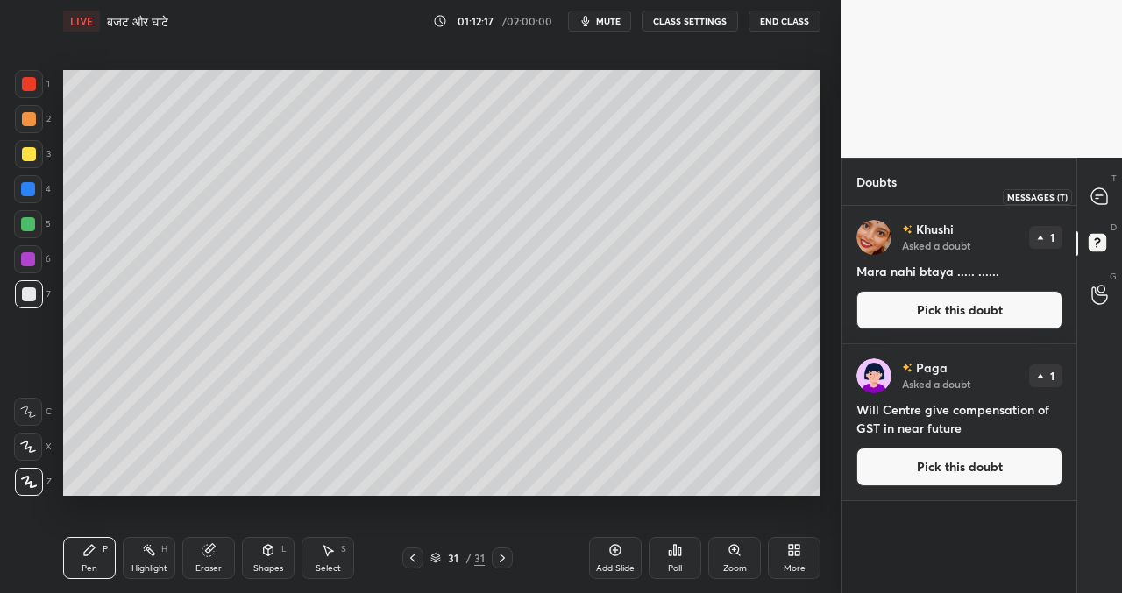
drag, startPoint x: 1098, startPoint y: 195, endPoint x: 1085, endPoint y: 196, distance: 13.3
click at [1097, 195] on icon at bounding box center [1099, 197] width 18 height 18
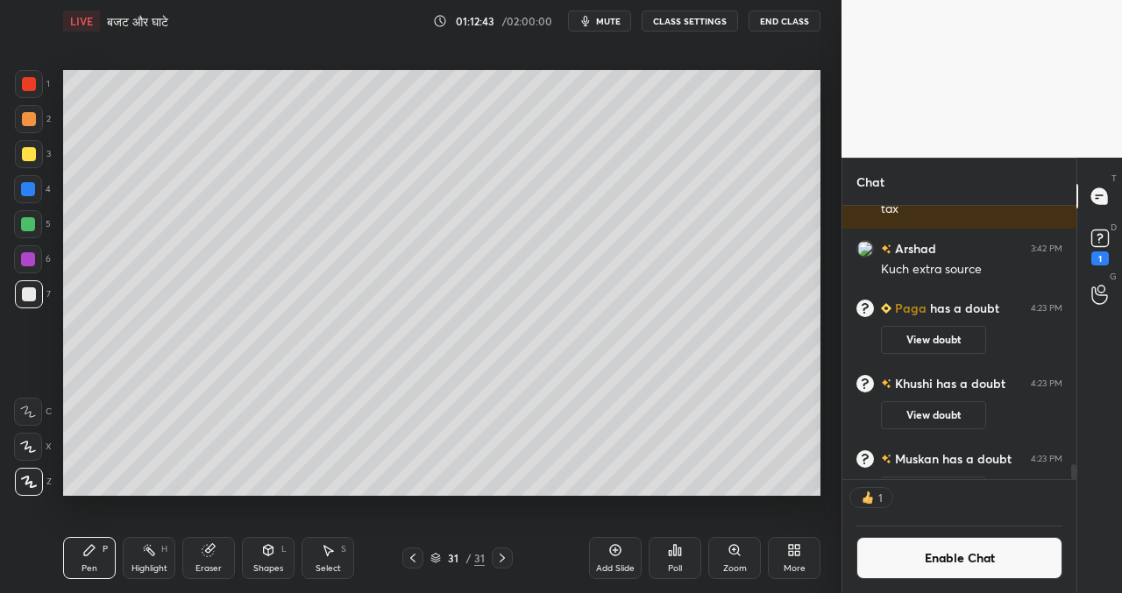
scroll to position [6, 6]
click at [676, 562] on div "Poll" at bounding box center [674, 558] width 53 height 42
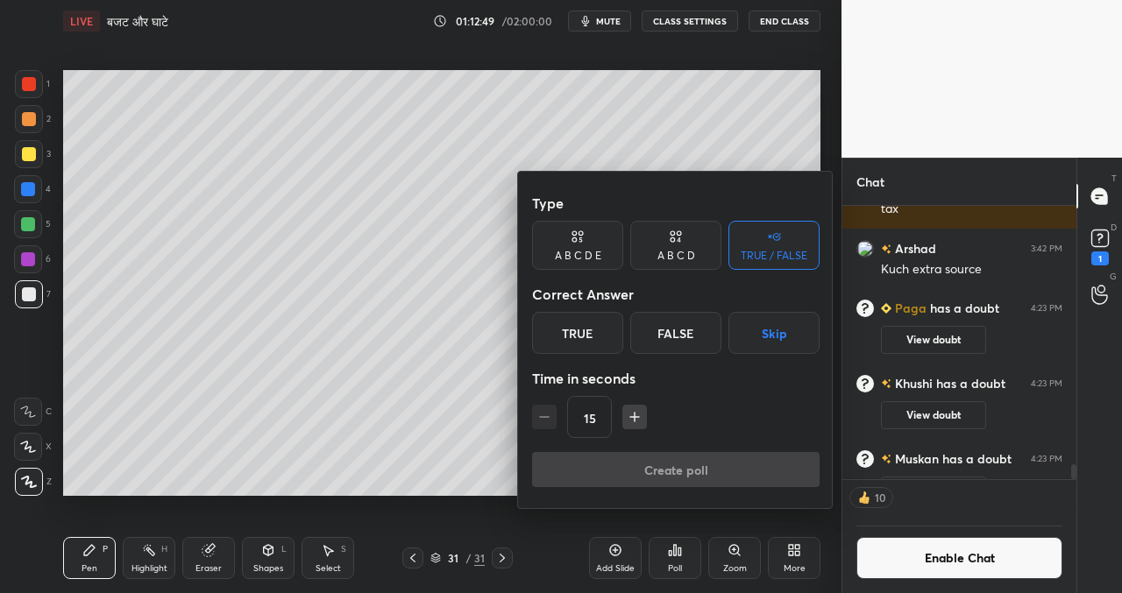
click at [578, 339] on div "True" at bounding box center [577, 333] width 91 height 42
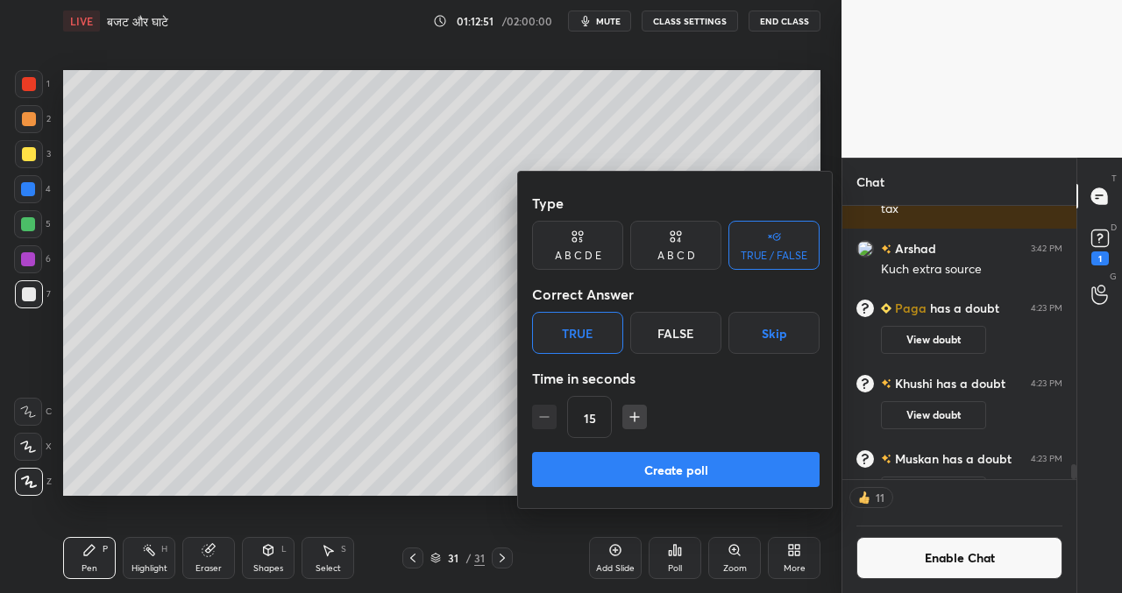
drag, startPoint x: 659, startPoint y: 468, endPoint x: 646, endPoint y: 464, distance: 13.6
click at [658, 468] on button "Create poll" at bounding box center [675, 469] width 287 height 35
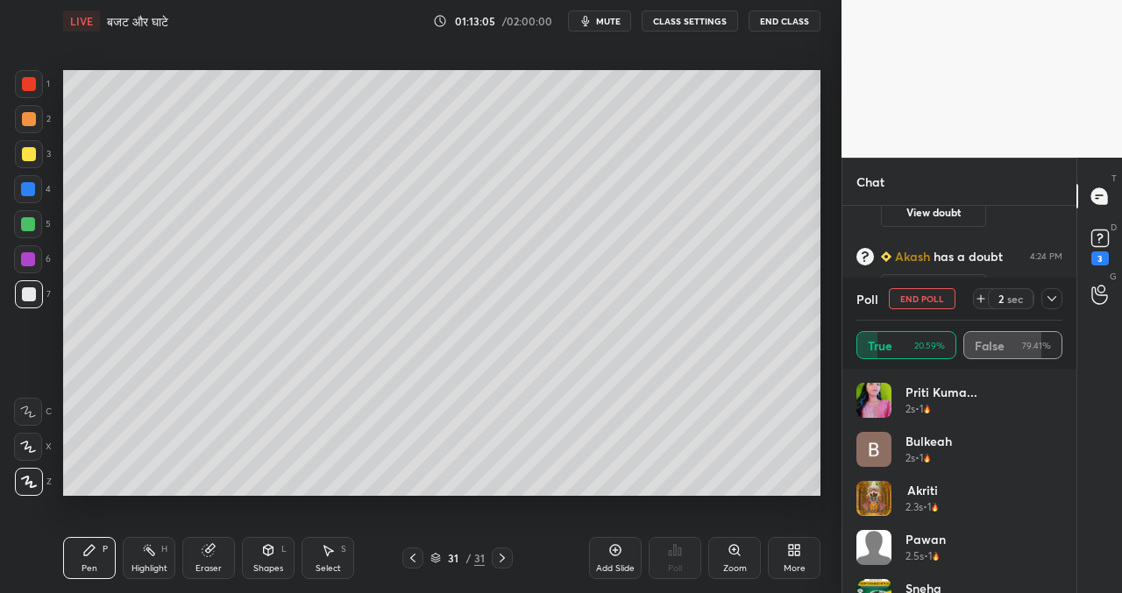
scroll to position [5439, 0]
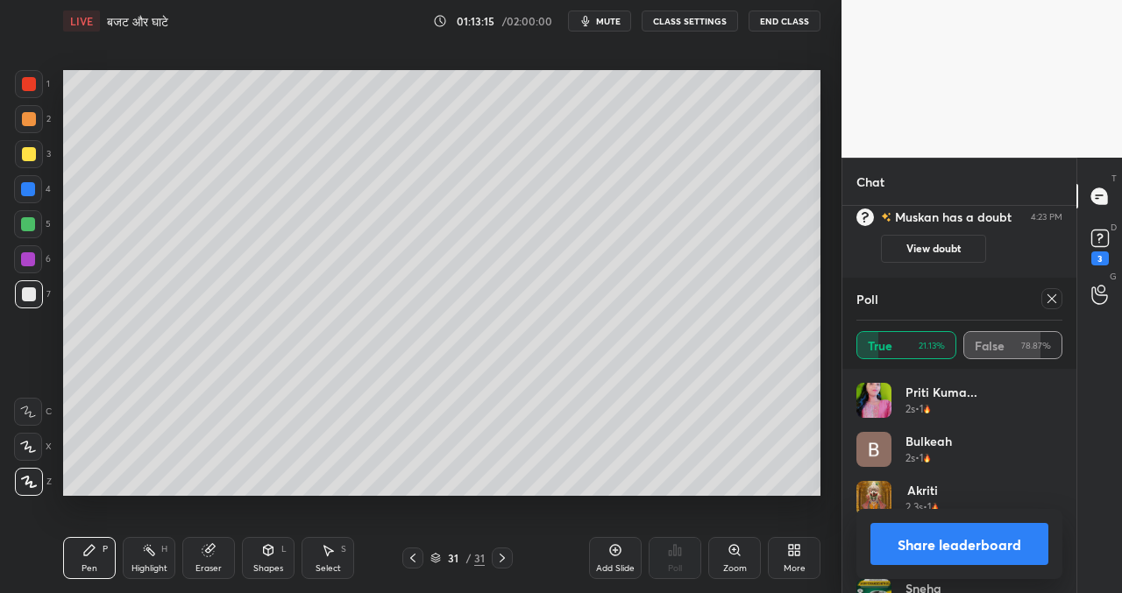
drag, startPoint x: 930, startPoint y: 546, endPoint x: 908, endPoint y: 537, distance: 23.6
click at [931, 544] on button "Share leaderboard" at bounding box center [959, 544] width 178 height 42
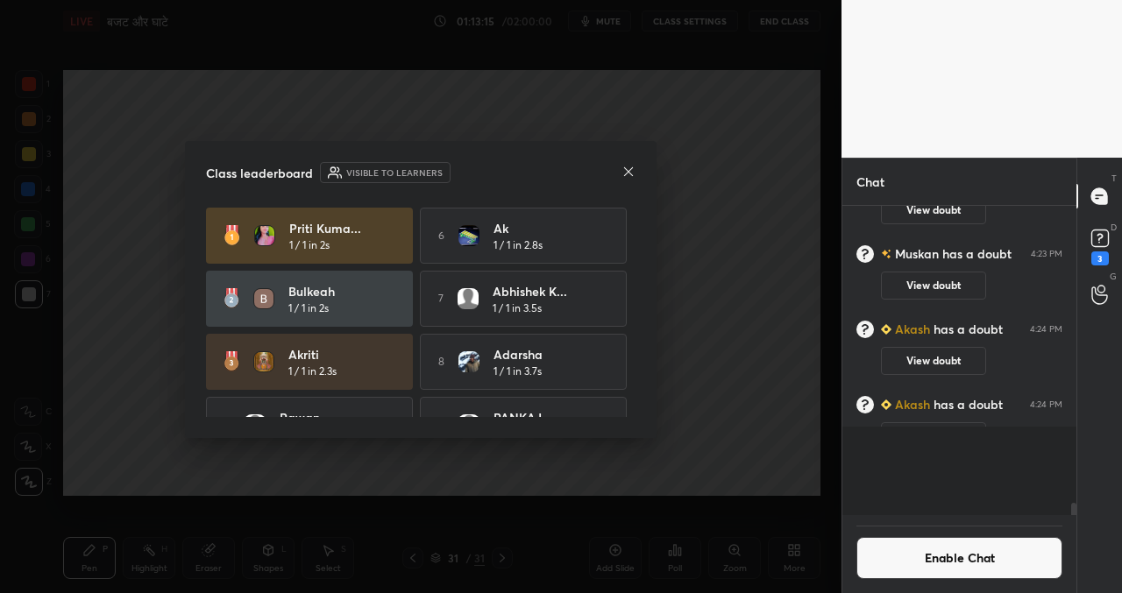
scroll to position [6, 6]
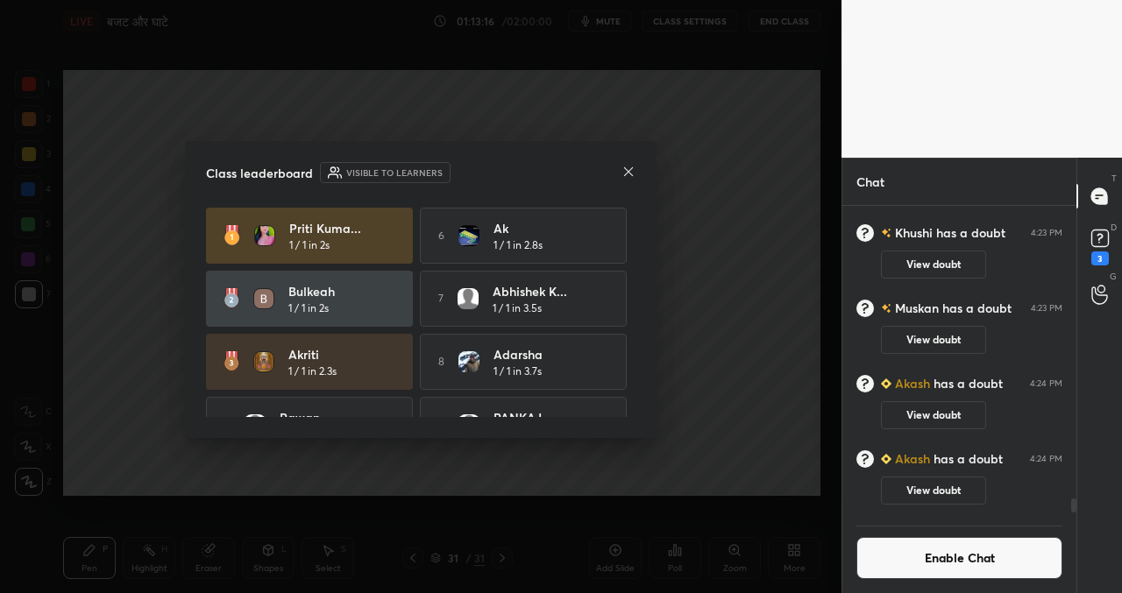
click at [628, 170] on icon at bounding box center [628, 171] width 9 height 9
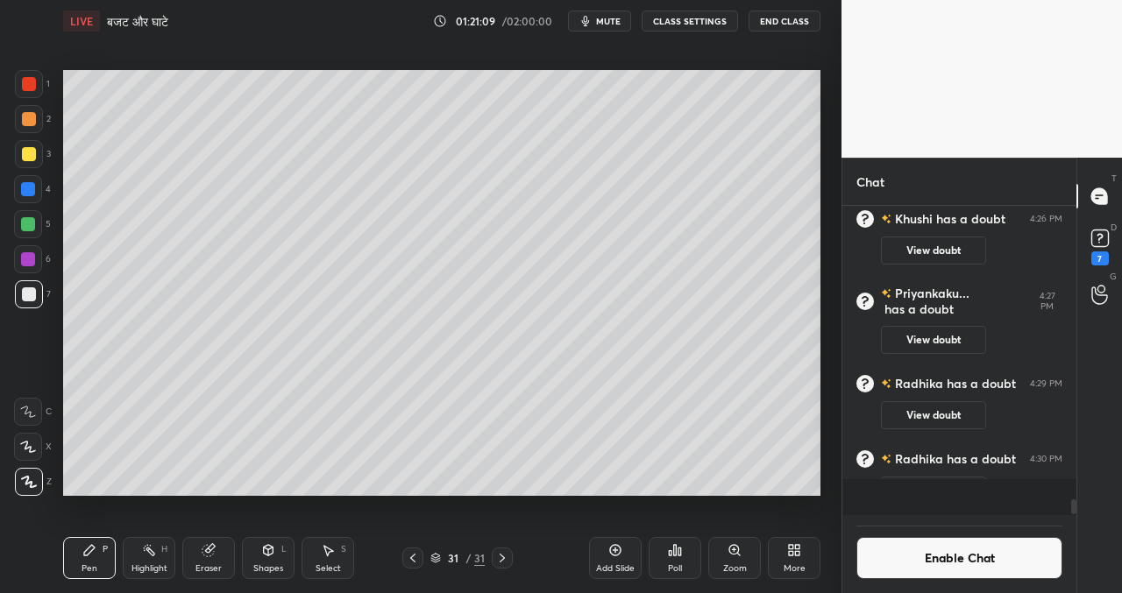
scroll to position [5613, 0]
drag, startPoint x: 622, startPoint y: 556, endPoint x: 613, endPoint y: 551, distance: 9.8
click at [620, 555] on div "Add Slide" at bounding box center [615, 558] width 53 height 42
click at [167, 499] on div "Setting up your live class Poll for secs No correct answer Start poll" at bounding box center [441, 282] width 771 height 481
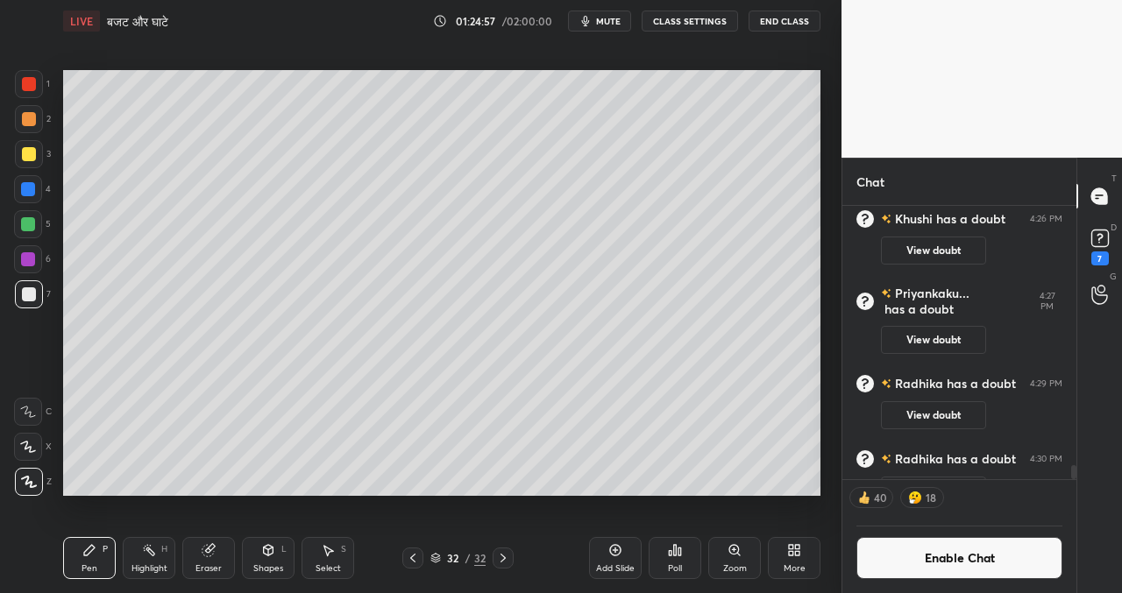
click at [615, 553] on icon at bounding box center [615, 550] width 14 height 14
drag, startPoint x: 616, startPoint y: 559, endPoint x: 608, endPoint y: 539, distance: 21.6
click at [616, 558] on div "Add Slide" at bounding box center [615, 558] width 53 height 42
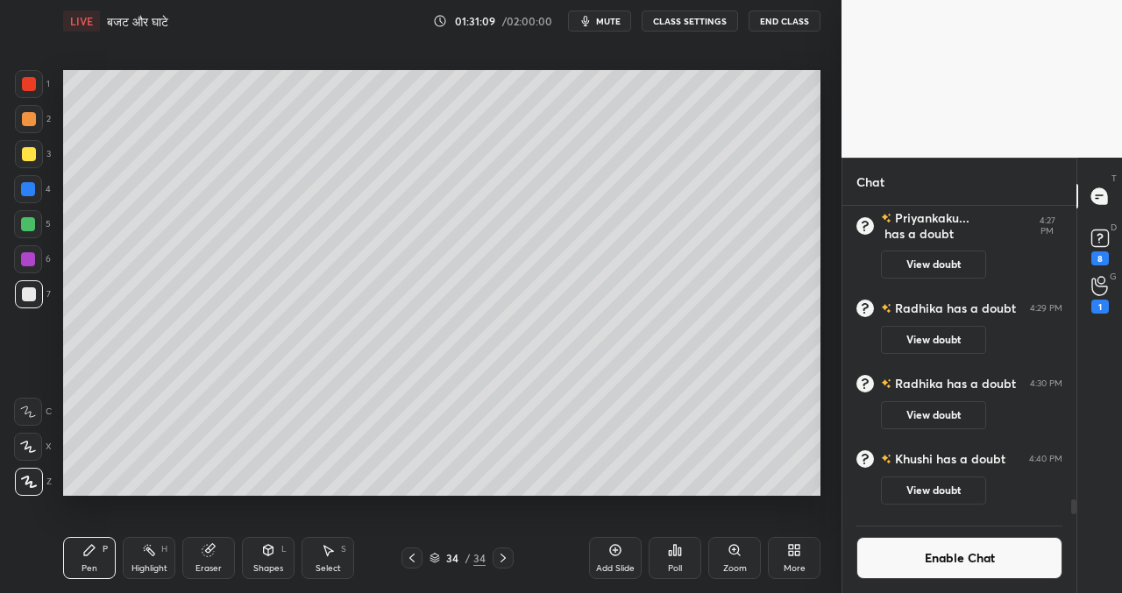
scroll to position [5730, 0]
click at [619, 556] on icon at bounding box center [615, 550] width 14 height 14
click at [615, 559] on div "Add Slide" at bounding box center [615, 558] width 53 height 42
click at [621, 564] on div "Add Slide" at bounding box center [615, 568] width 39 height 9
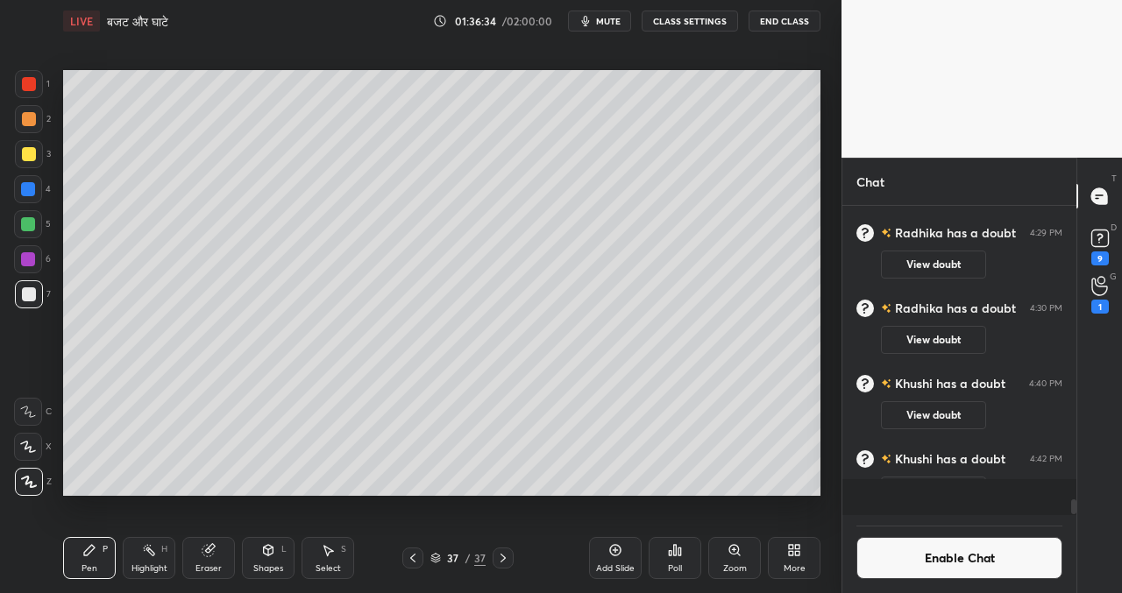
scroll to position [5730, 0]
drag, startPoint x: 622, startPoint y: 552, endPoint x: 622, endPoint y: 542, distance: 9.6
click at [622, 551] on div "Add Slide" at bounding box center [615, 558] width 53 height 42
click at [617, 540] on div "Add Slide" at bounding box center [615, 558] width 53 height 42
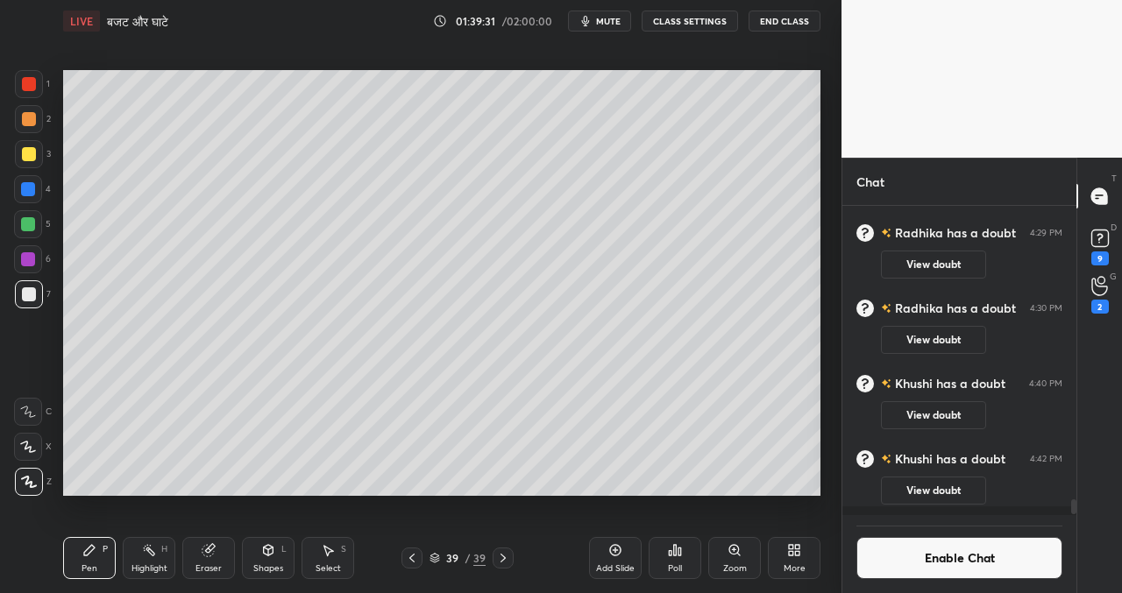
scroll to position [5730, 0]
drag, startPoint x: 618, startPoint y: 562, endPoint x: 598, endPoint y: 539, distance: 29.8
click at [617, 564] on div "Add Slide" at bounding box center [615, 568] width 39 height 9
drag, startPoint x: 613, startPoint y: 559, endPoint x: 580, endPoint y: 534, distance: 41.4
click at [615, 559] on div "Add Slide" at bounding box center [615, 558] width 53 height 42
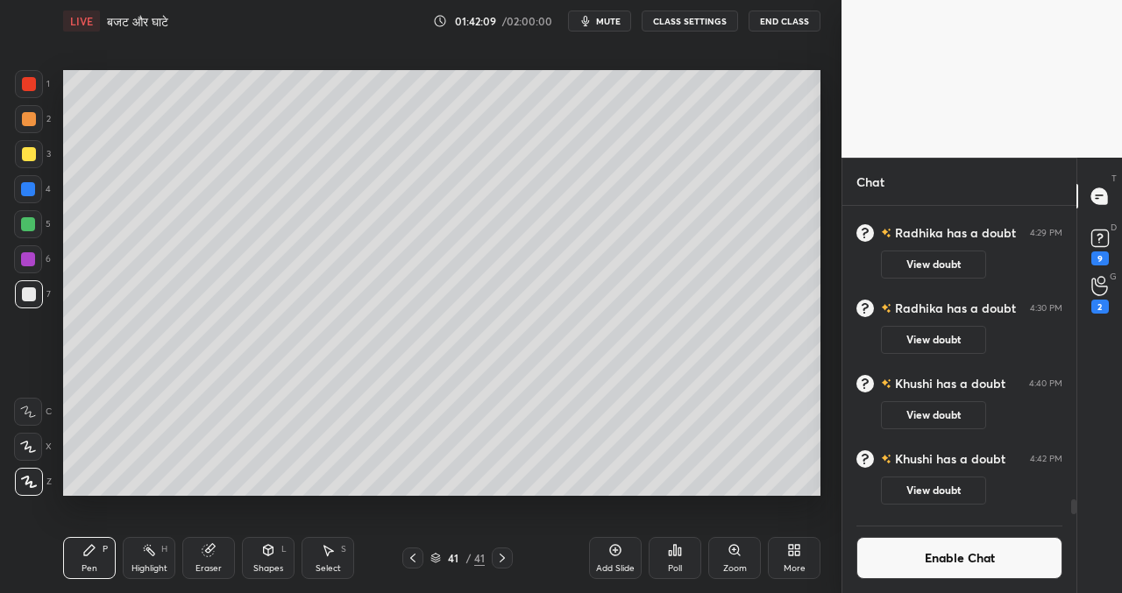
click at [617, 24] on span "mute" at bounding box center [608, 21] width 25 height 12
drag, startPoint x: 605, startPoint y: 20, endPoint x: 585, endPoint y: 40, distance: 28.5
click at [605, 20] on span "unmute" at bounding box center [607, 21] width 38 height 12
click at [617, 549] on icon at bounding box center [615, 550] width 14 height 14
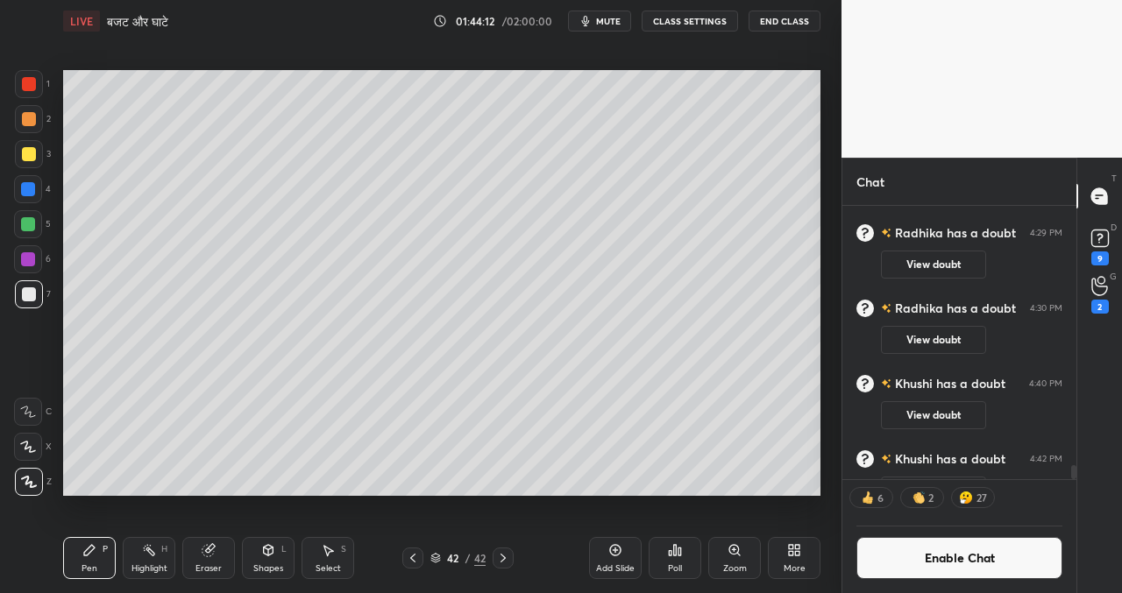
click at [612, 553] on icon at bounding box center [615, 550] width 14 height 14
click at [796, 498] on div "Setting up your live class Poll for secs No correct answer Start poll" at bounding box center [441, 282] width 771 height 481
drag, startPoint x: 606, startPoint y: 548, endPoint x: 612, endPoint y: 527, distance: 21.9
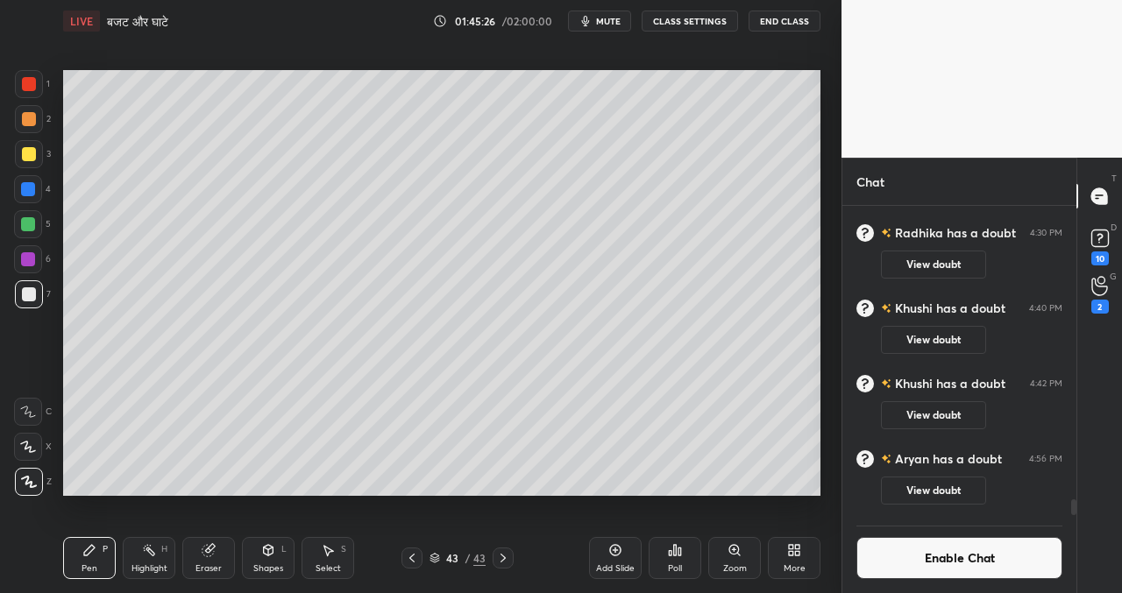
click at [608, 550] on div "Add Slide" at bounding box center [615, 558] width 53 height 42
click at [820, 293] on div "Setting up your live class Poll for secs No correct answer Start poll" at bounding box center [441, 282] width 771 height 481
click at [832, 281] on div "1 2 3 4 5 6 7 C X Z C X Z E E Erase all H H LIVE बजट और घाटे 01:46:03 / 02:00:0…" at bounding box center [420, 296] width 841 height 593
drag, startPoint x: 615, startPoint y: 556, endPoint x: 613, endPoint y: 546, distance: 10.7
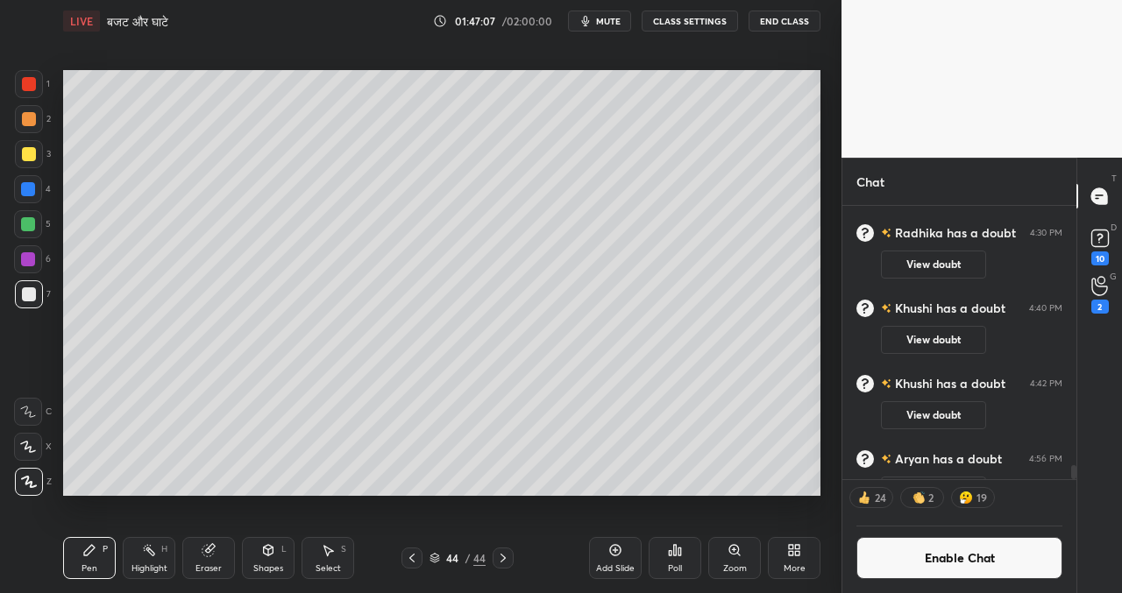
click at [615, 557] on div "Add Slide" at bounding box center [615, 558] width 53 height 42
click at [617, 554] on icon at bounding box center [615, 550] width 14 height 14
click at [1105, 238] on rect at bounding box center [1099, 238] width 17 height 17
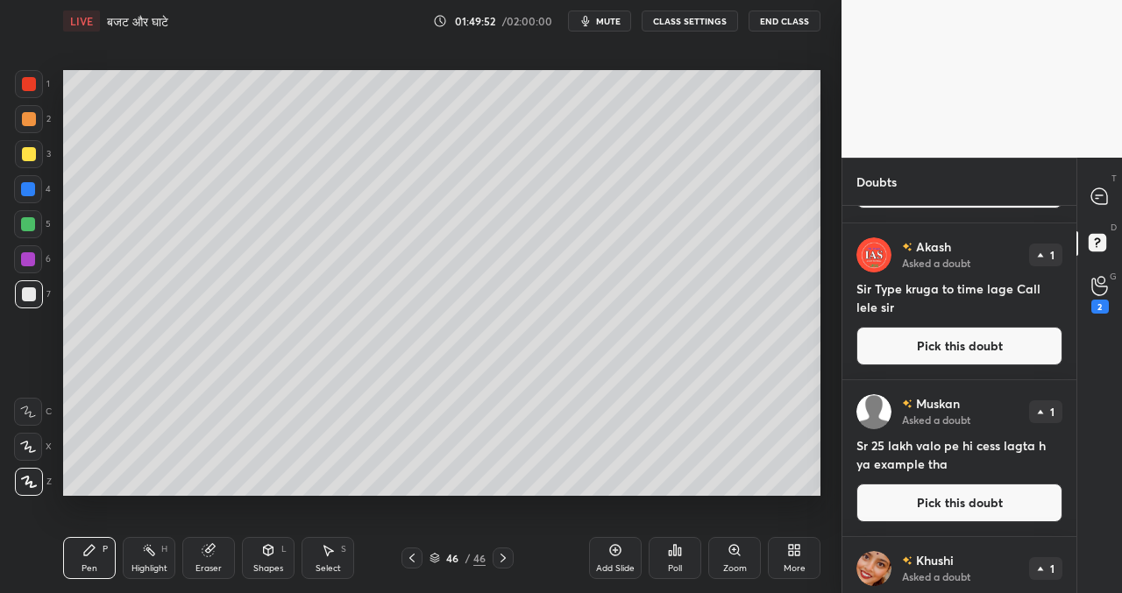
scroll to position [1348, 0]
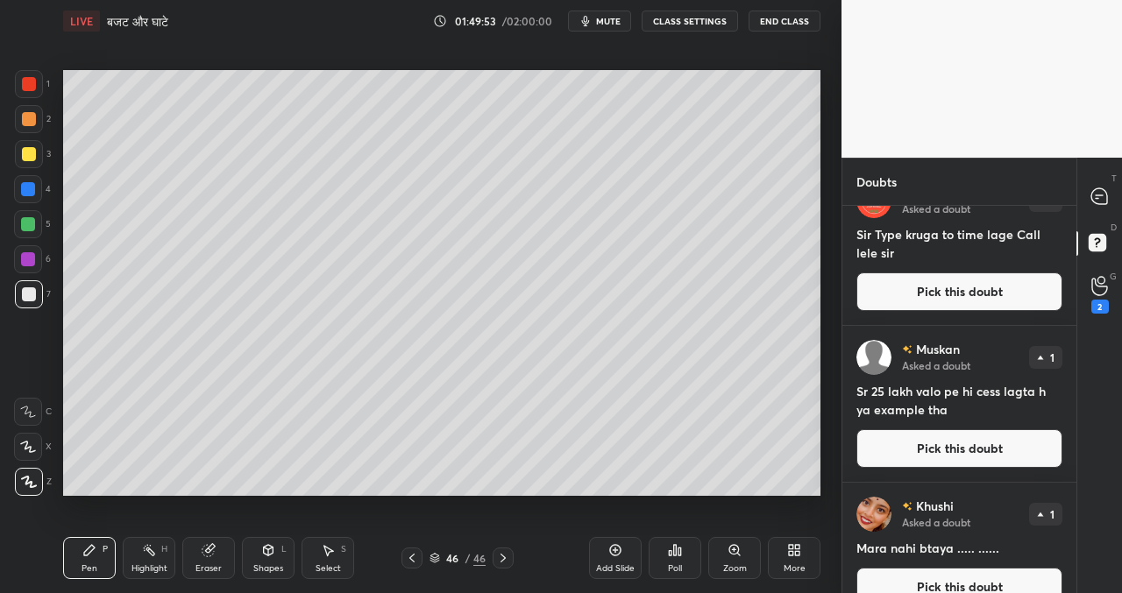
click at [1100, 554] on div "T Messages (T) D Doubts (D) G Raise Hand (G) 2" at bounding box center [1099, 375] width 46 height 435
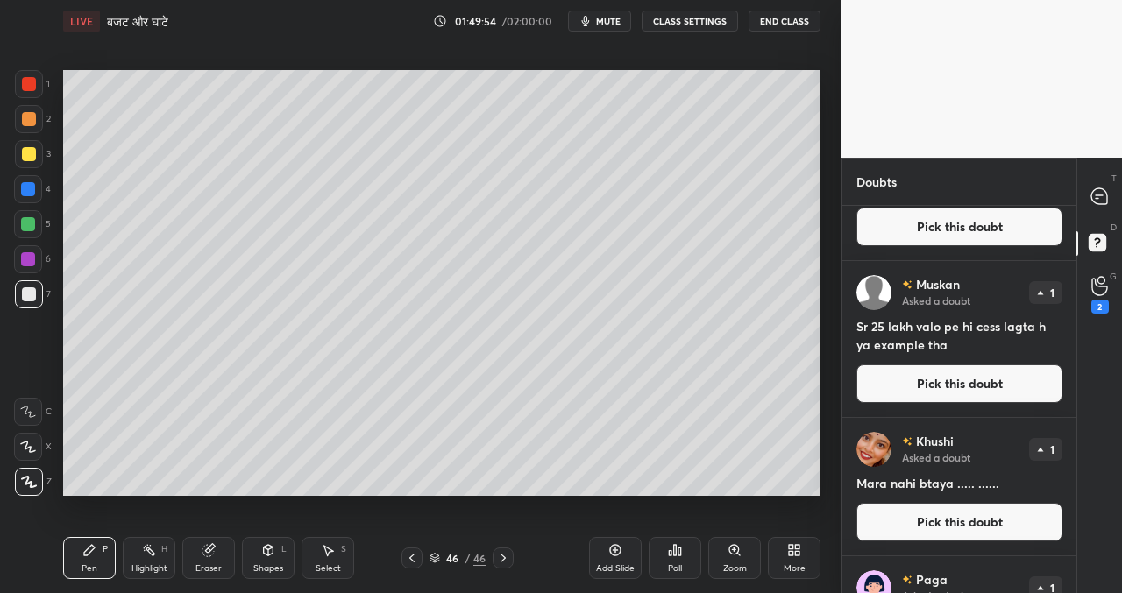
scroll to position [1532, 0]
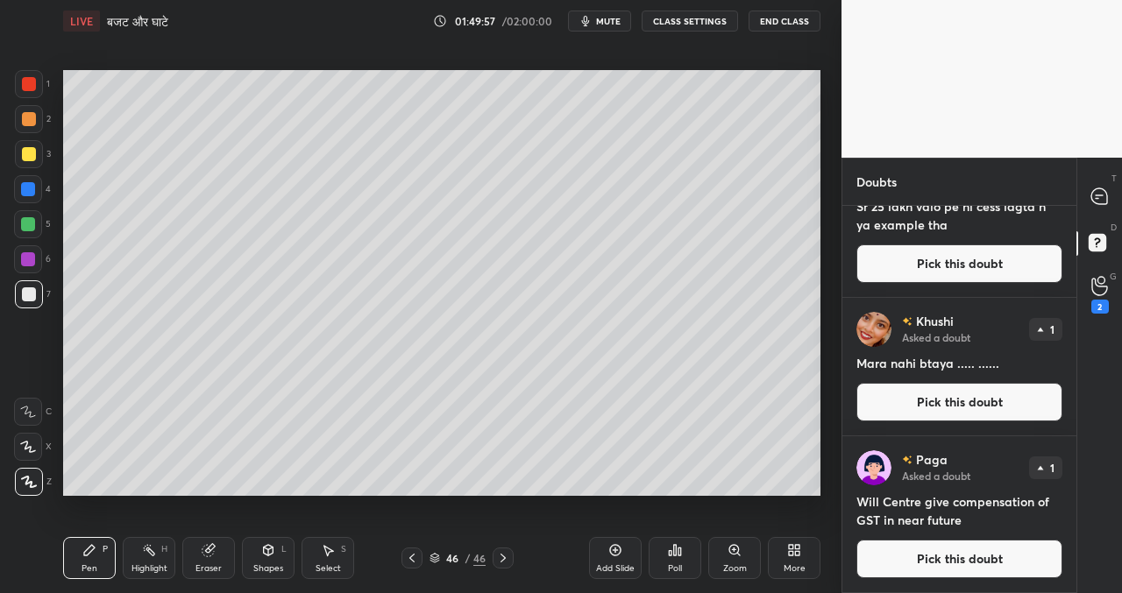
click at [966, 558] on button "Pick this doubt" at bounding box center [959, 559] width 206 height 39
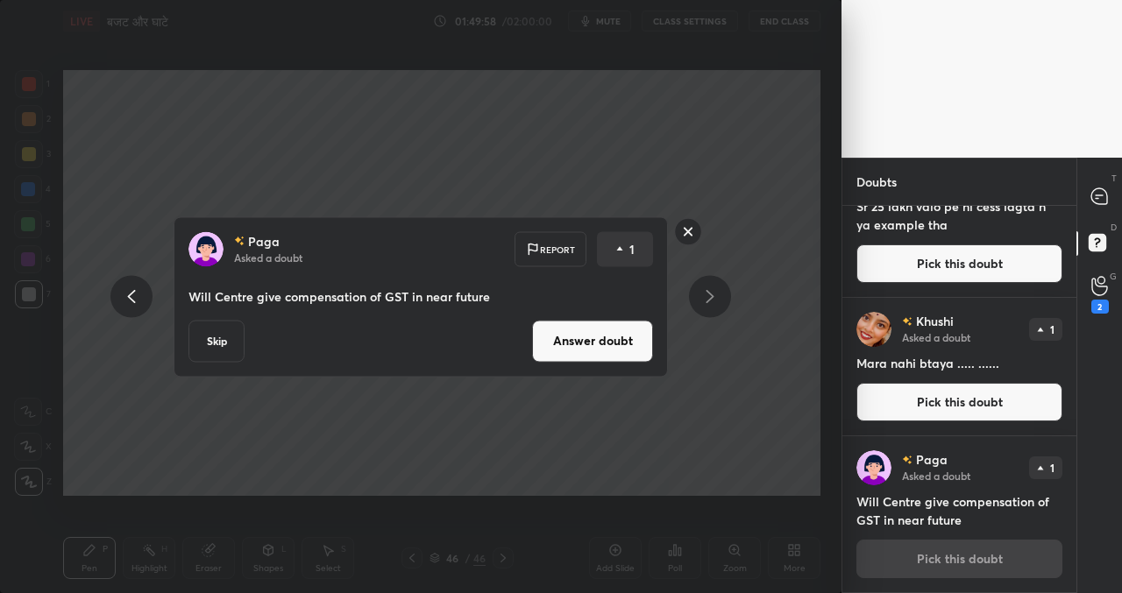
click at [584, 341] on button "Answer doubt" at bounding box center [592, 341] width 121 height 42
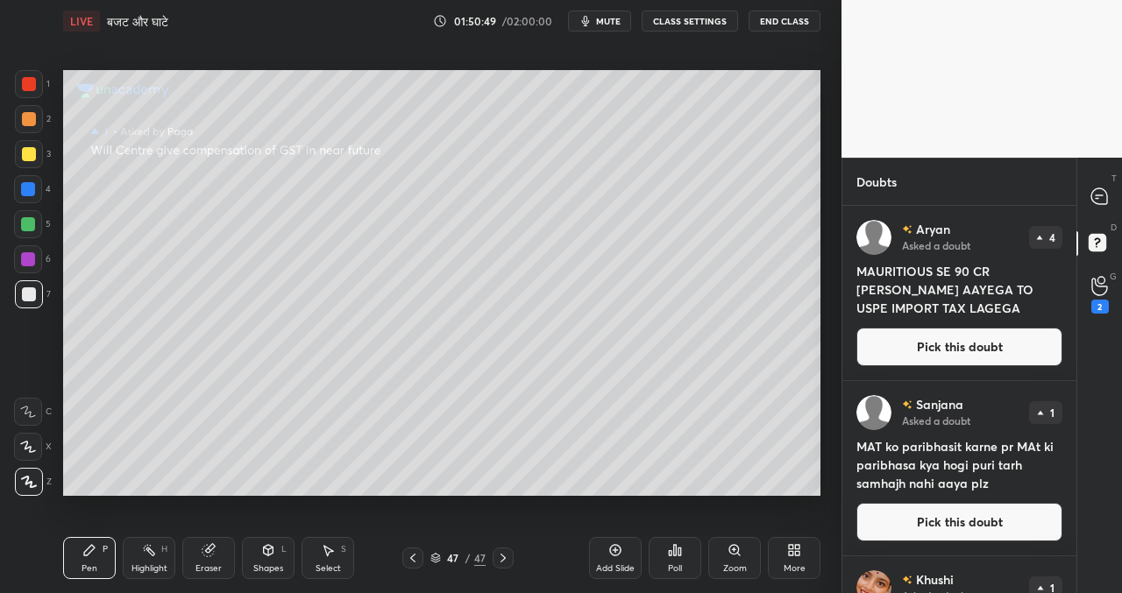
drag, startPoint x: 1076, startPoint y: 319, endPoint x: 1075, endPoint y: 333, distance: 14.0
click at [1078, 335] on div "T Messages (T) D Doubts (D) G Raise Hand (G) 2" at bounding box center [1099, 375] width 46 height 435
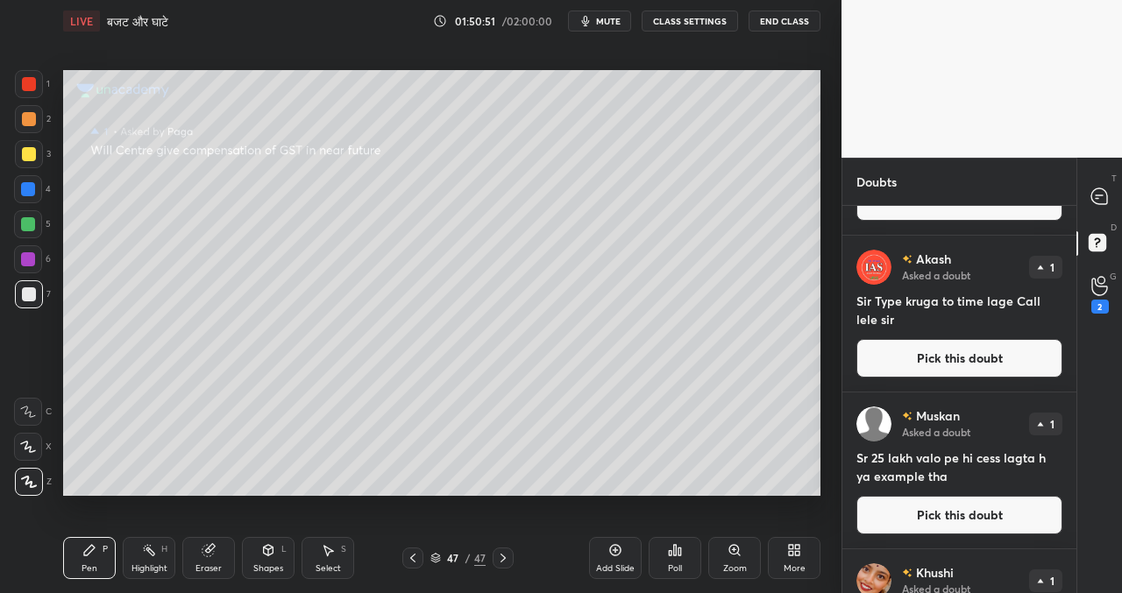
scroll to position [1551, 0]
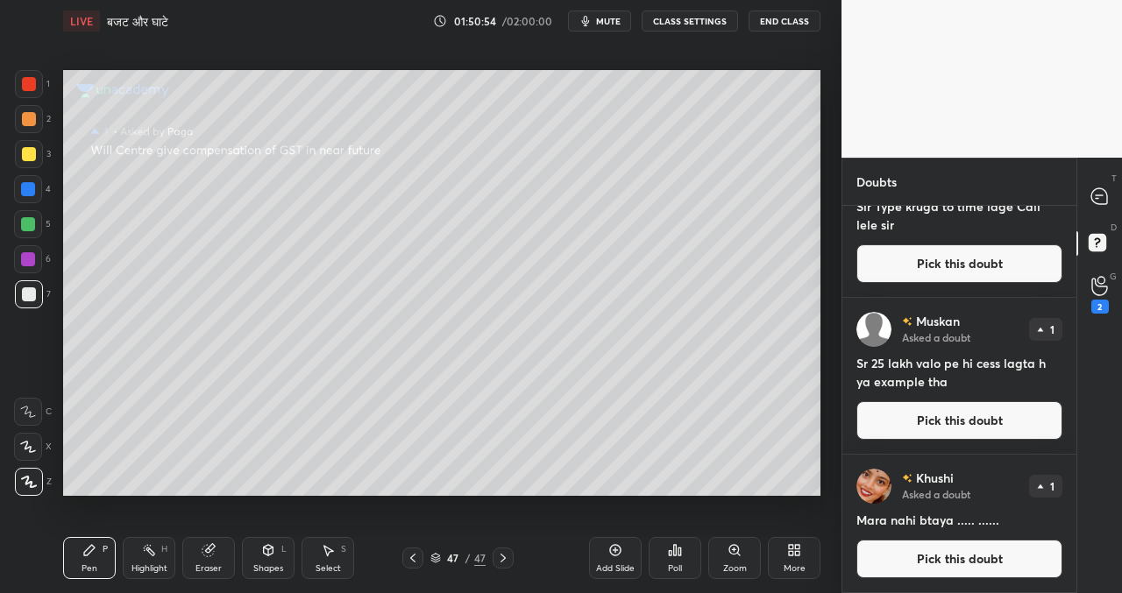
click at [956, 560] on button "Pick this doubt" at bounding box center [959, 559] width 206 height 39
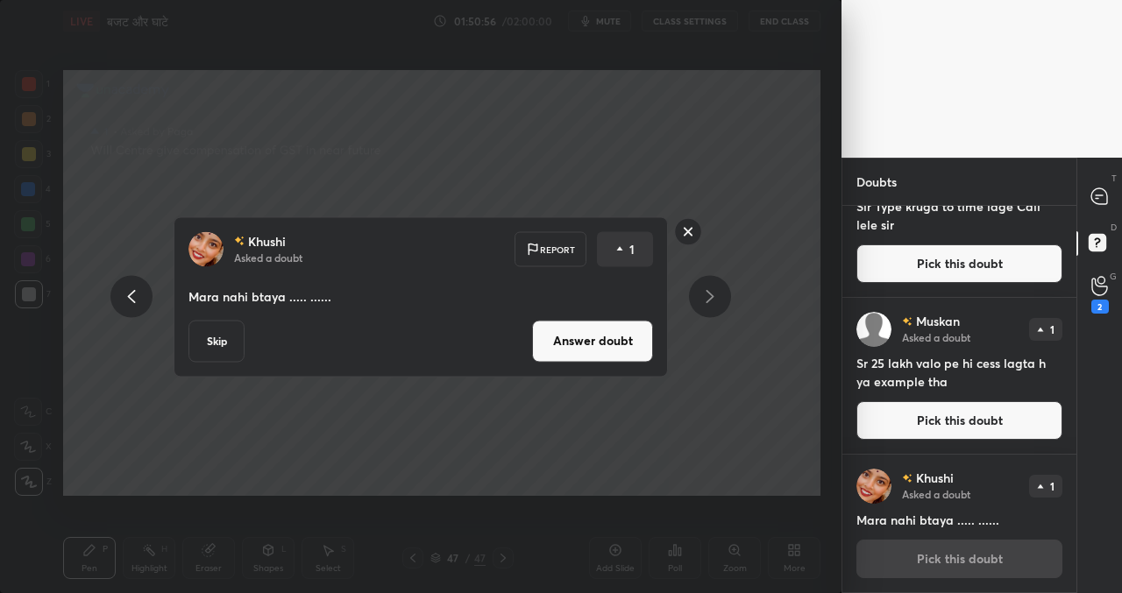
drag, startPoint x: 215, startPoint y: 339, endPoint x: 227, endPoint y: 330, distance: 15.1
click at [218, 336] on button "Skip" at bounding box center [216, 341] width 56 height 42
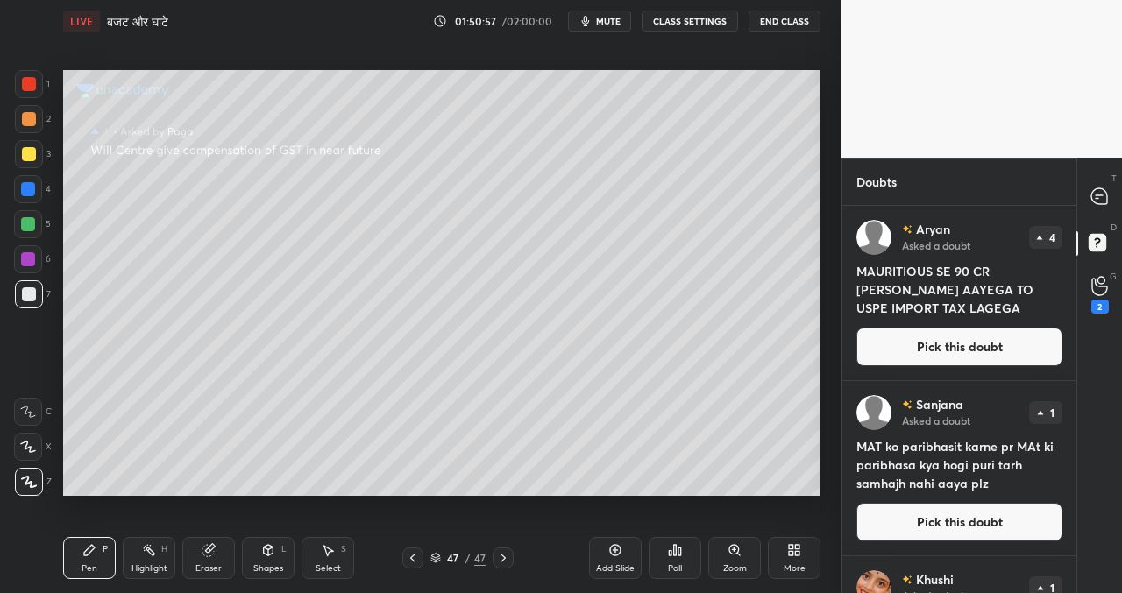
click at [1070, 358] on div "[PERSON_NAME] Asked a doubt 4 MAURITIOUS SE 90 CR [PERSON_NAME] AAYEGA TO USPE …" at bounding box center [959, 293] width 234 height 174
click at [1073, 364] on div "[PERSON_NAME] Asked a doubt 4 MAURITIOUS SE 90 CR [PERSON_NAME] AAYEGA TO USPE …" at bounding box center [959, 399] width 234 height 387
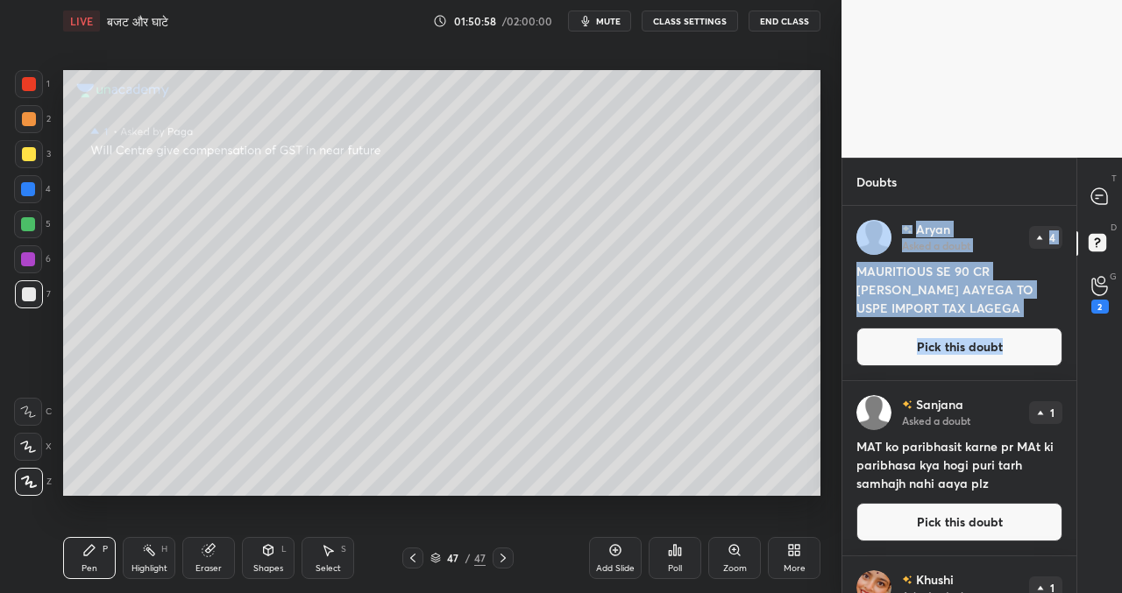
drag, startPoint x: 1077, startPoint y: 357, endPoint x: 1068, endPoint y: 393, distance: 37.0
click at [1069, 396] on div "Doubts Enable Chat Aryan Asked a doubt 4 MAURITIOUS SE 90 CR [PERSON_NAME] AAYE…" at bounding box center [981, 375] width 280 height 435
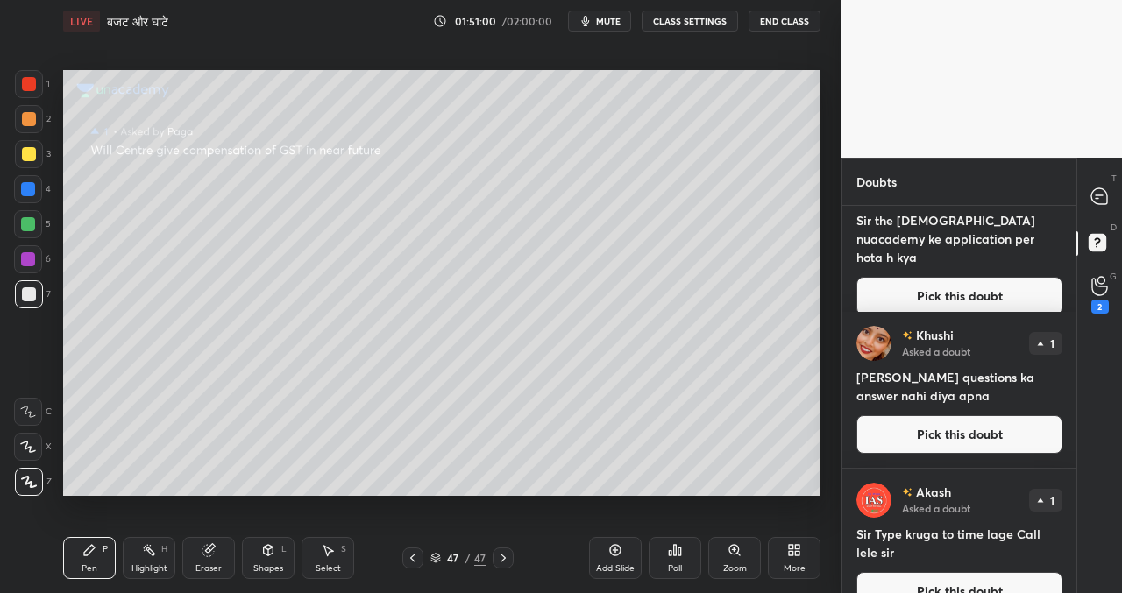
scroll to position [1068, 0]
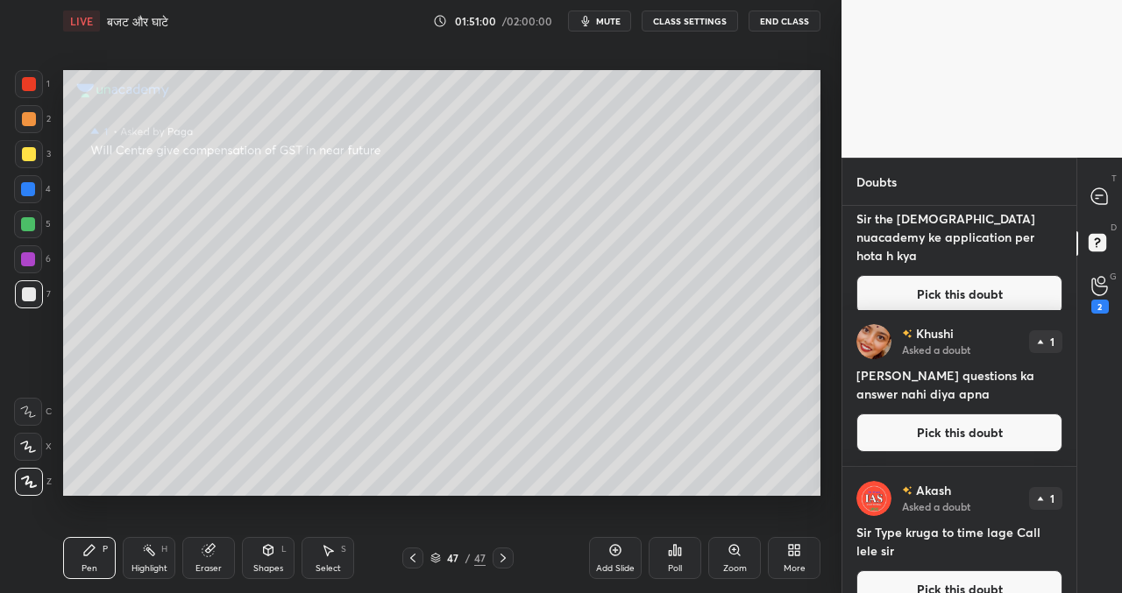
click at [1078, 479] on div "T Messages (T) D Doubts (D) G Raise Hand (G) 2" at bounding box center [1099, 375] width 46 height 435
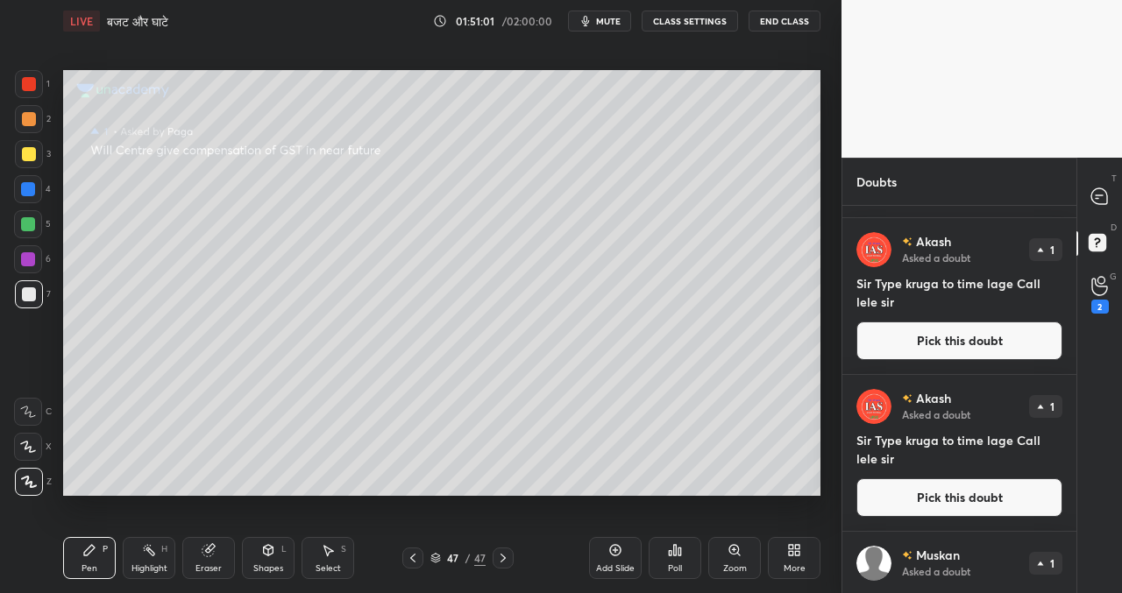
scroll to position [1412, 0]
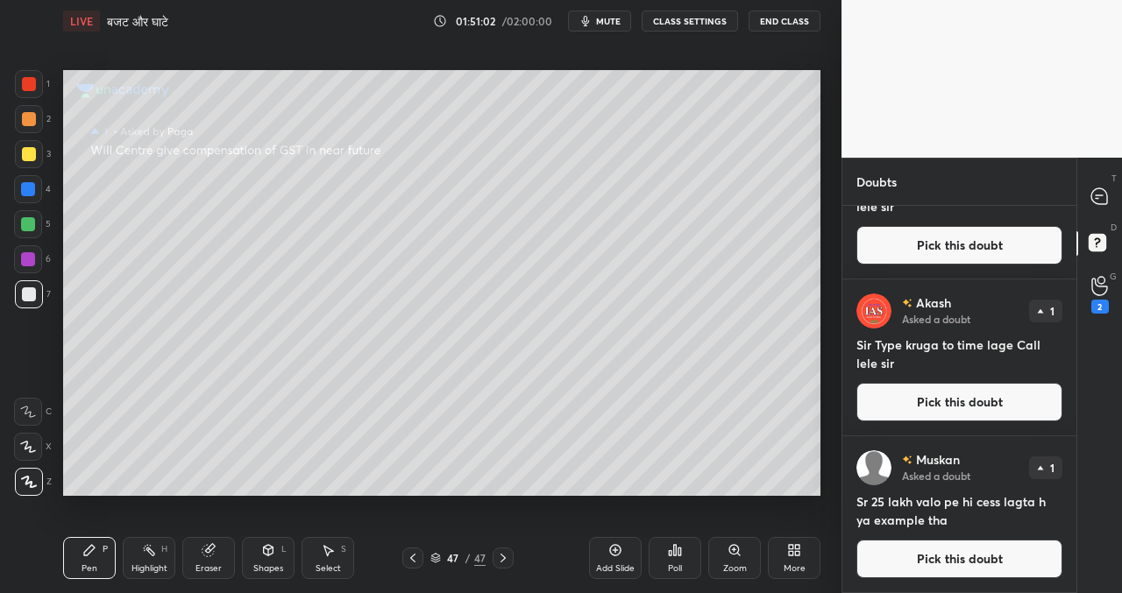
click at [933, 559] on button "Pick this doubt" at bounding box center [959, 559] width 206 height 39
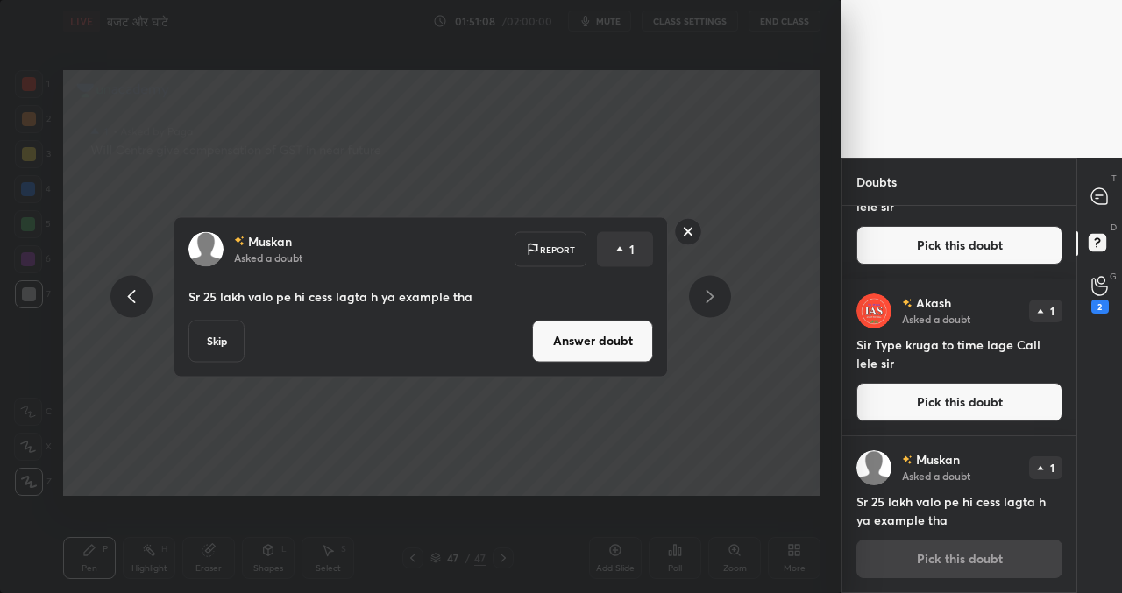
click at [207, 339] on button "Skip" at bounding box center [216, 341] width 56 height 42
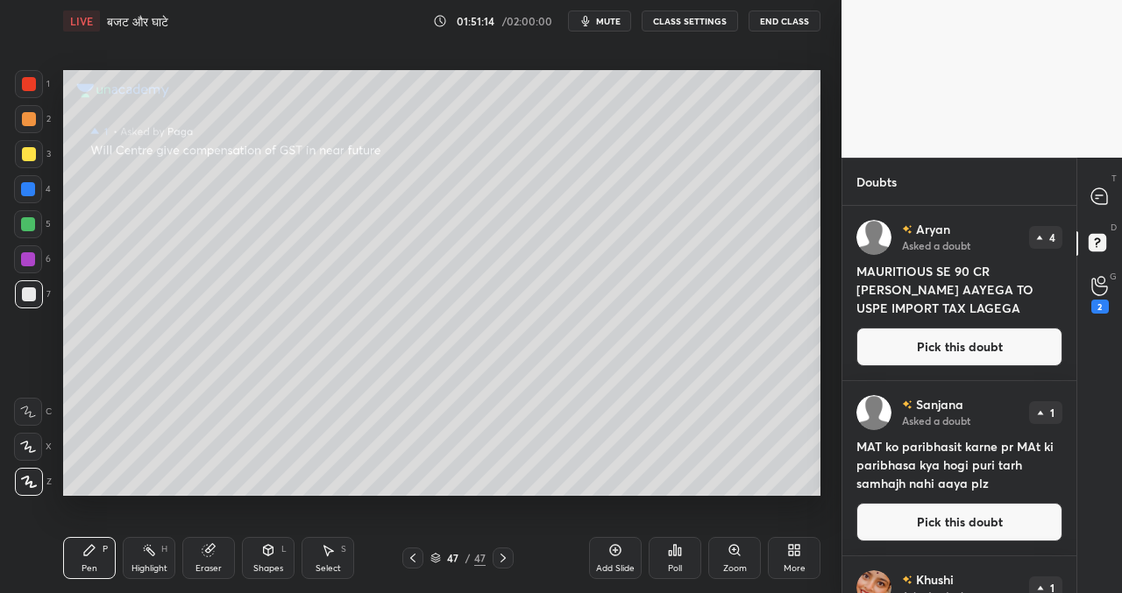
drag, startPoint x: 930, startPoint y: 350, endPoint x: 915, endPoint y: 355, distance: 15.5
click at [931, 350] on button "Pick this doubt" at bounding box center [959, 347] width 206 height 39
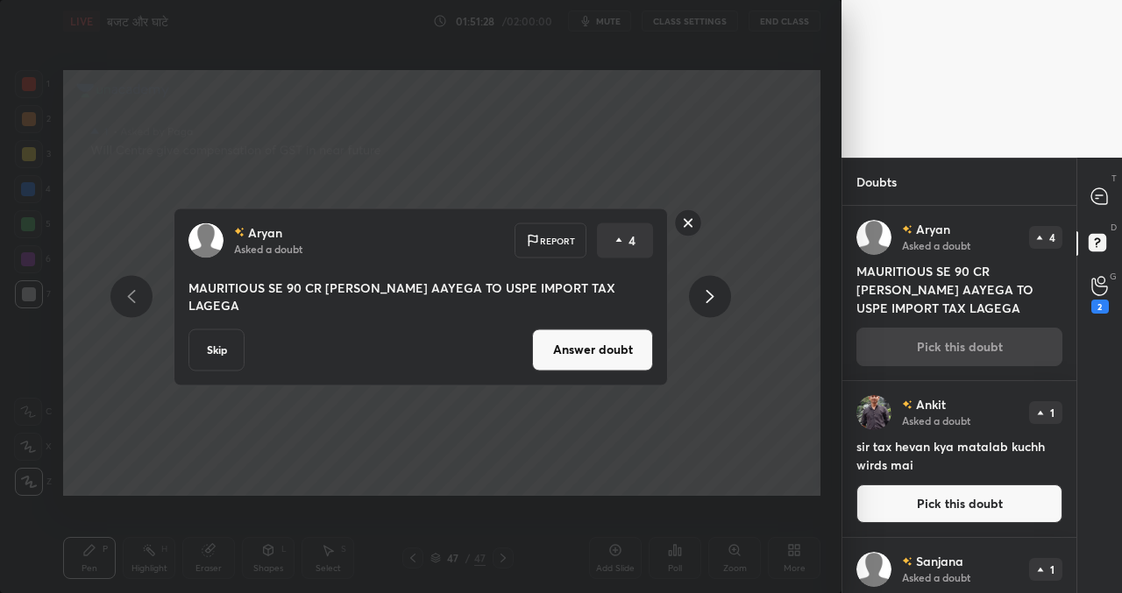
click at [560, 337] on button "Answer doubt" at bounding box center [592, 350] width 121 height 42
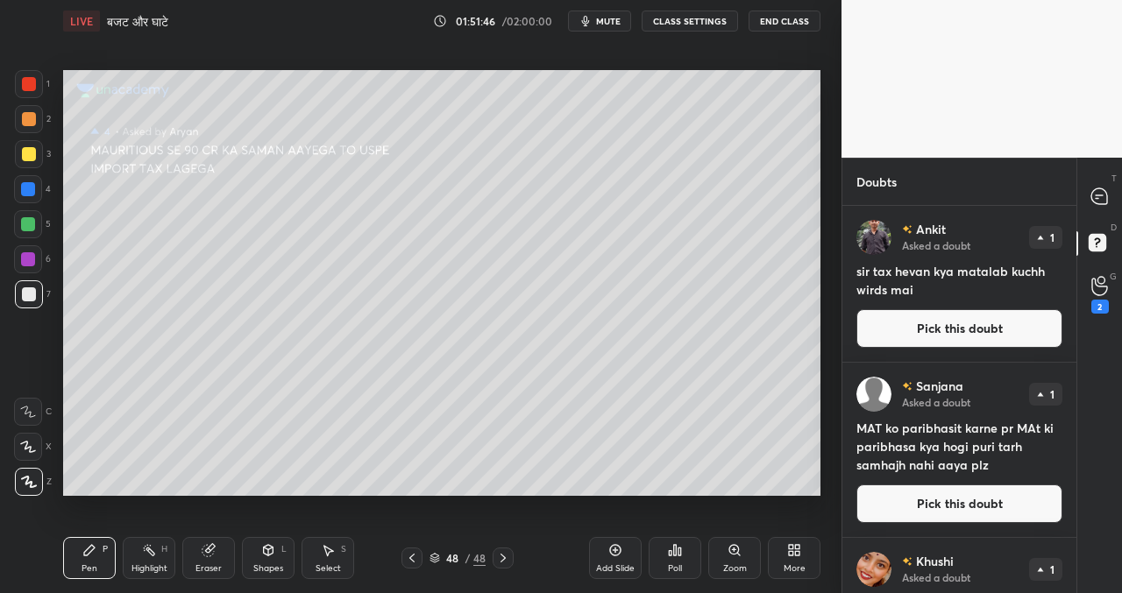
click at [883, 329] on button "Pick this doubt" at bounding box center [959, 328] width 206 height 39
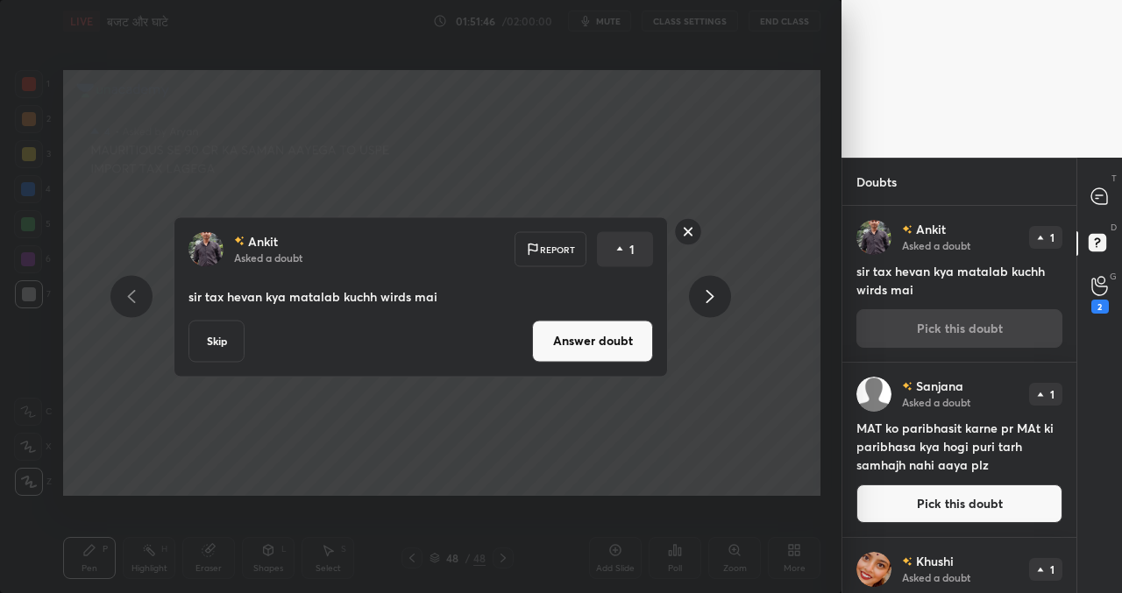
click at [614, 342] on button "Answer doubt" at bounding box center [592, 341] width 121 height 42
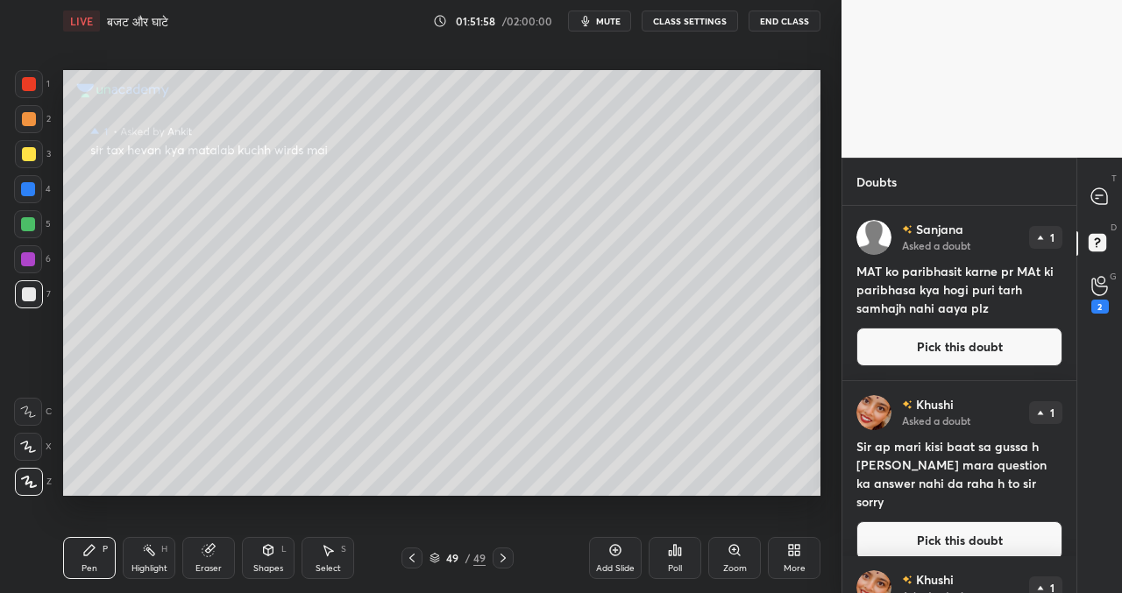
drag, startPoint x: 958, startPoint y: 343, endPoint x: 936, endPoint y: 346, distance: 22.2
click at [958, 343] on button "Pick this doubt" at bounding box center [959, 347] width 206 height 39
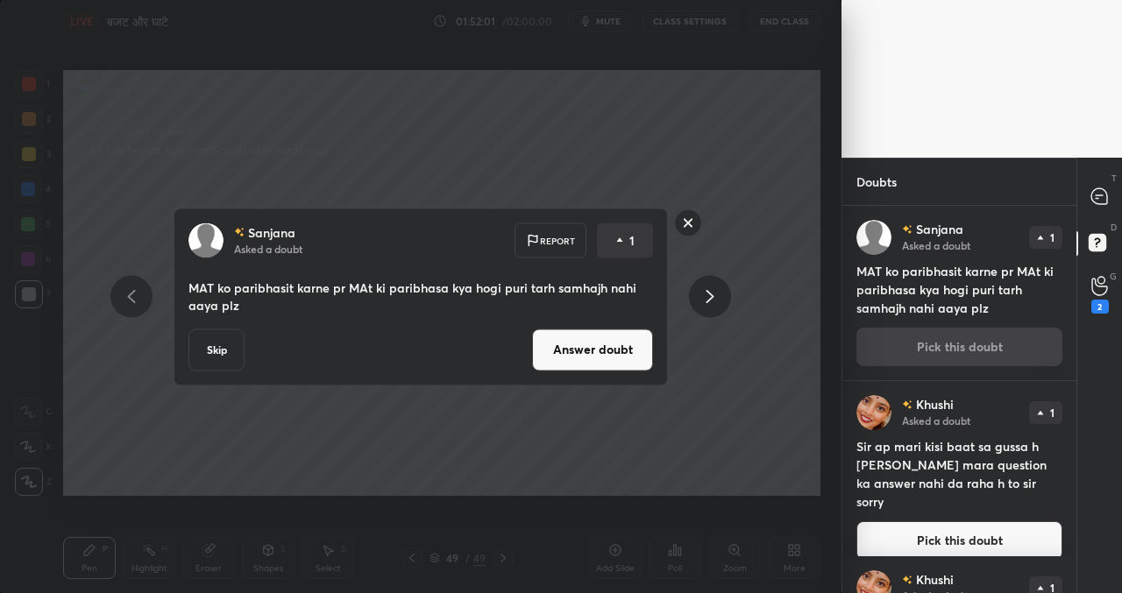
click at [598, 351] on button "Answer doubt" at bounding box center [592, 350] width 121 height 42
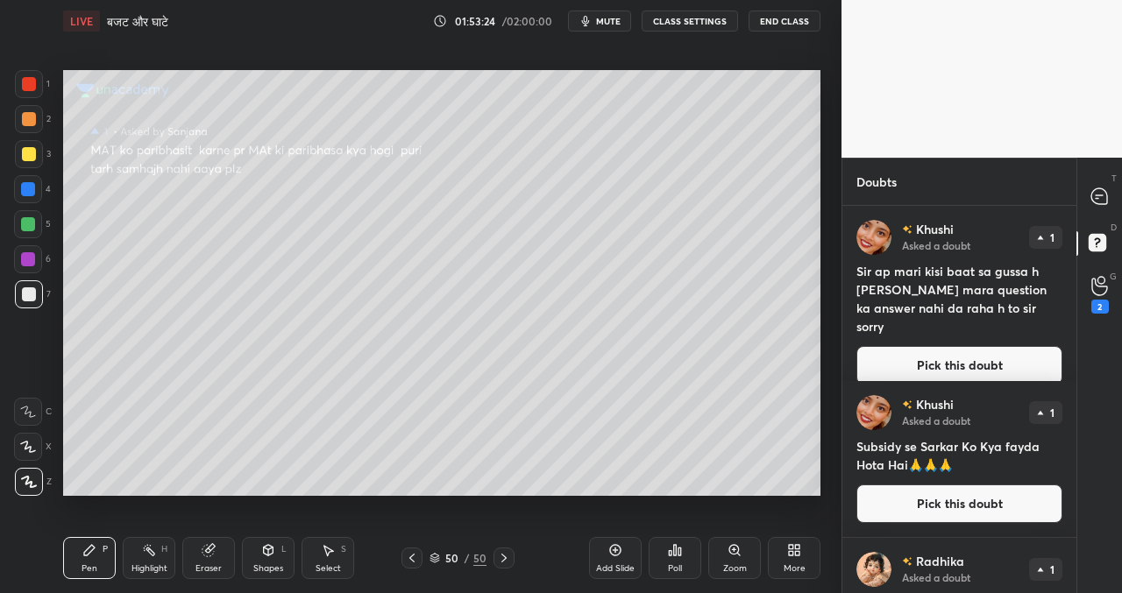
drag, startPoint x: 933, startPoint y: 346, endPoint x: 916, endPoint y: 350, distance: 17.9
click at [934, 346] on button "Pick this doubt" at bounding box center [959, 365] width 206 height 39
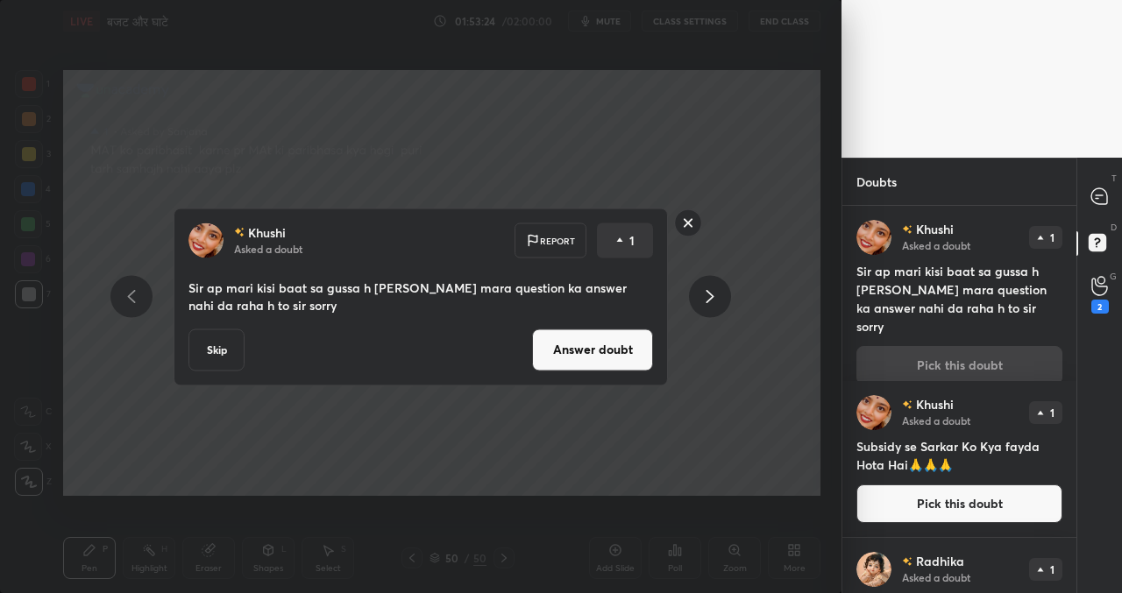
drag, startPoint x: 616, startPoint y: 355, endPoint x: 603, endPoint y: 364, distance: 16.3
click at [616, 355] on button "Answer doubt" at bounding box center [592, 350] width 121 height 42
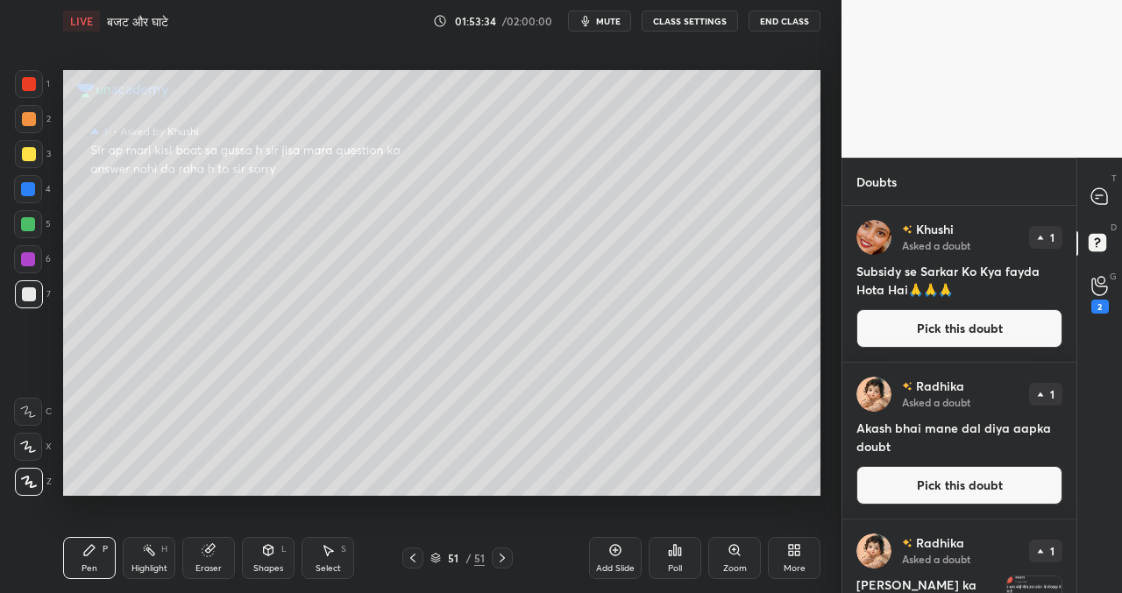
click at [924, 329] on button "Pick this doubt" at bounding box center [959, 328] width 206 height 39
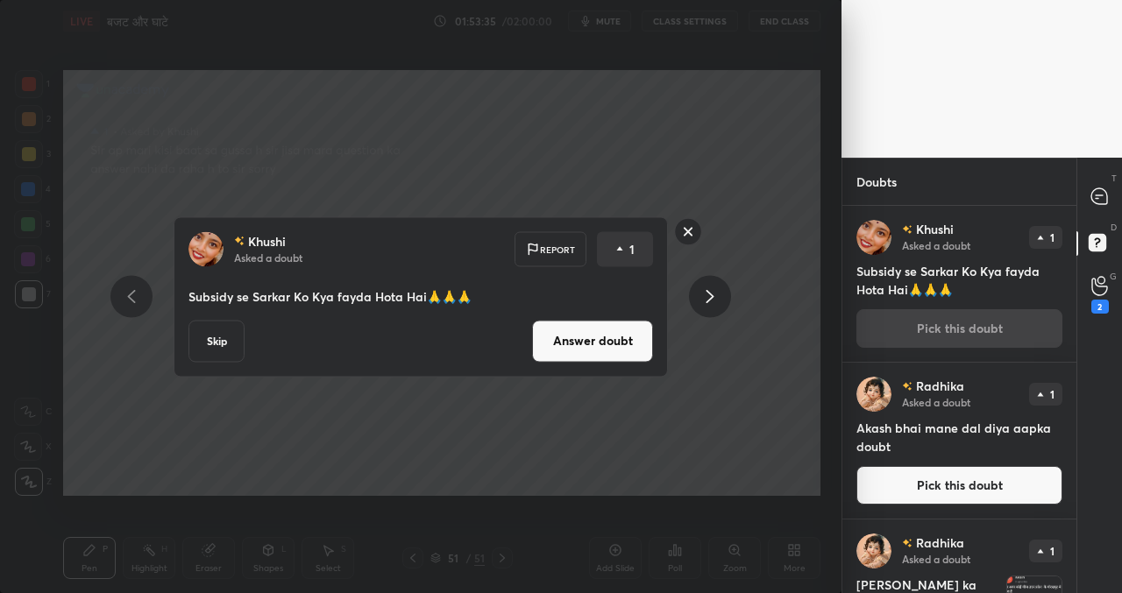
drag, startPoint x: 581, startPoint y: 348, endPoint x: 556, endPoint y: 356, distance: 25.8
click at [582, 348] on button "Answer doubt" at bounding box center [592, 341] width 121 height 42
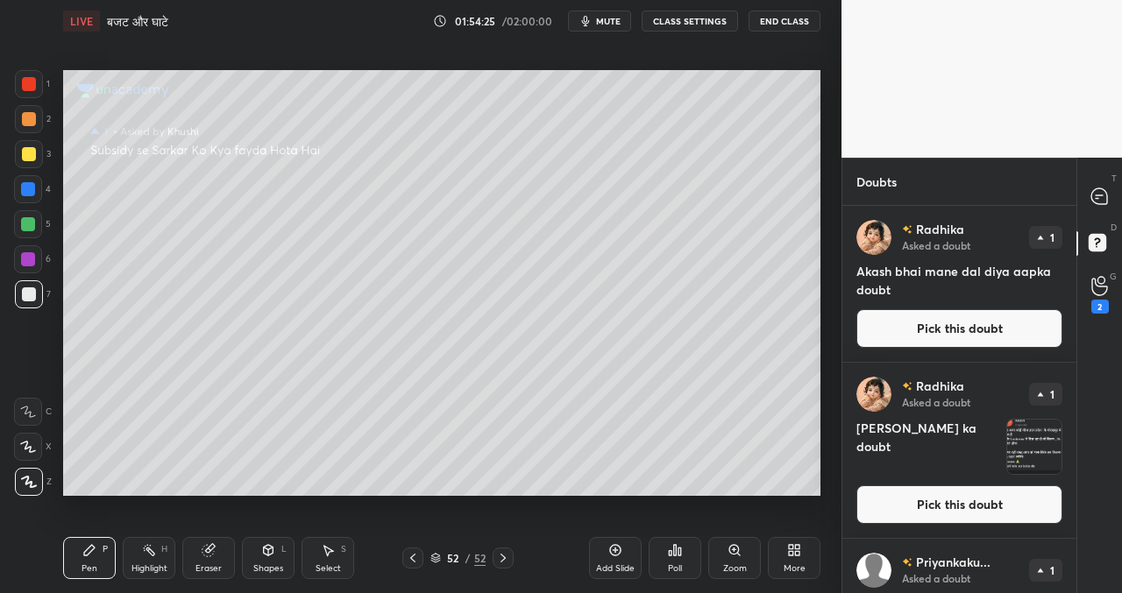
drag, startPoint x: 975, startPoint y: 330, endPoint x: 958, endPoint y: 329, distance: 17.5
click at [976, 329] on button "Pick this doubt" at bounding box center [959, 328] width 206 height 39
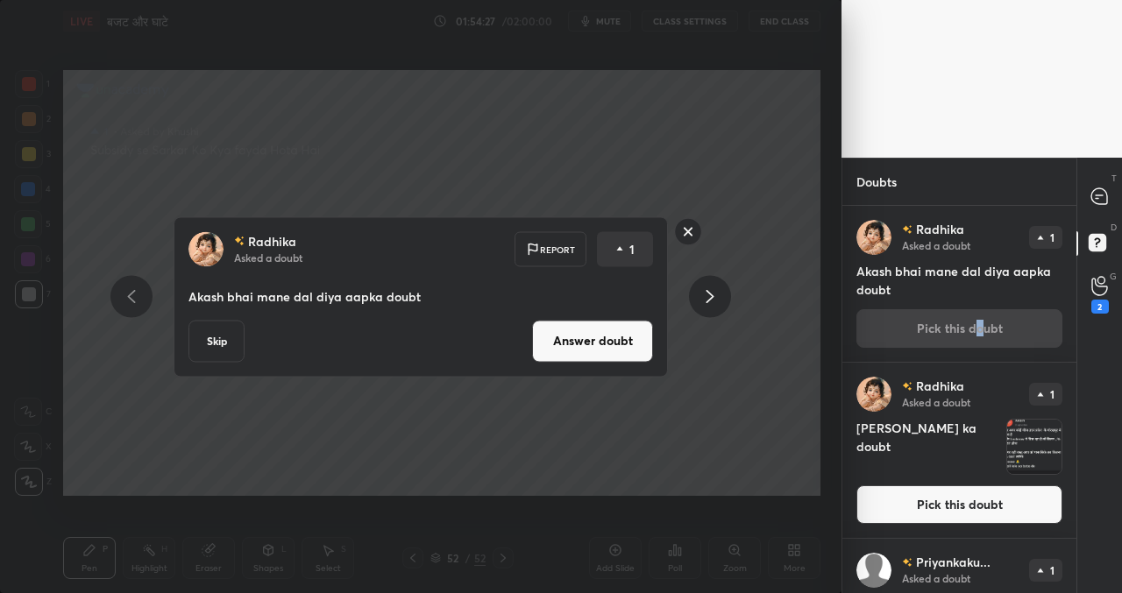
click at [227, 345] on button "Skip" at bounding box center [216, 341] width 56 height 42
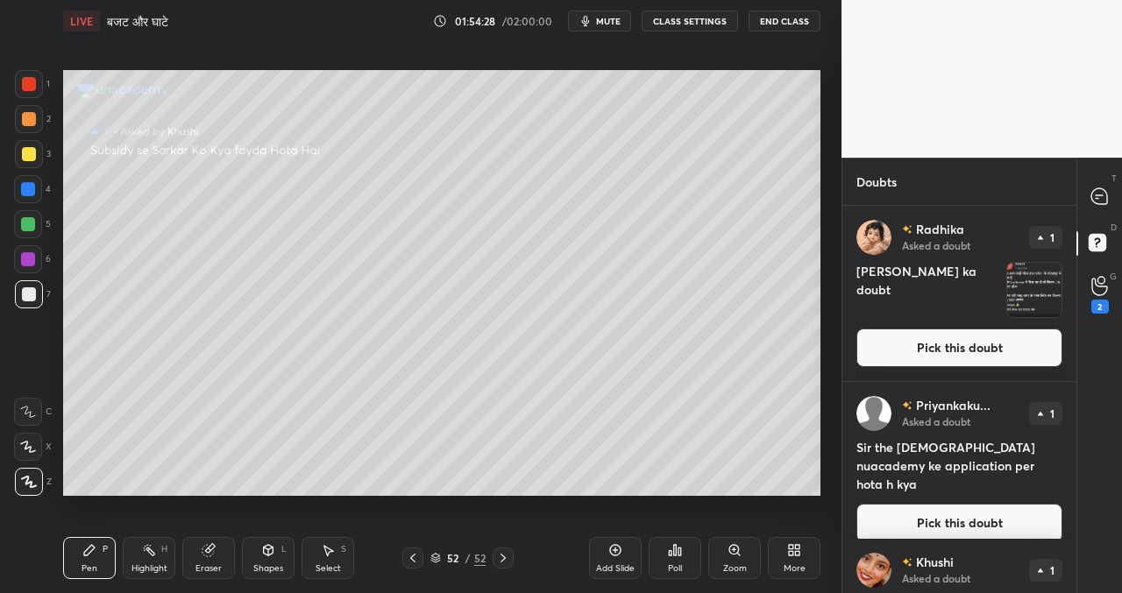
drag, startPoint x: 931, startPoint y: 347, endPoint x: 910, endPoint y: 349, distance: 20.2
click at [930, 347] on button "Pick this doubt" at bounding box center [959, 348] width 206 height 39
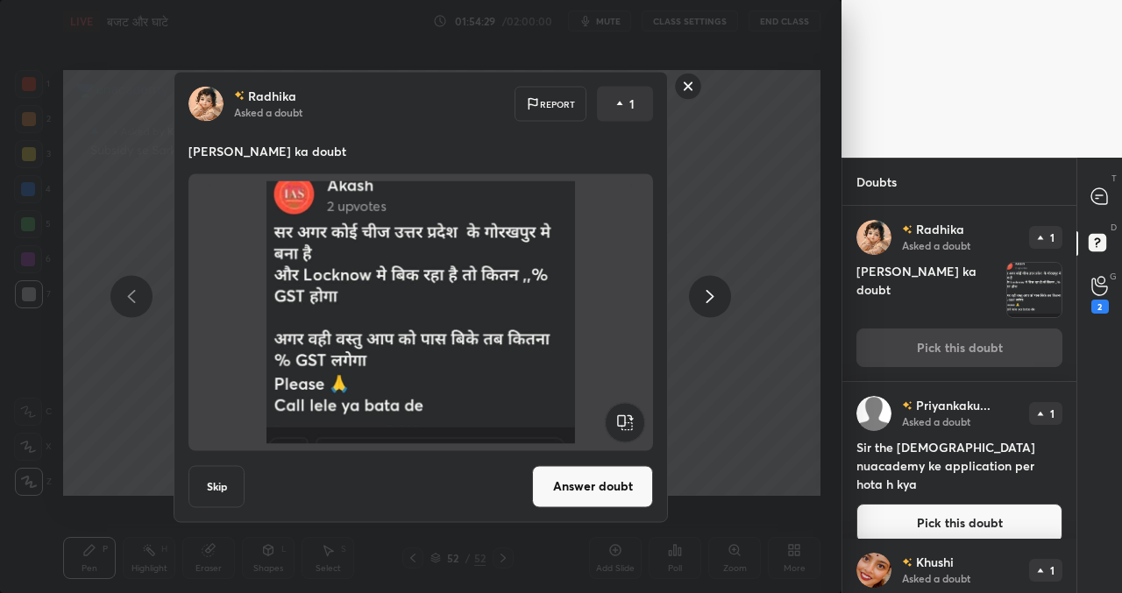
click at [594, 478] on button "Answer doubt" at bounding box center [592, 486] width 121 height 42
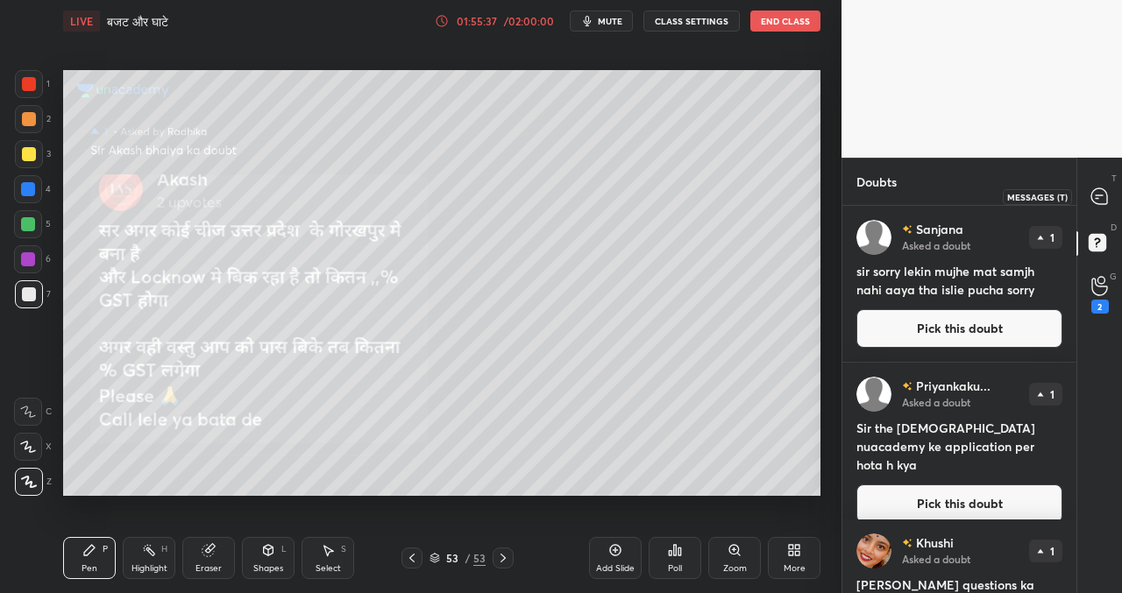
drag, startPoint x: 1102, startPoint y: 200, endPoint x: 1079, endPoint y: 207, distance: 24.7
click at [1102, 200] on icon at bounding box center [1099, 196] width 16 height 16
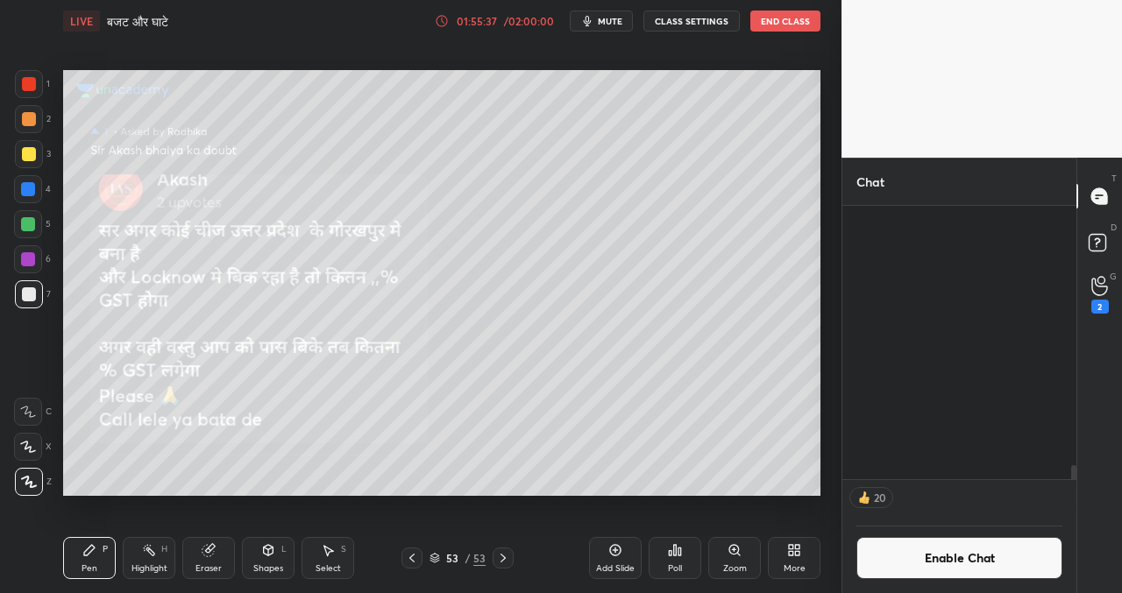
scroll to position [268, 229]
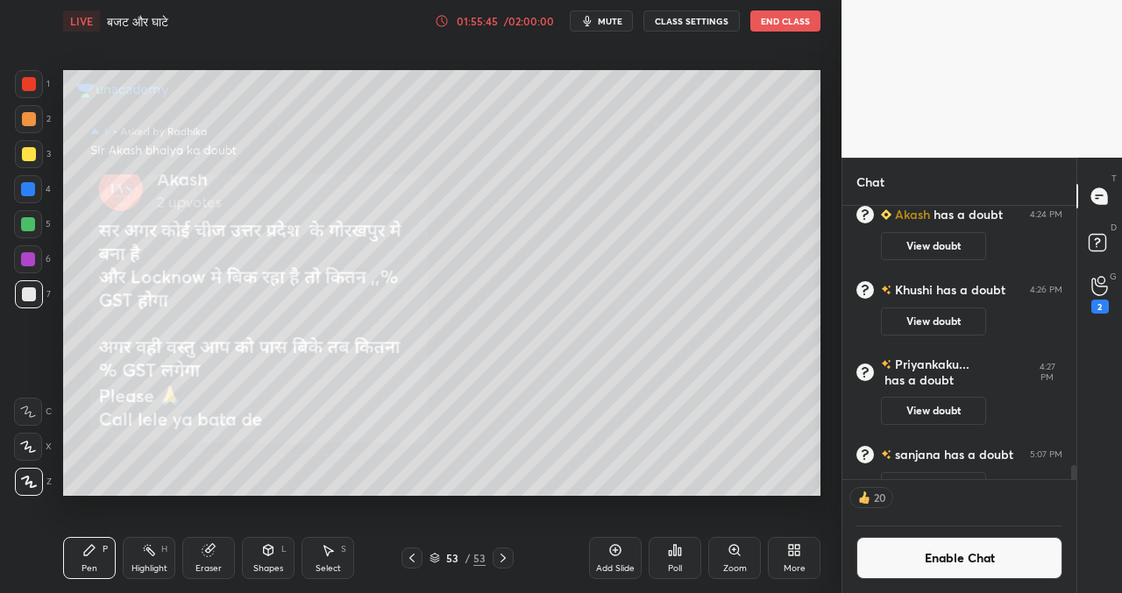
drag, startPoint x: 986, startPoint y: 554, endPoint x: 973, endPoint y: 552, distance: 12.4
click at [985, 553] on button "Enable Chat" at bounding box center [959, 558] width 206 height 42
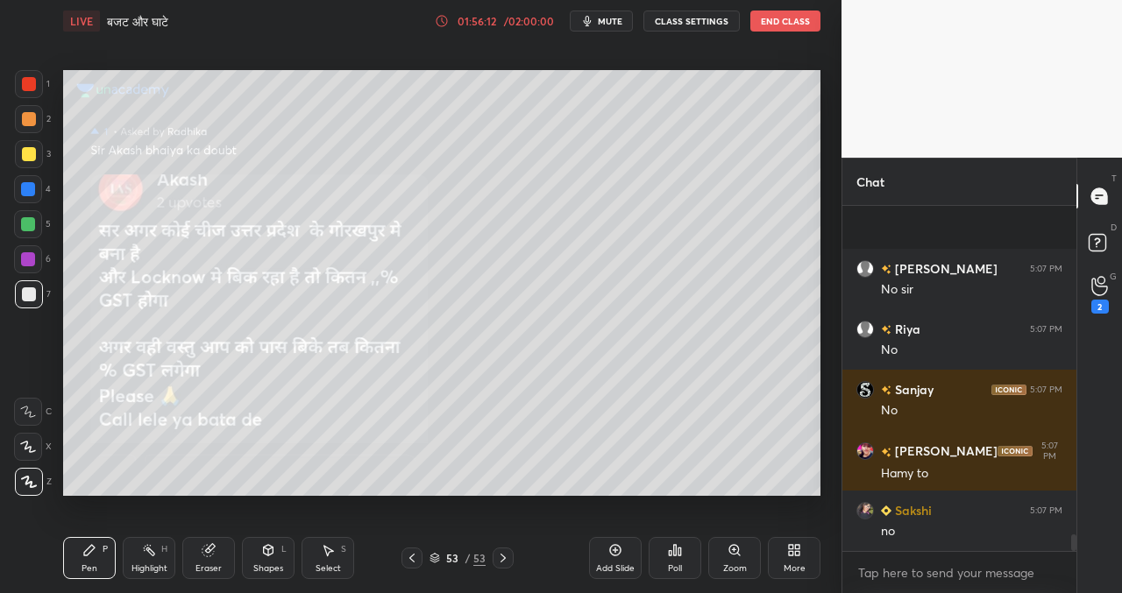
scroll to position [6662, 0]
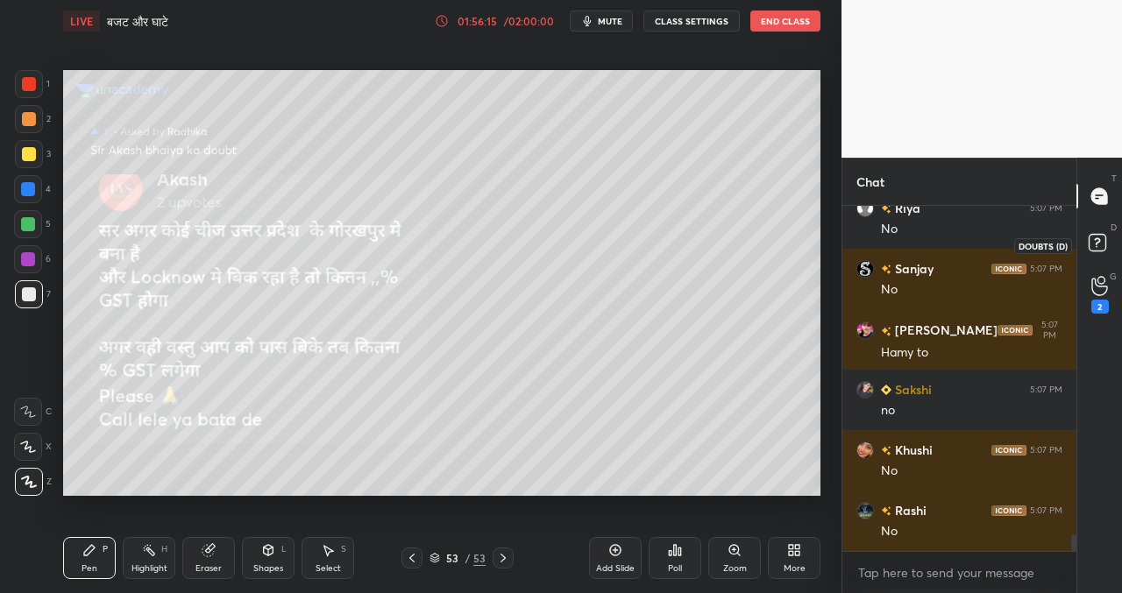
drag, startPoint x: 1097, startPoint y: 241, endPoint x: 1085, endPoint y: 239, distance: 12.4
click at [1097, 240] on icon at bounding box center [1100, 246] width 32 height 32
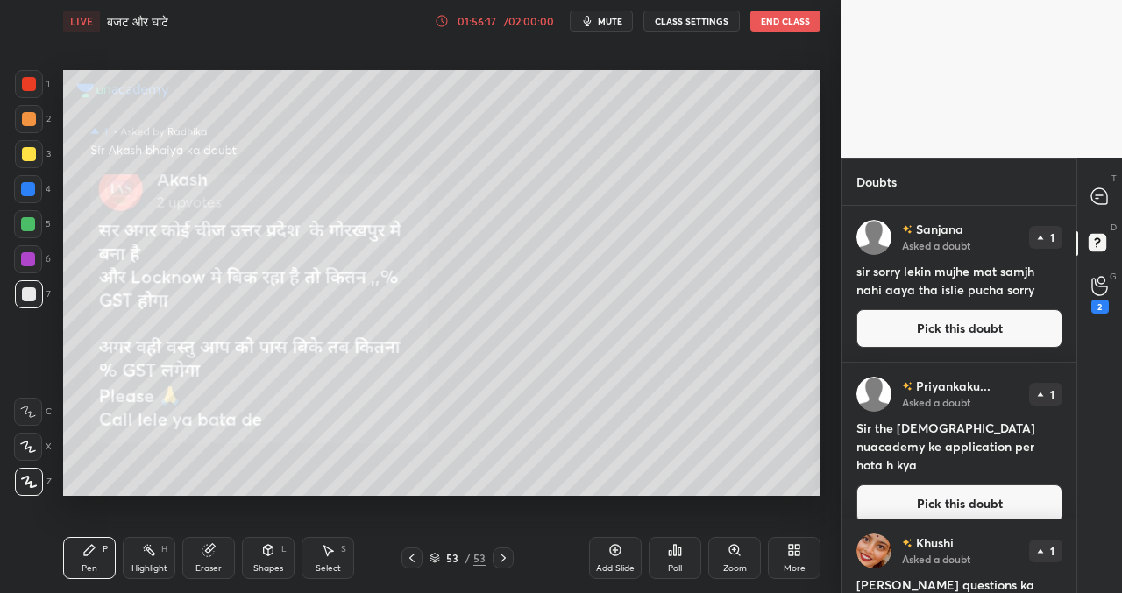
drag, startPoint x: 961, startPoint y: 330, endPoint x: 927, endPoint y: 331, distance: 34.2
click at [961, 330] on button "Pick this doubt" at bounding box center [959, 328] width 206 height 39
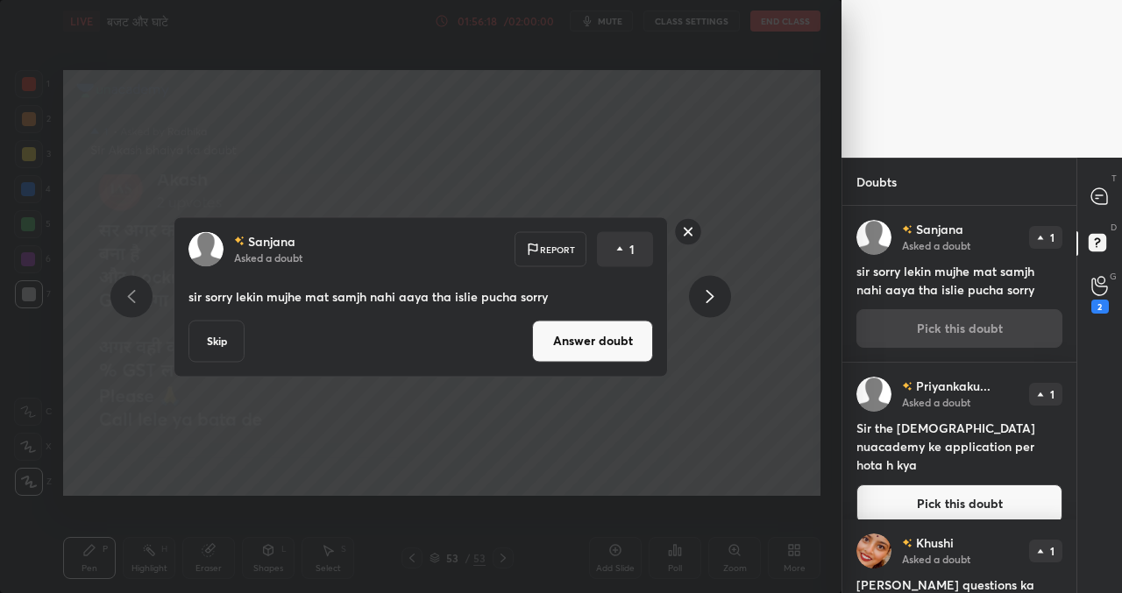
click at [231, 341] on button "Skip" at bounding box center [216, 341] width 56 height 42
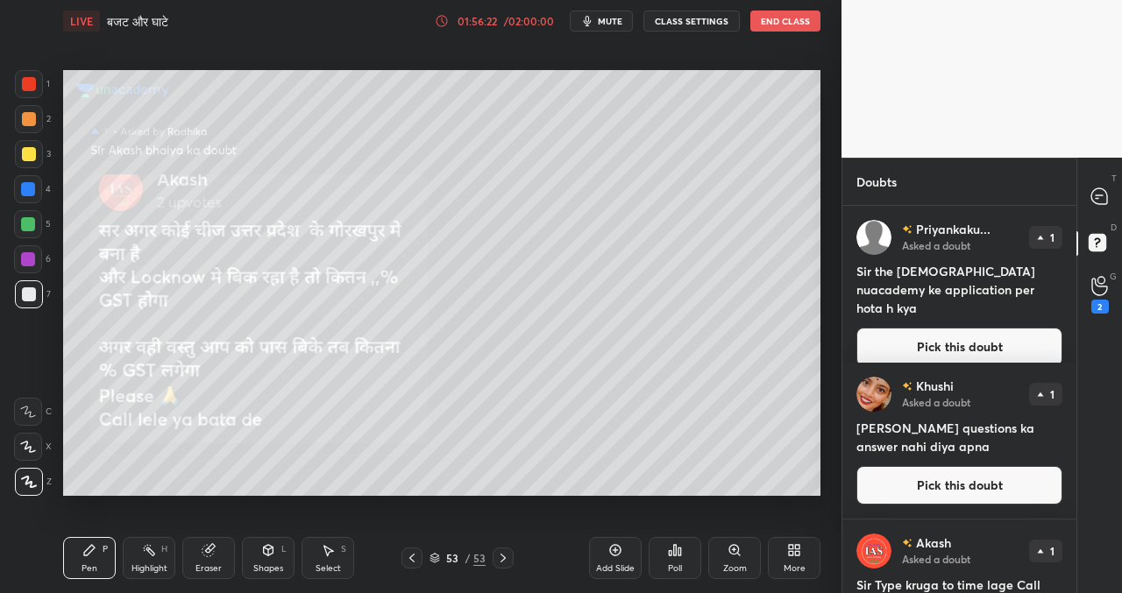
click at [938, 329] on button "Pick this doubt" at bounding box center [959, 347] width 206 height 39
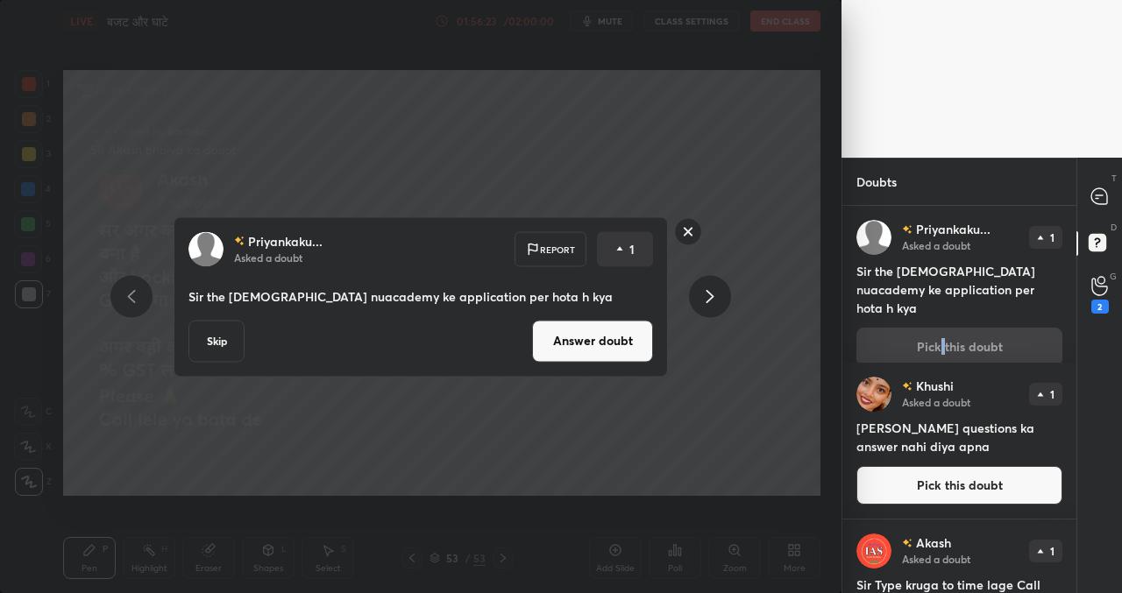
click at [577, 342] on button "Answer doubt" at bounding box center [592, 341] width 121 height 42
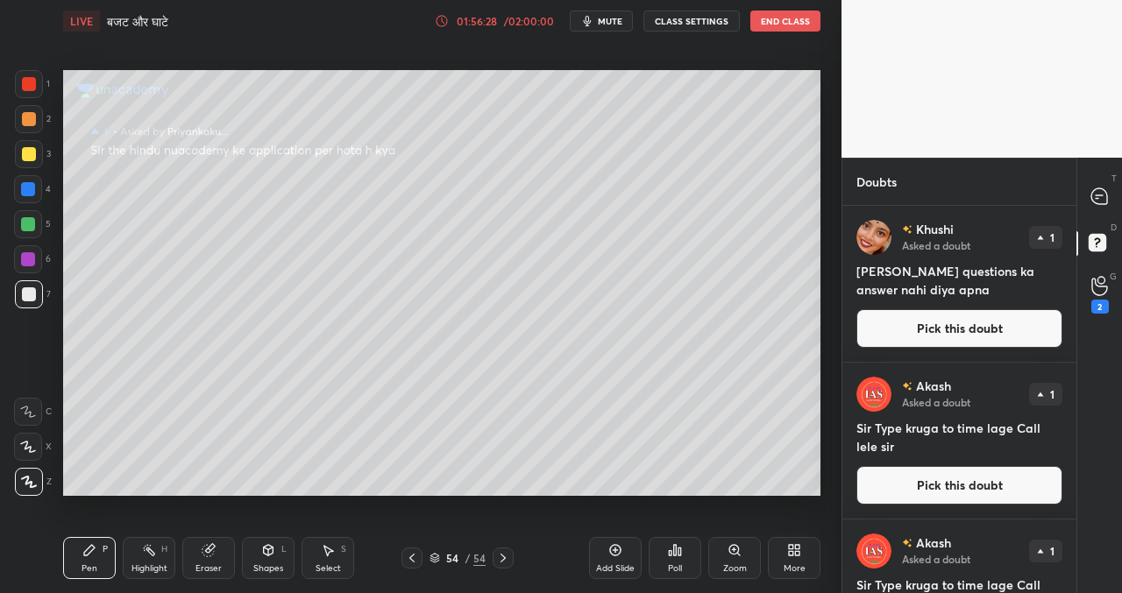
drag, startPoint x: 919, startPoint y: 328, endPoint x: 901, endPoint y: 329, distance: 18.5
click at [919, 329] on button "Pick this doubt" at bounding box center [959, 328] width 206 height 39
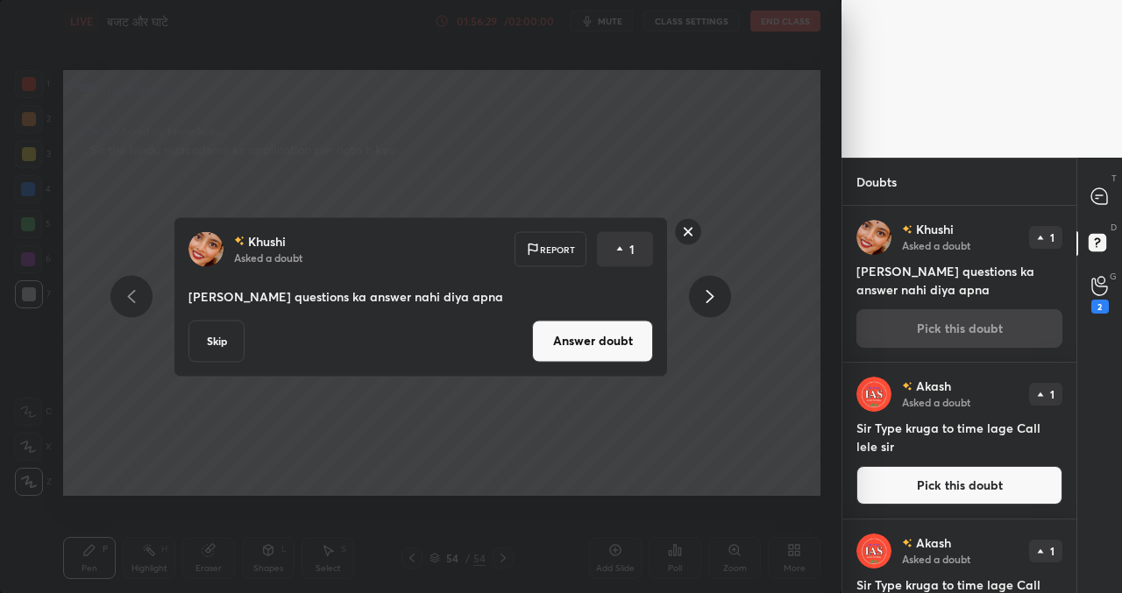
drag, startPoint x: 224, startPoint y: 345, endPoint x: 246, endPoint y: 342, distance: 22.2
click at [228, 345] on button "Skip" at bounding box center [216, 341] width 56 height 42
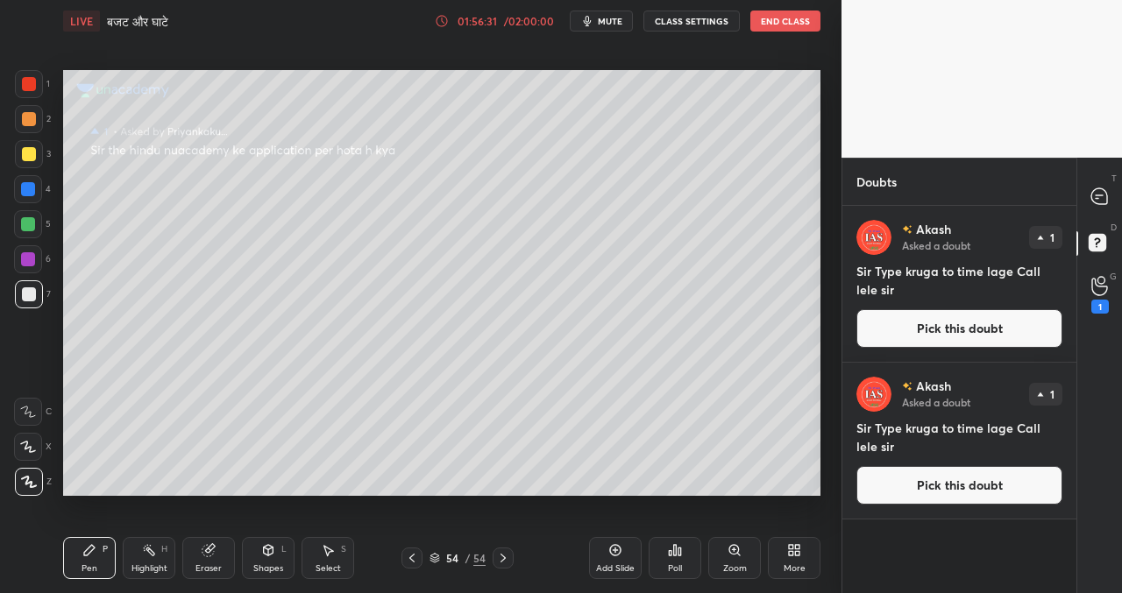
drag, startPoint x: 944, startPoint y: 336, endPoint x: 913, endPoint y: 337, distance: 30.7
click at [943, 336] on button "Pick this doubt" at bounding box center [959, 328] width 206 height 39
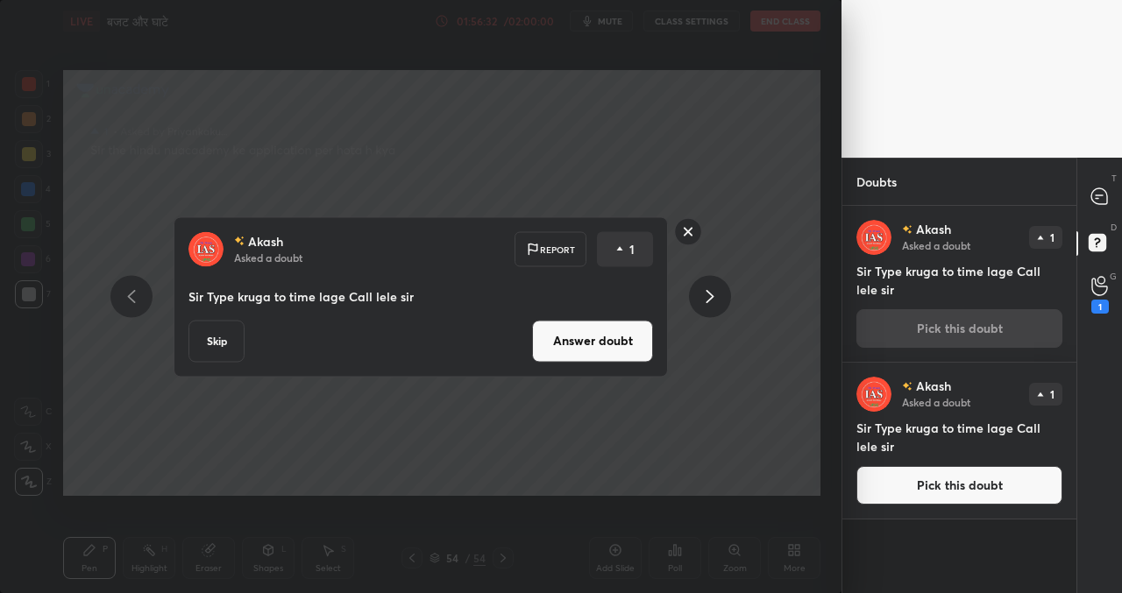
drag, startPoint x: 207, startPoint y: 345, endPoint x: 229, endPoint y: 356, distance: 24.3
click at [208, 346] on button "Skip" at bounding box center [216, 341] width 56 height 42
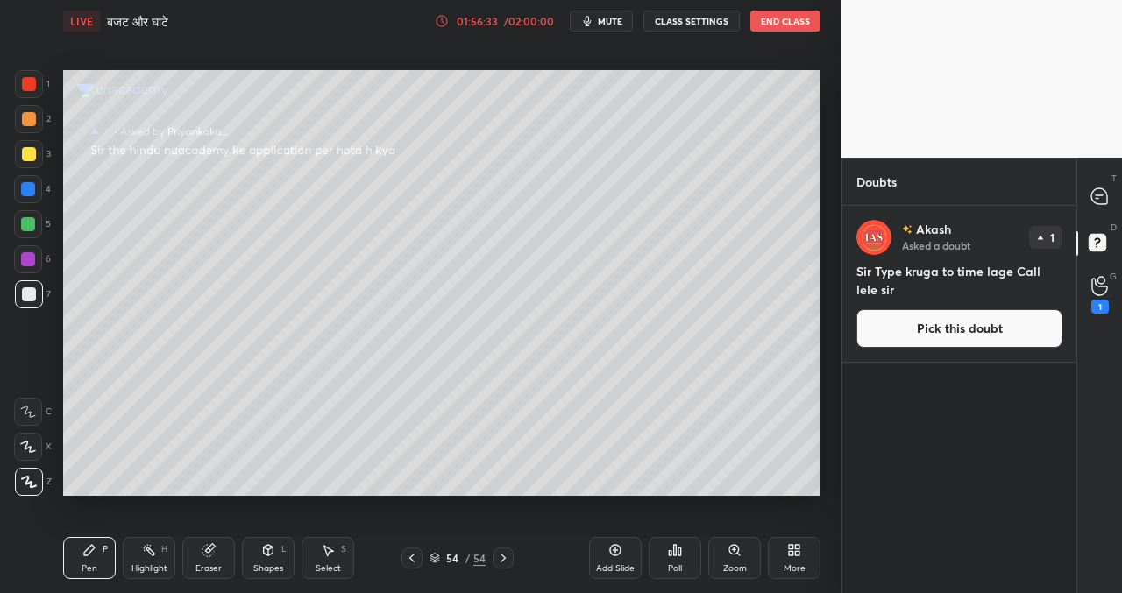
click at [966, 335] on button "Pick this doubt" at bounding box center [959, 328] width 206 height 39
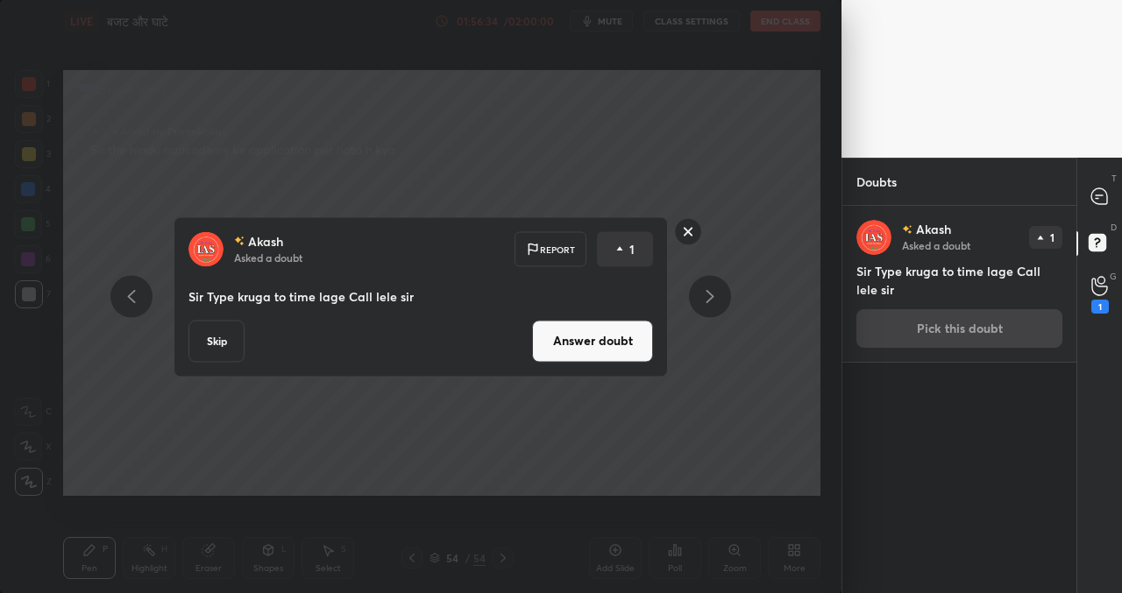
drag, startPoint x: 223, startPoint y: 343, endPoint x: 239, endPoint y: 357, distance: 20.5
click at [223, 343] on button "Skip" at bounding box center [216, 341] width 56 height 42
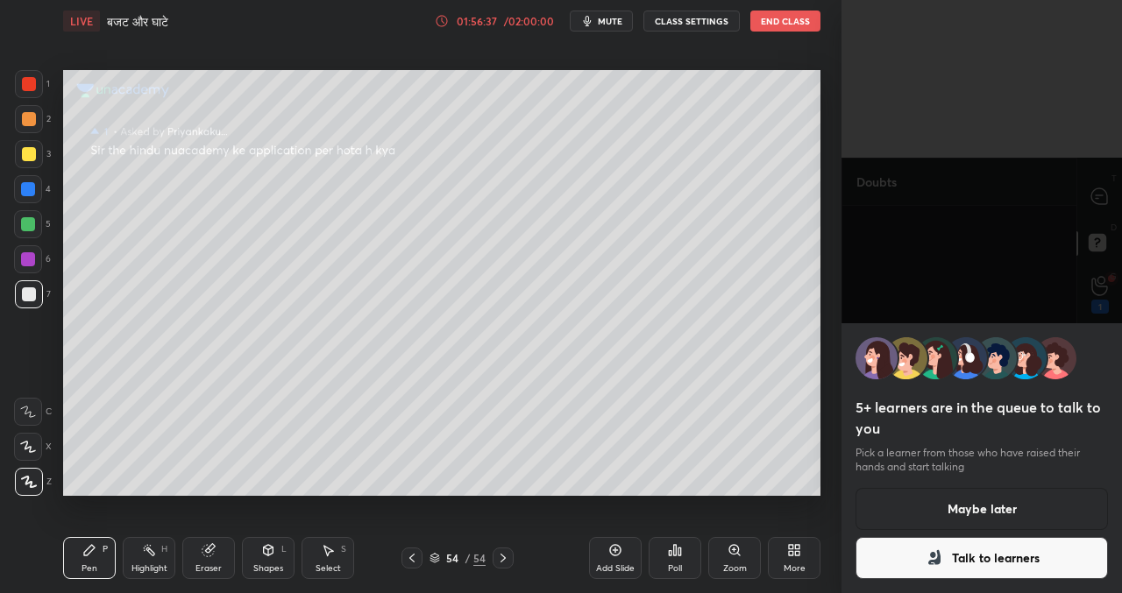
click at [983, 503] on button "Maybe later" at bounding box center [981, 509] width 252 height 42
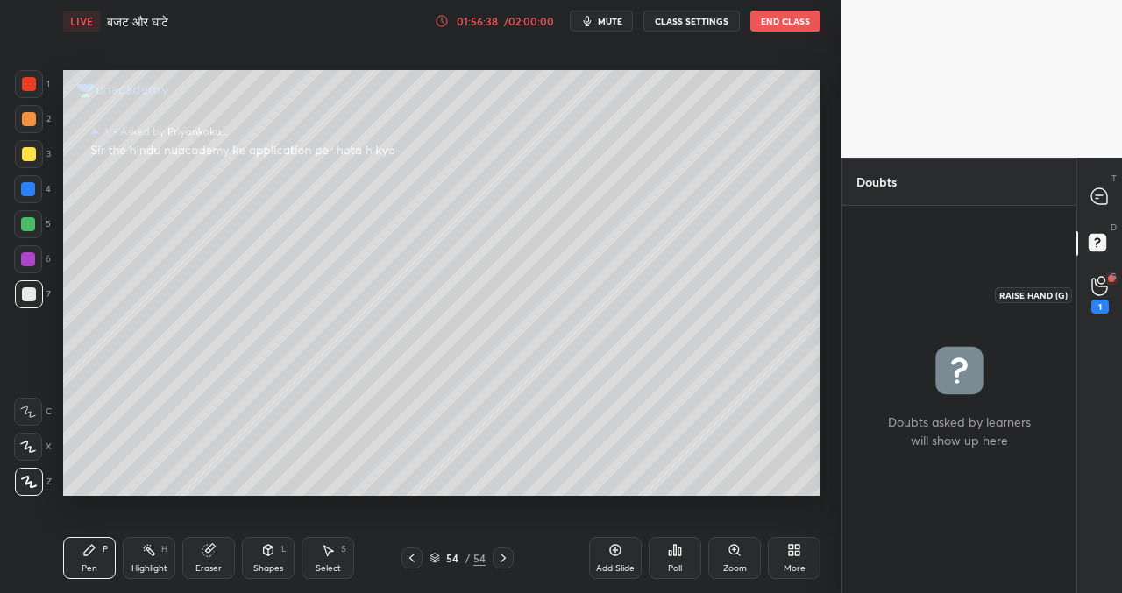
drag, startPoint x: 1100, startPoint y: 286, endPoint x: 1084, endPoint y: 296, distance: 19.7
click at [1100, 286] on icon at bounding box center [1099, 287] width 16 height 18
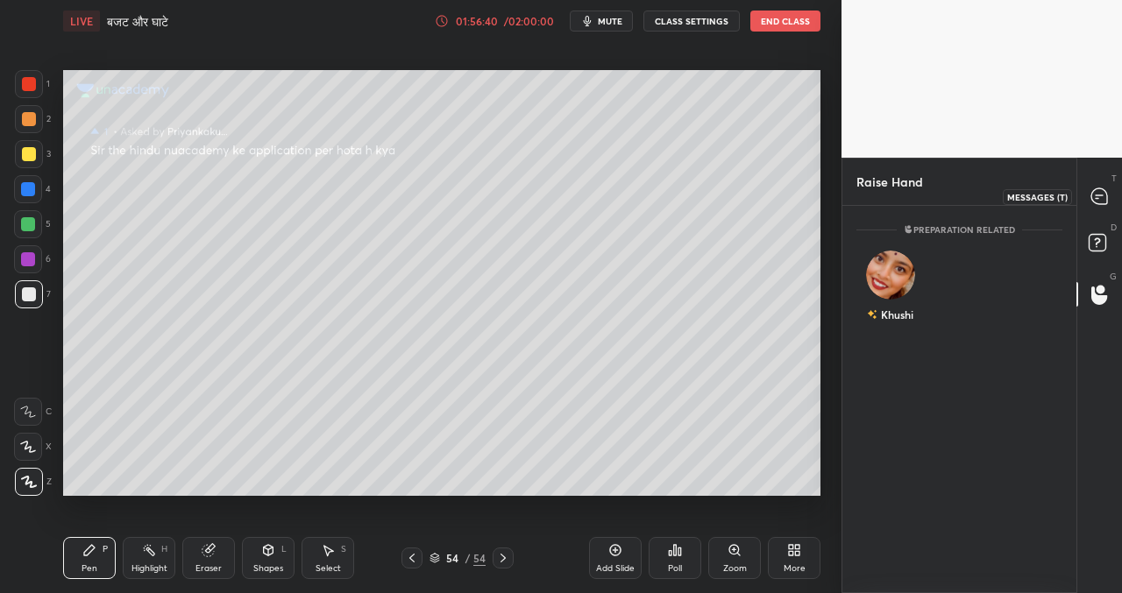
click at [1099, 193] on icon at bounding box center [1099, 196] width 16 height 16
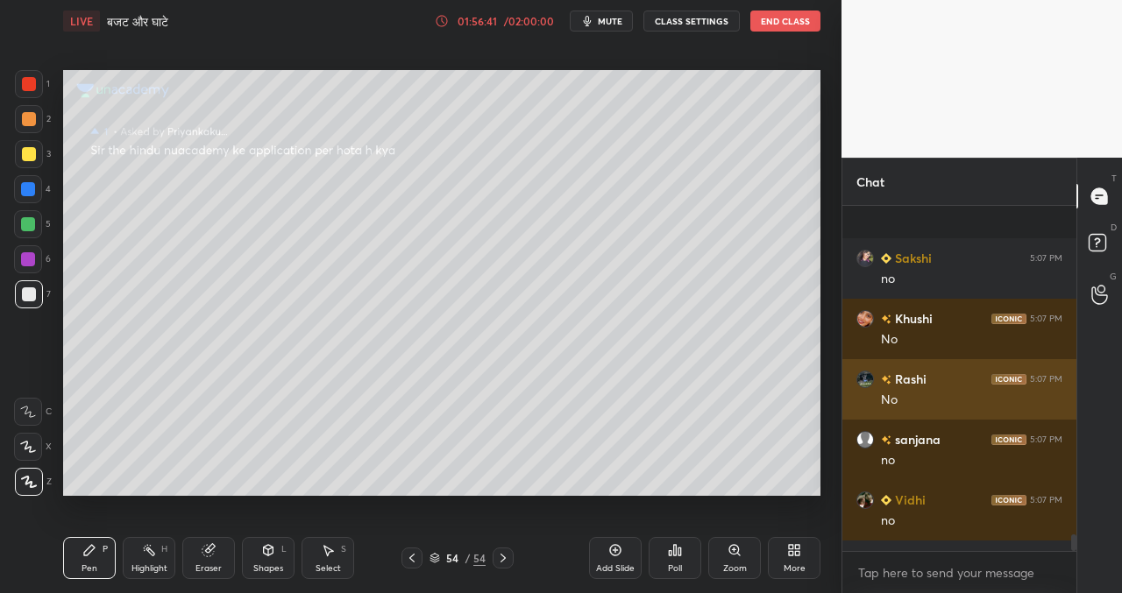
scroll to position [6873, 0]
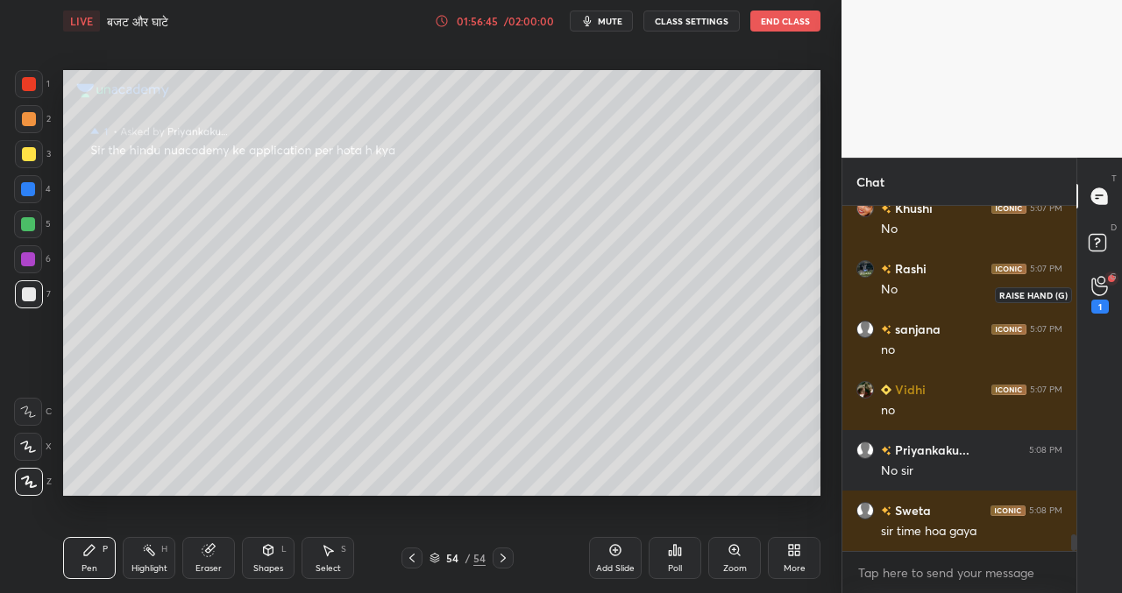
click at [1112, 280] on div "1" at bounding box center [1099, 295] width 35 height 32
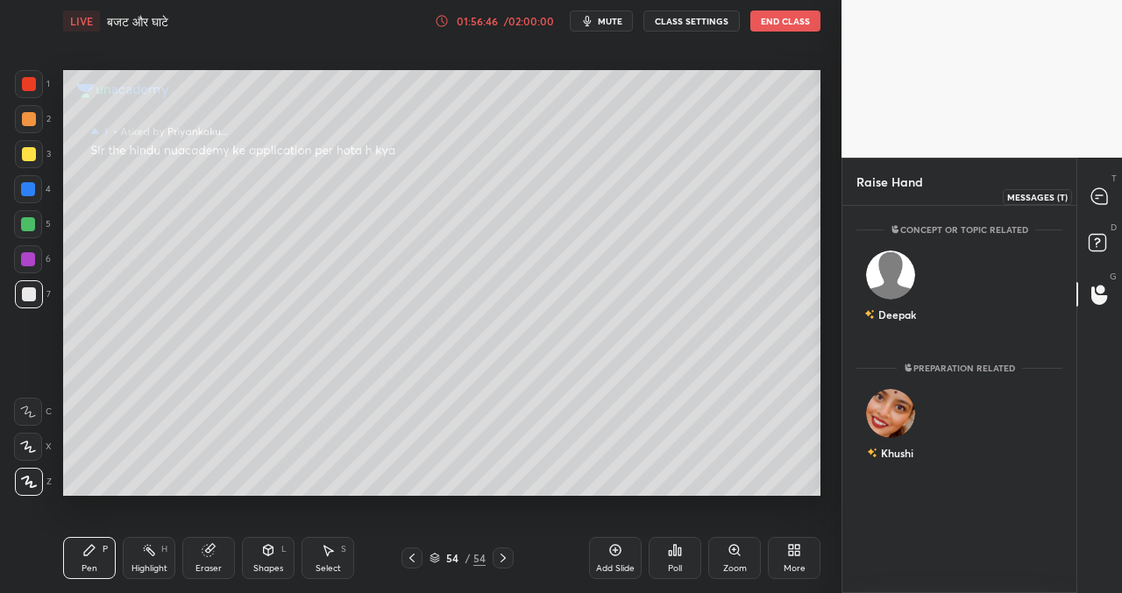
click at [1100, 190] on icon at bounding box center [1099, 196] width 16 height 16
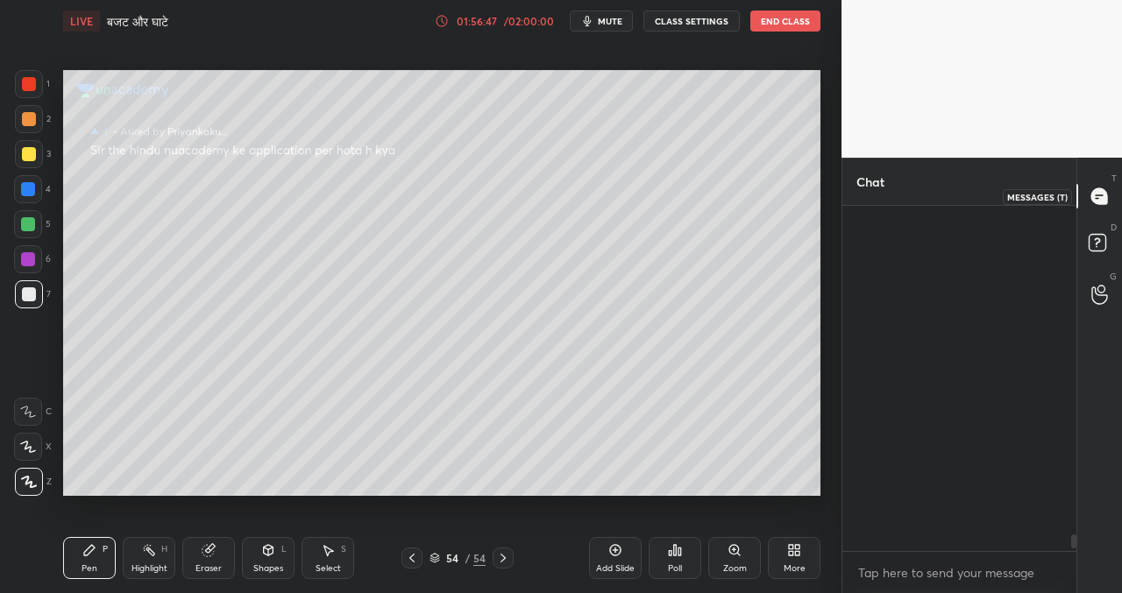
scroll to position [340, 229]
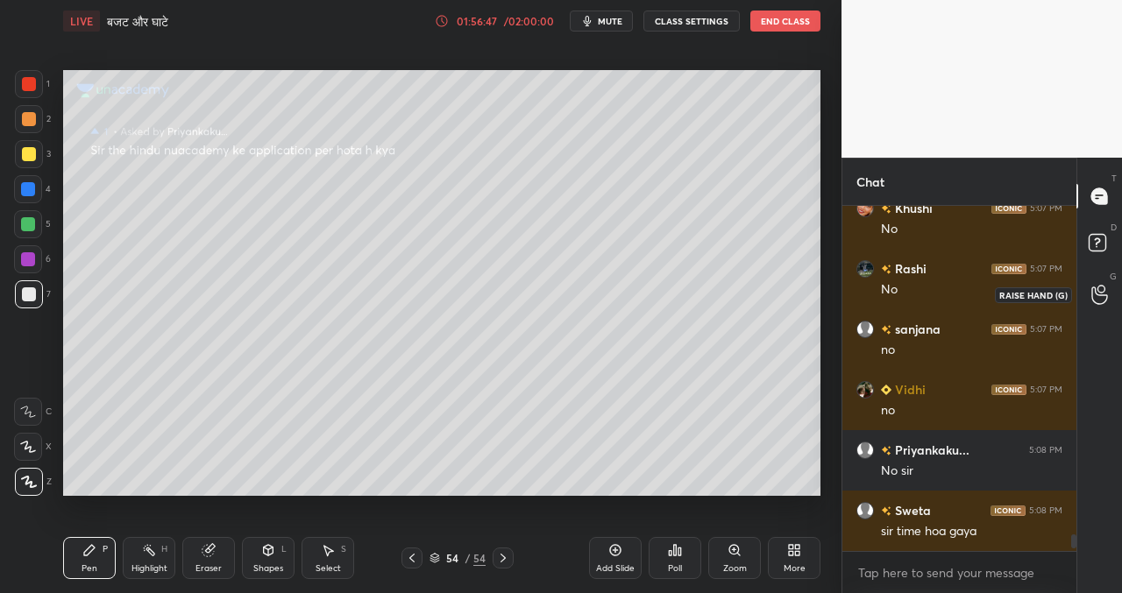
click at [1099, 299] on icon at bounding box center [1099, 295] width 17 height 20
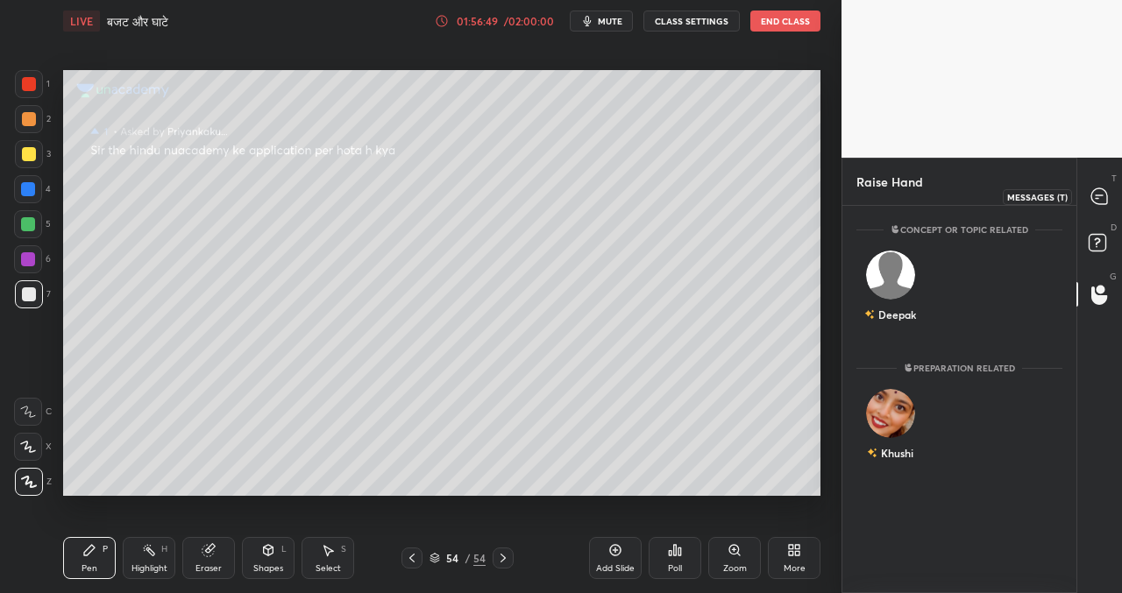
click at [1095, 192] on icon at bounding box center [1099, 196] width 16 height 16
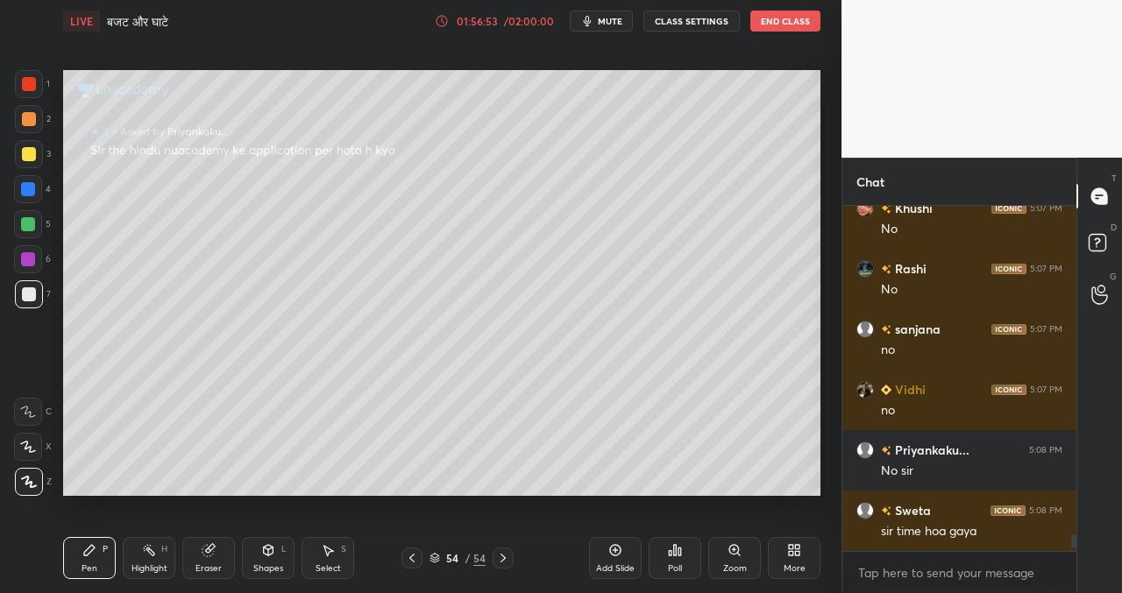
click at [615, 564] on div "Add Slide" at bounding box center [615, 568] width 39 height 9
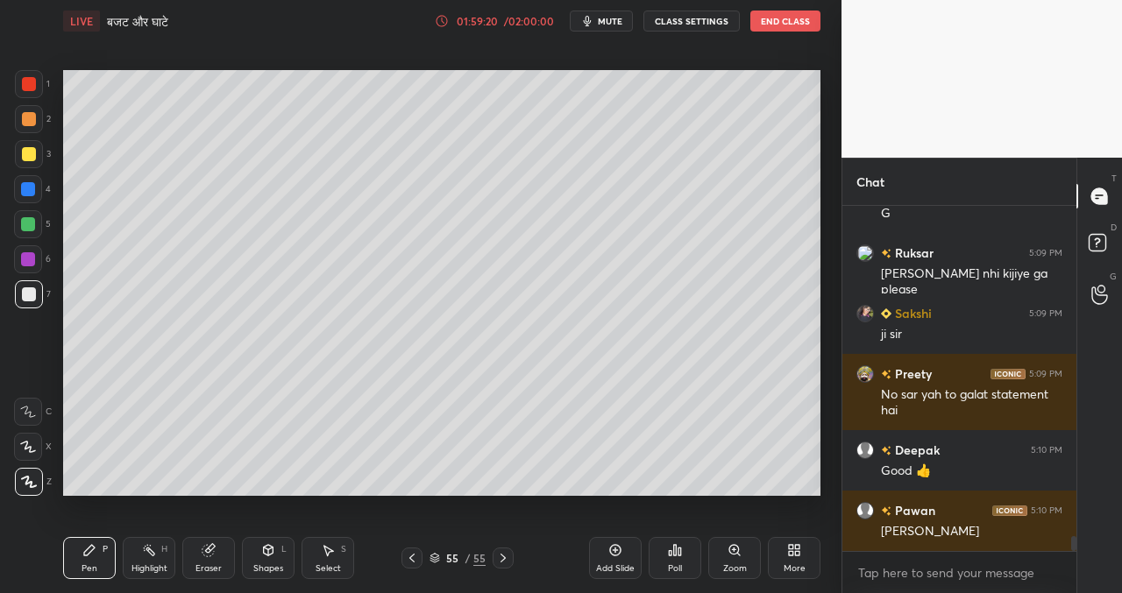
scroll to position [7569, 0]
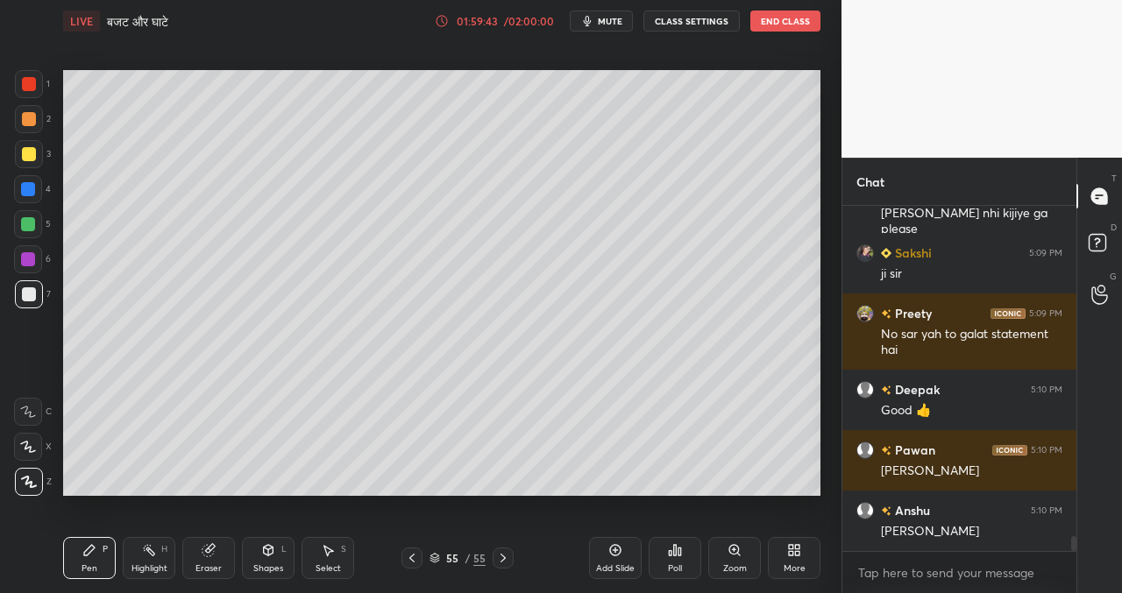
click at [679, 558] on div "Poll" at bounding box center [674, 558] width 53 height 42
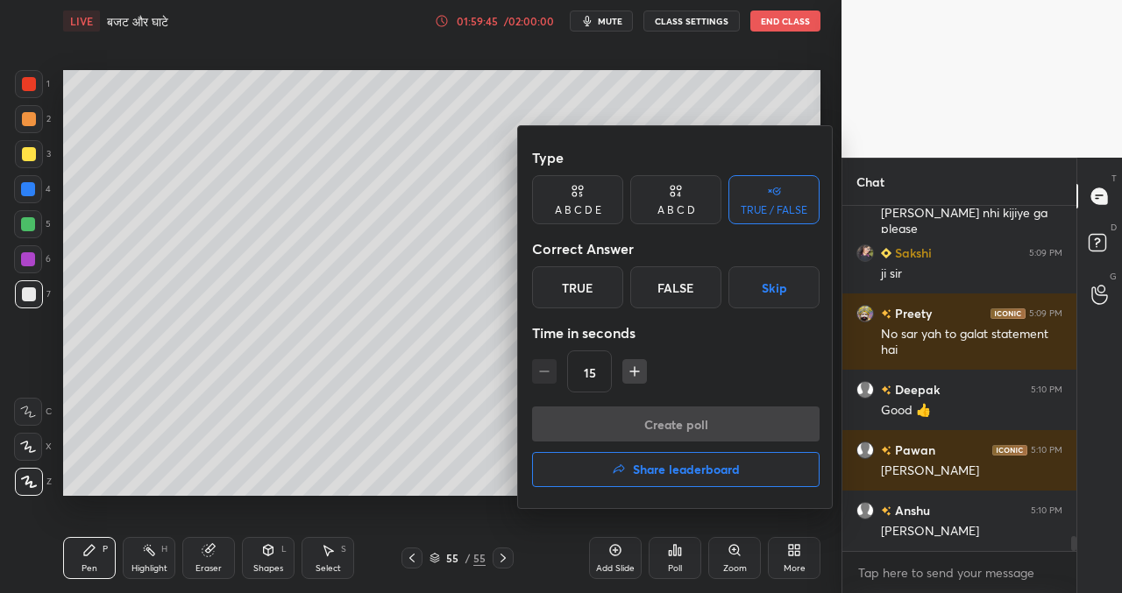
click at [776, 286] on button "Skip" at bounding box center [773, 287] width 91 height 42
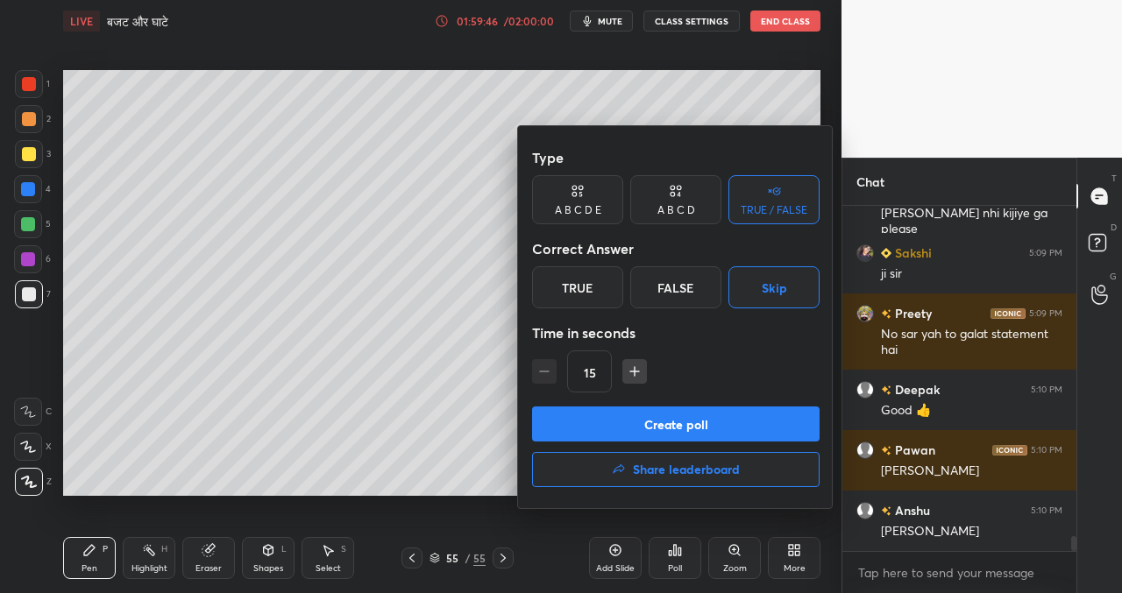
scroll to position [7630, 0]
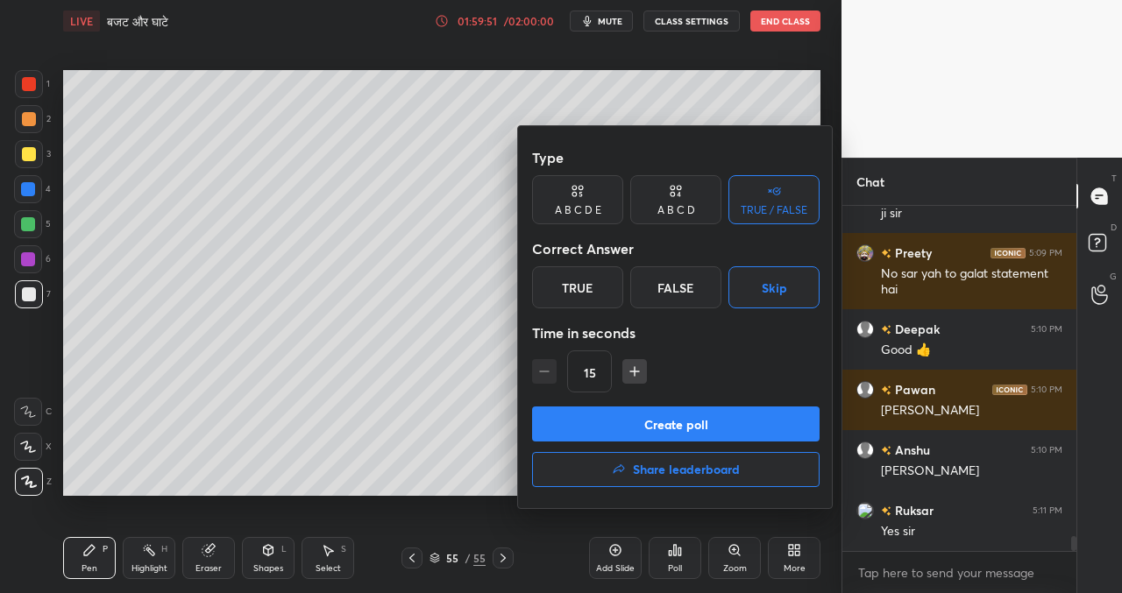
drag, startPoint x: 752, startPoint y: 428, endPoint x: 718, endPoint y: 442, distance: 36.1
click at [750, 432] on button "Create poll" at bounding box center [675, 424] width 287 height 35
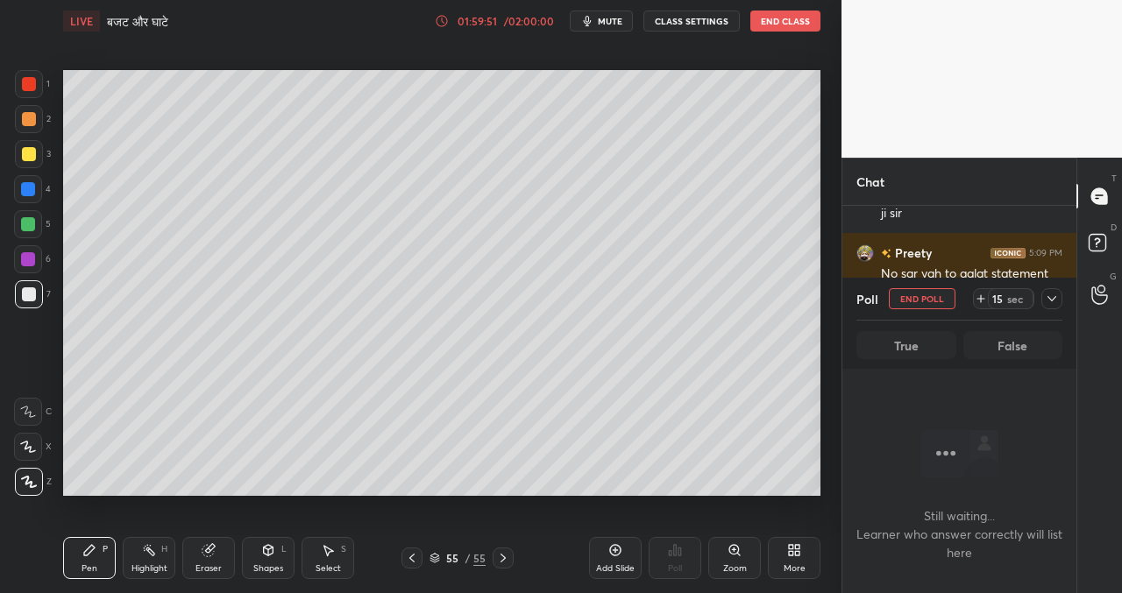
scroll to position [291, 229]
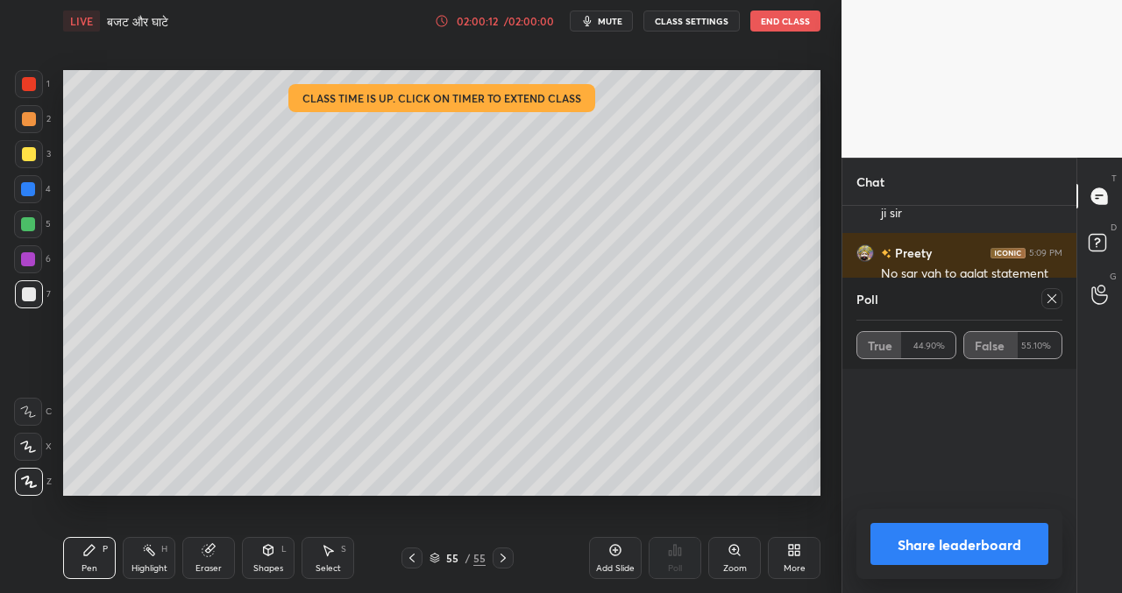
click at [959, 543] on button "Share leaderboard" at bounding box center [959, 544] width 178 height 42
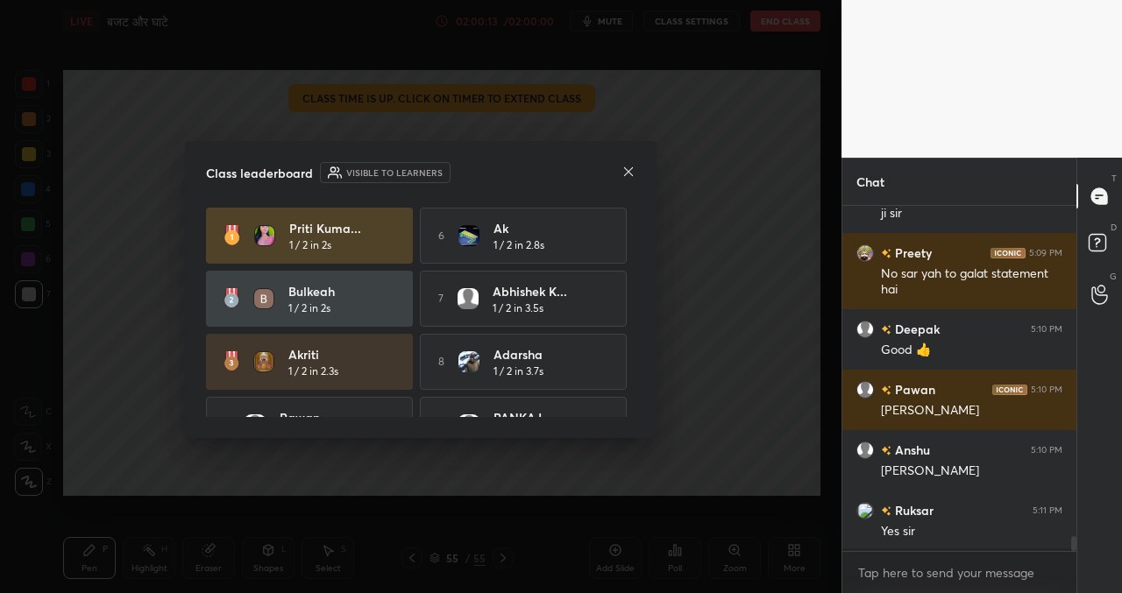
scroll to position [382, 229]
click at [634, 169] on icon at bounding box center [628, 172] width 14 height 14
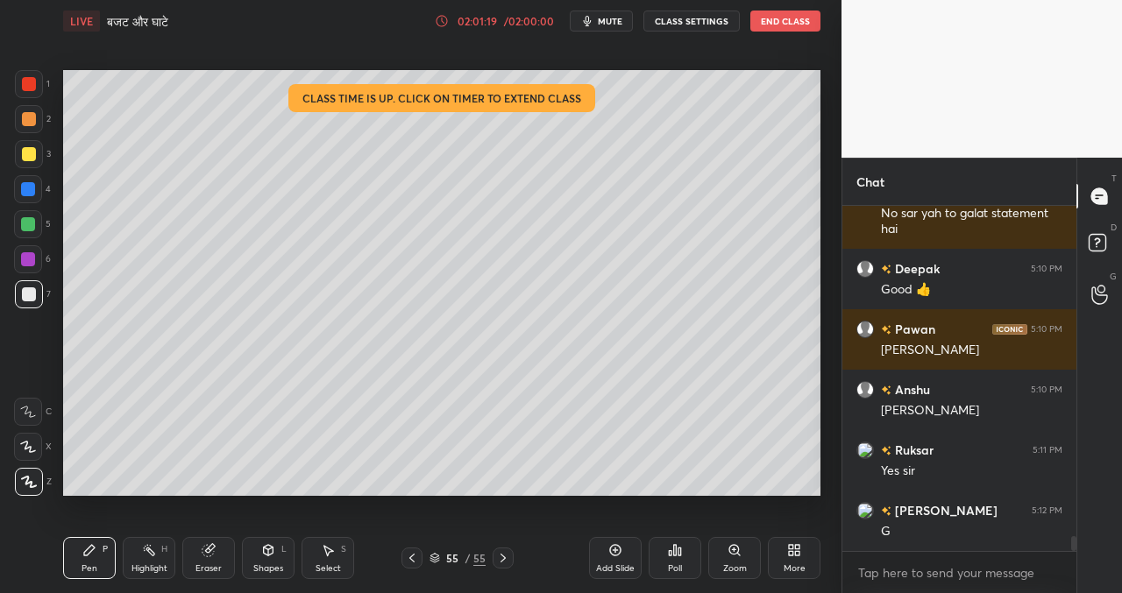
scroll to position [7751, 0]
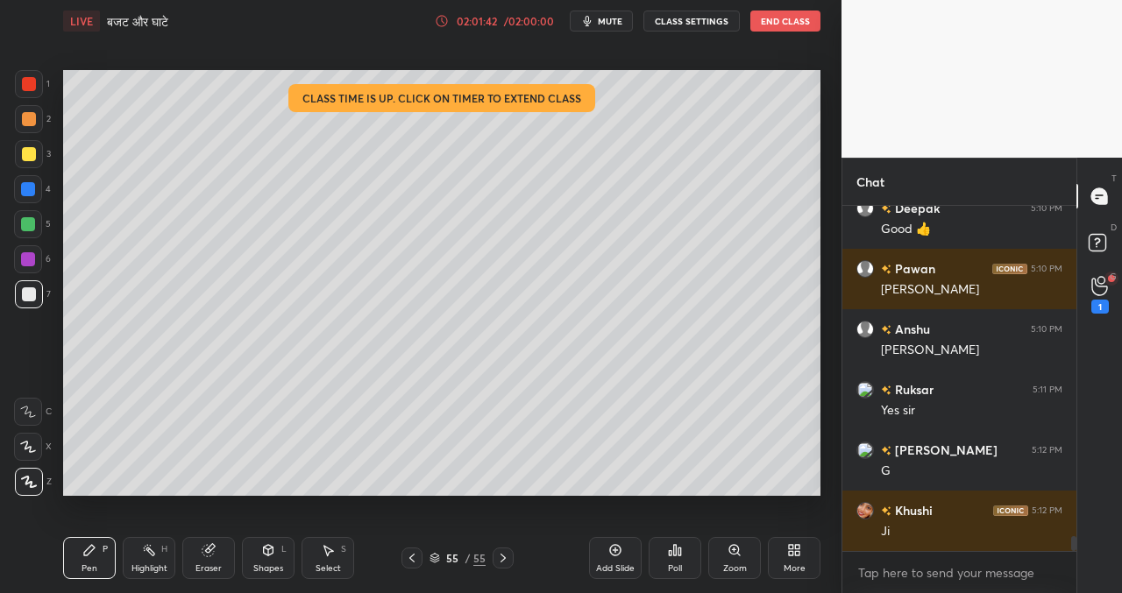
click at [674, 553] on icon at bounding box center [675, 550] width 3 height 11
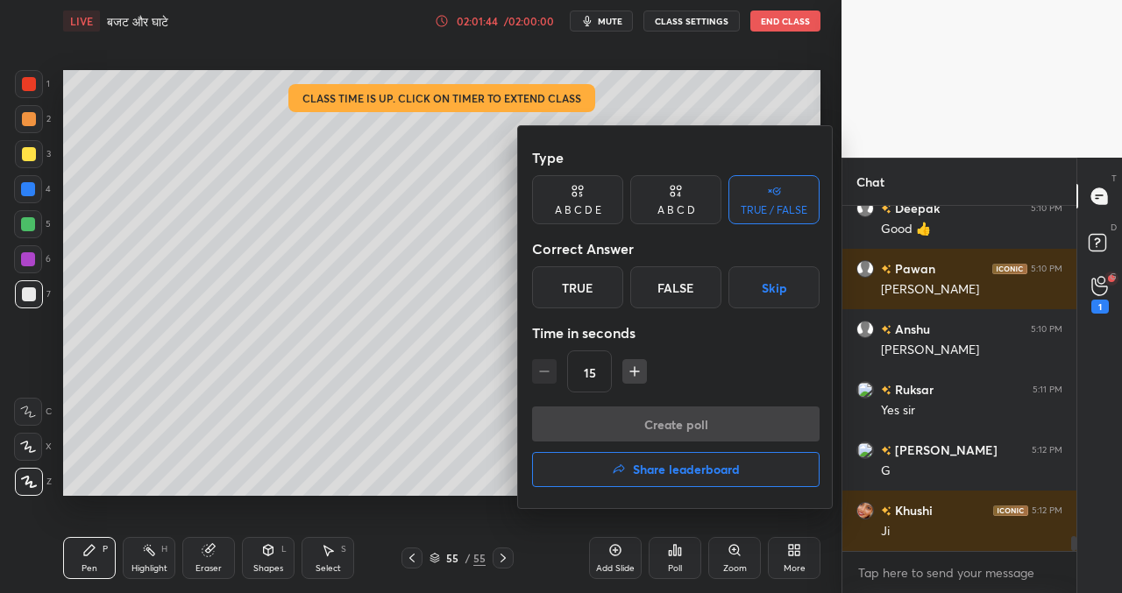
scroll to position [7811, 0]
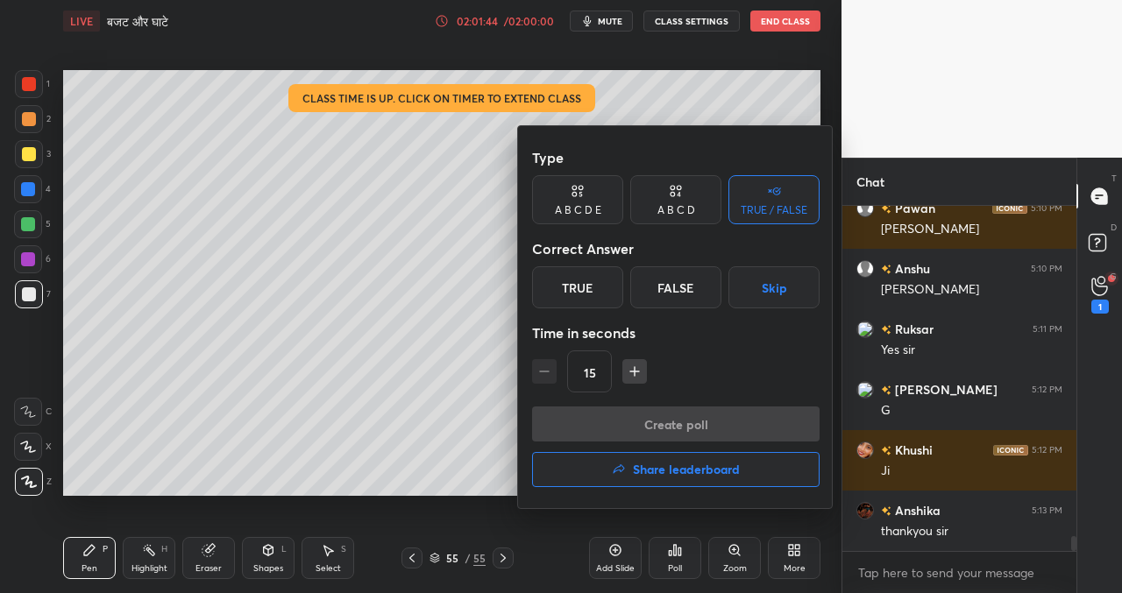
drag, startPoint x: 585, startPoint y: 290, endPoint x: 586, endPoint y: 306, distance: 15.8
click at [585, 291] on div "True" at bounding box center [577, 287] width 91 height 42
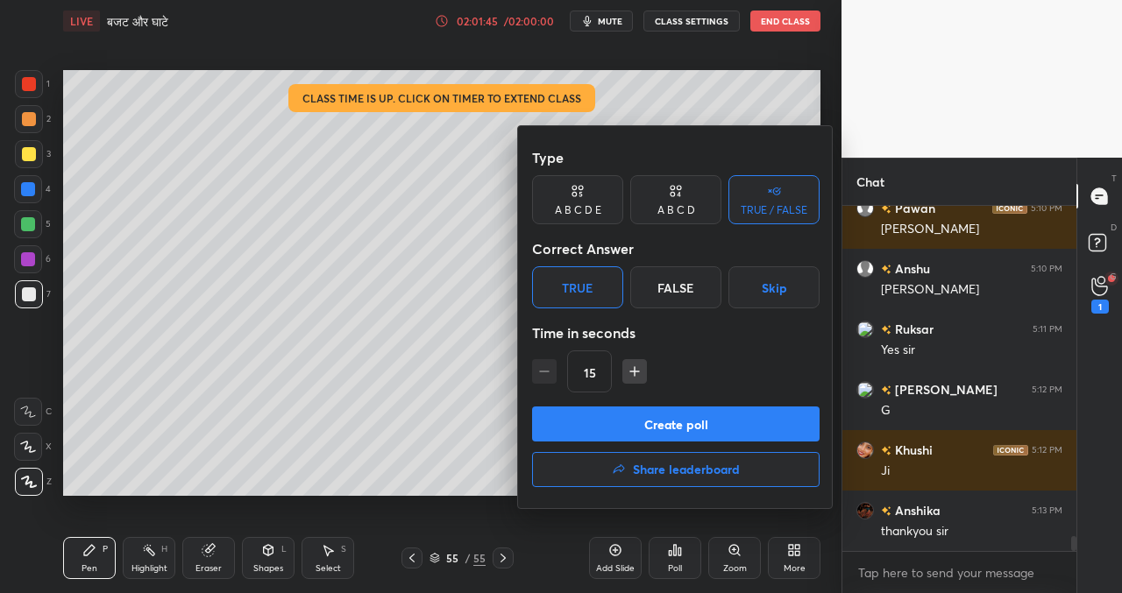
click at [629, 430] on button "Create poll" at bounding box center [675, 424] width 287 height 35
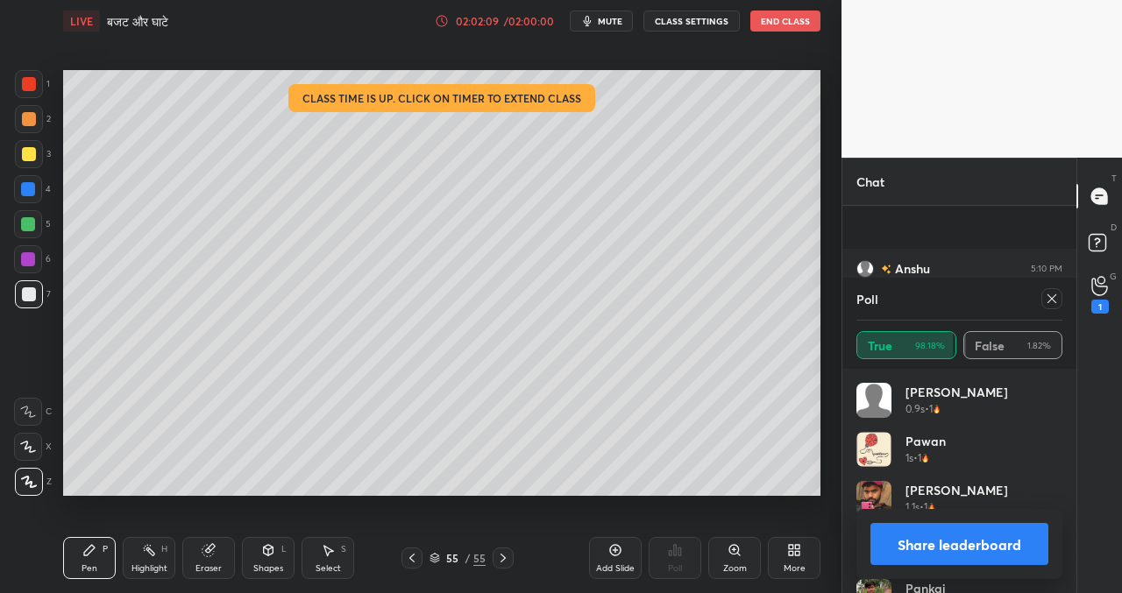
scroll to position [7963, 0]
click at [950, 547] on button "Share leaderboard" at bounding box center [959, 544] width 178 height 42
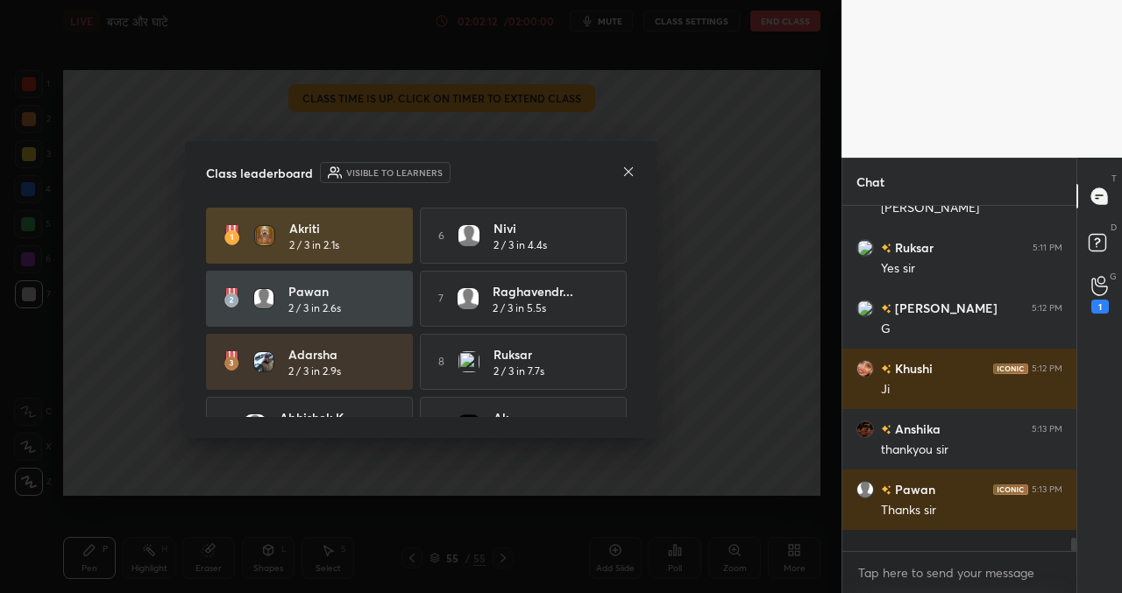
scroll to position [7872, 0]
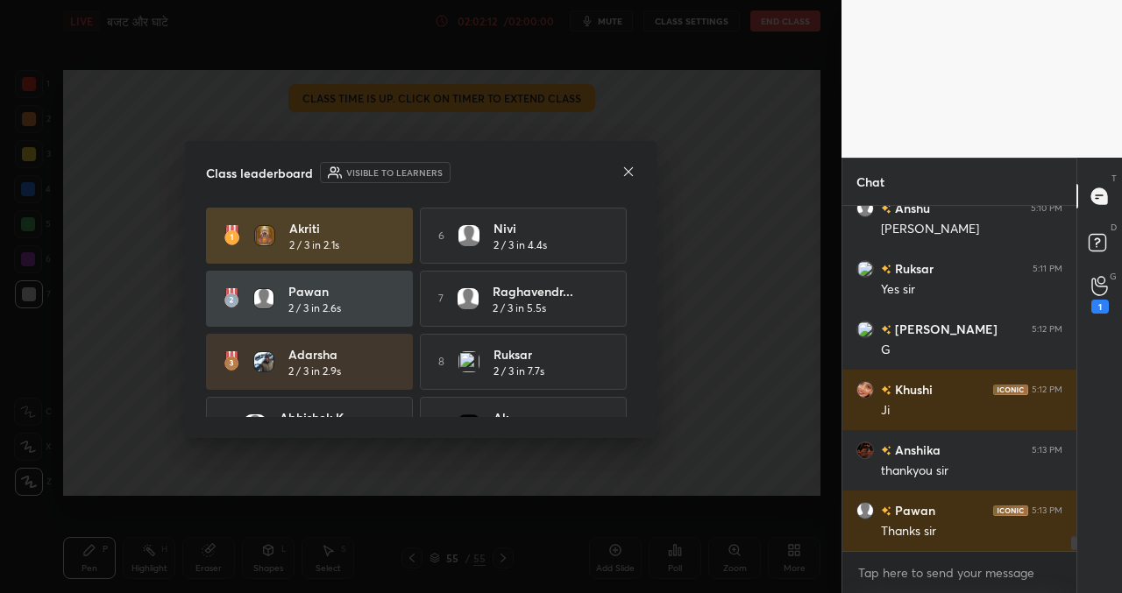
click at [632, 167] on icon at bounding box center [628, 172] width 14 height 14
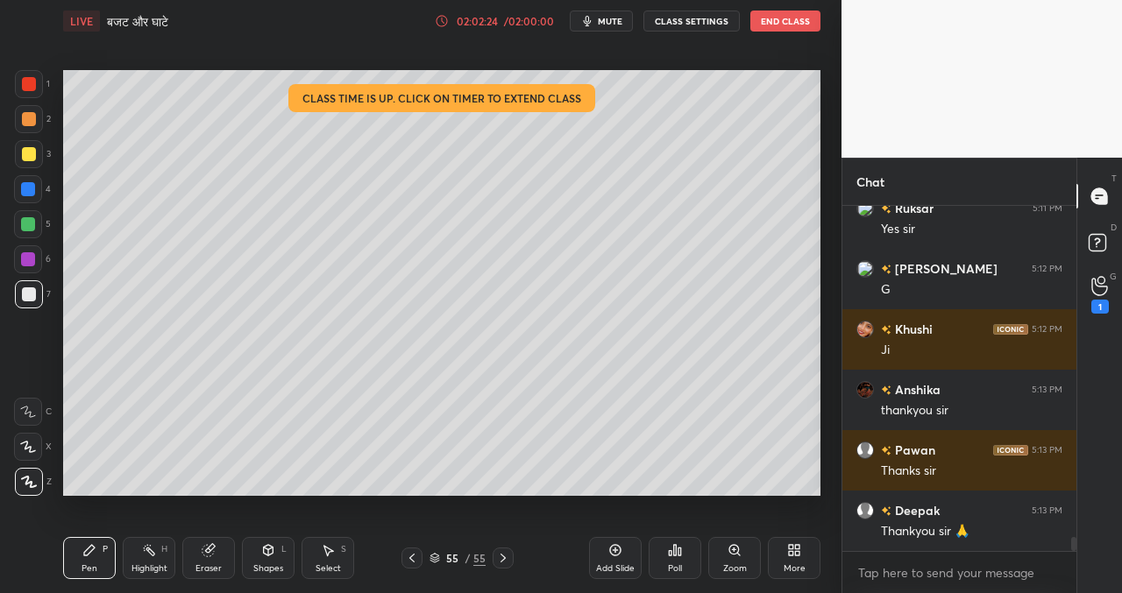
scroll to position [7993, 0]
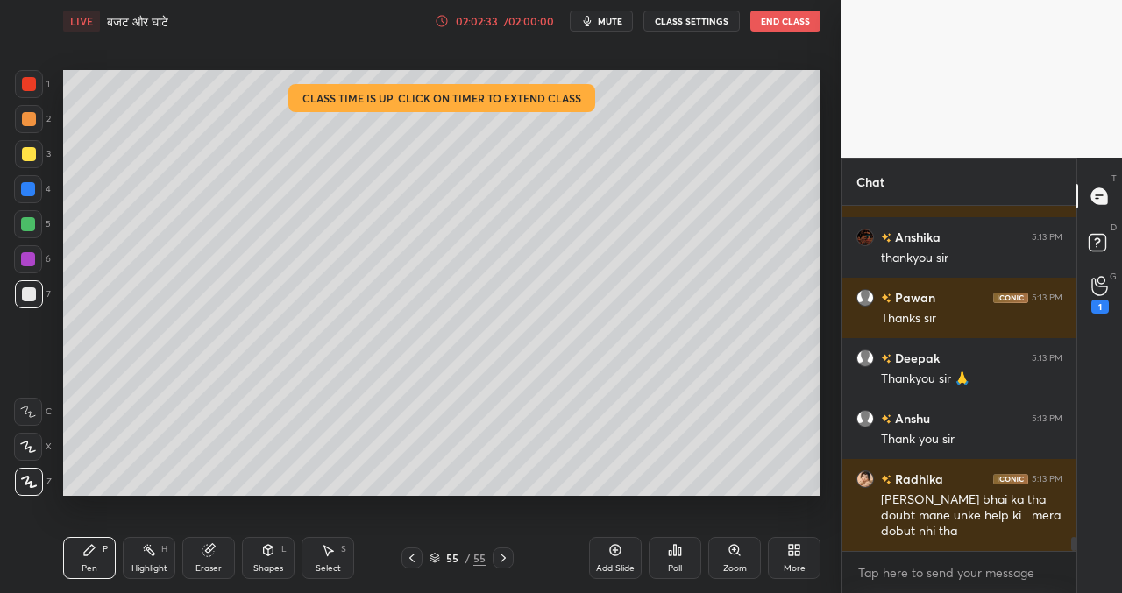
click at [790, 29] on button "End Class" at bounding box center [785, 21] width 70 height 21
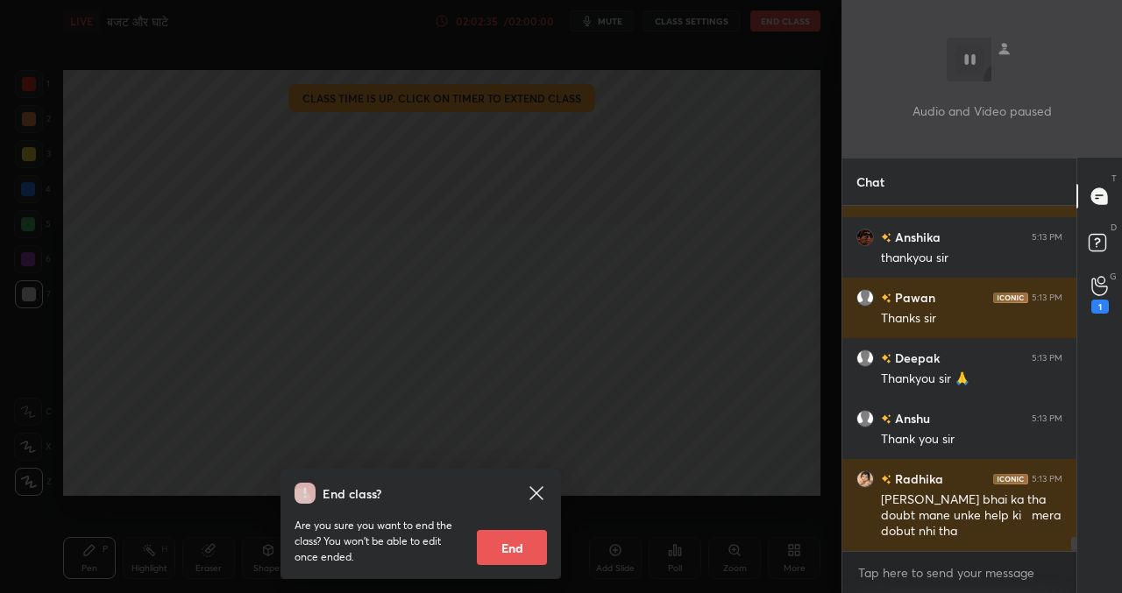
drag, startPoint x: 525, startPoint y: 551, endPoint x: 526, endPoint y: 569, distance: 17.5
click at [527, 553] on button "End" at bounding box center [512, 547] width 70 height 35
type textarea "x"
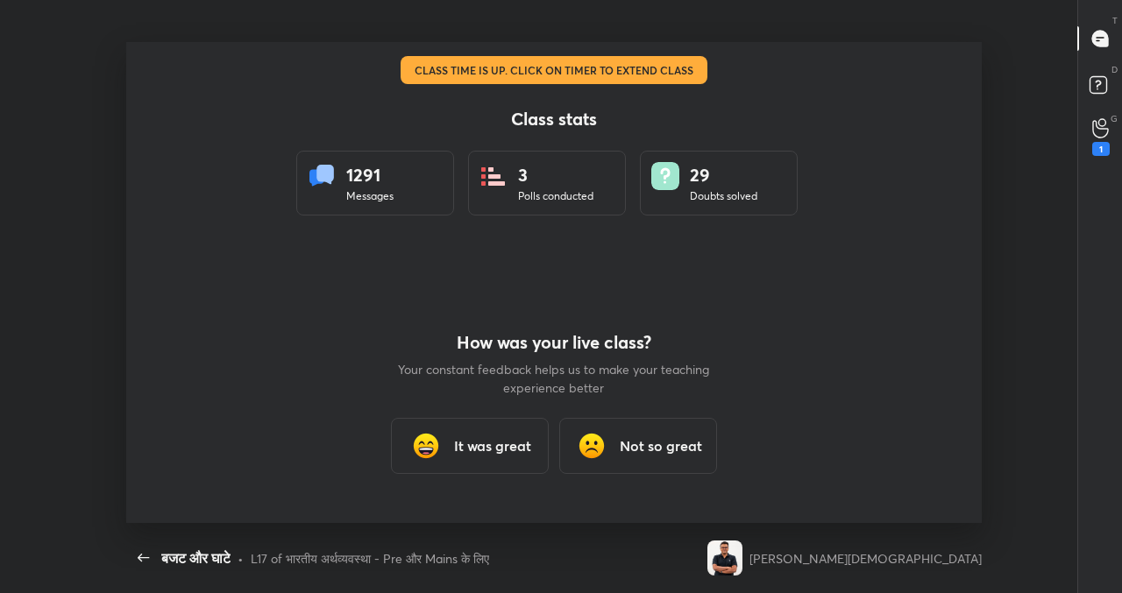
drag, startPoint x: 476, startPoint y: 455, endPoint x: 470, endPoint y: 462, distance: 9.3
click at [476, 456] on div "It was great" at bounding box center [470, 446] width 158 height 56
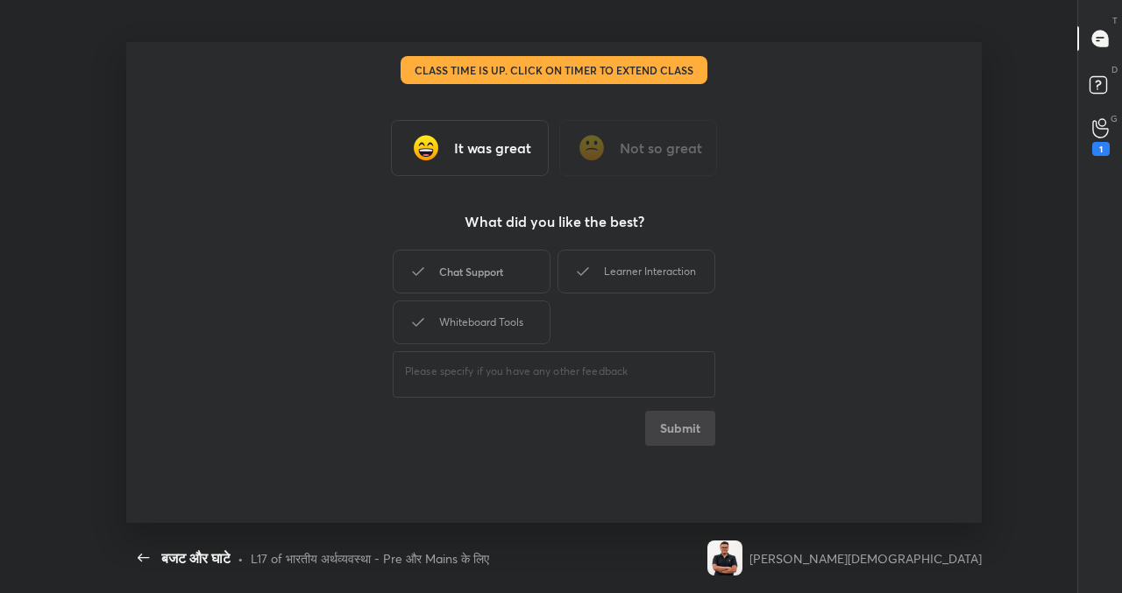
drag, startPoint x: 494, startPoint y: 269, endPoint x: 524, endPoint y: 277, distance: 30.8
click at [497, 269] on div "Chat Support" at bounding box center [472, 272] width 158 height 44
click at [617, 269] on div "Learner Interaction" at bounding box center [636, 272] width 158 height 44
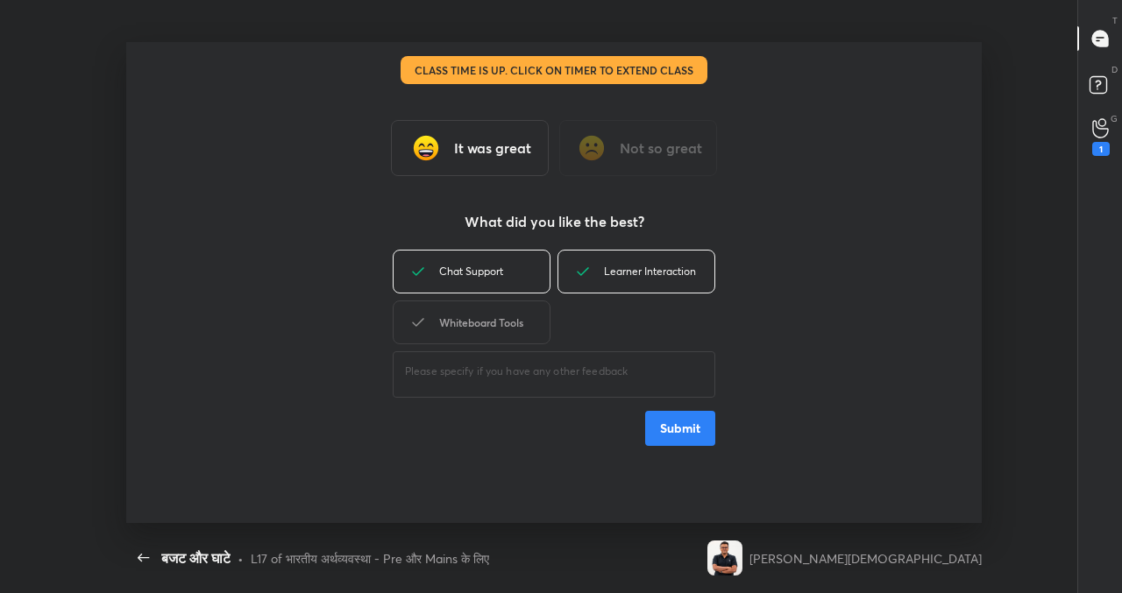
drag, startPoint x: 525, startPoint y: 333, endPoint x: 534, endPoint y: 339, distance: 10.7
click at [525, 333] on div "Whiteboard Tools" at bounding box center [472, 323] width 158 height 44
click at [665, 427] on button "Submit" at bounding box center [680, 428] width 70 height 35
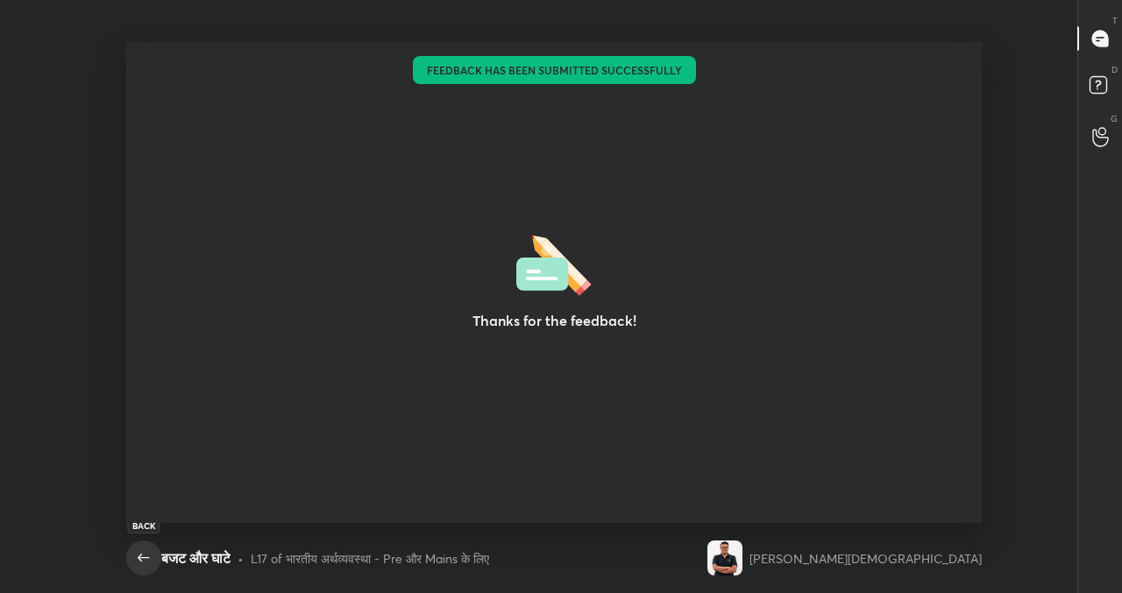
click at [141, 559] on icon "button" at bounding box center [143, 558] width 21 height 21
